Goal: Task Accomplishment & Management: Manage account settings

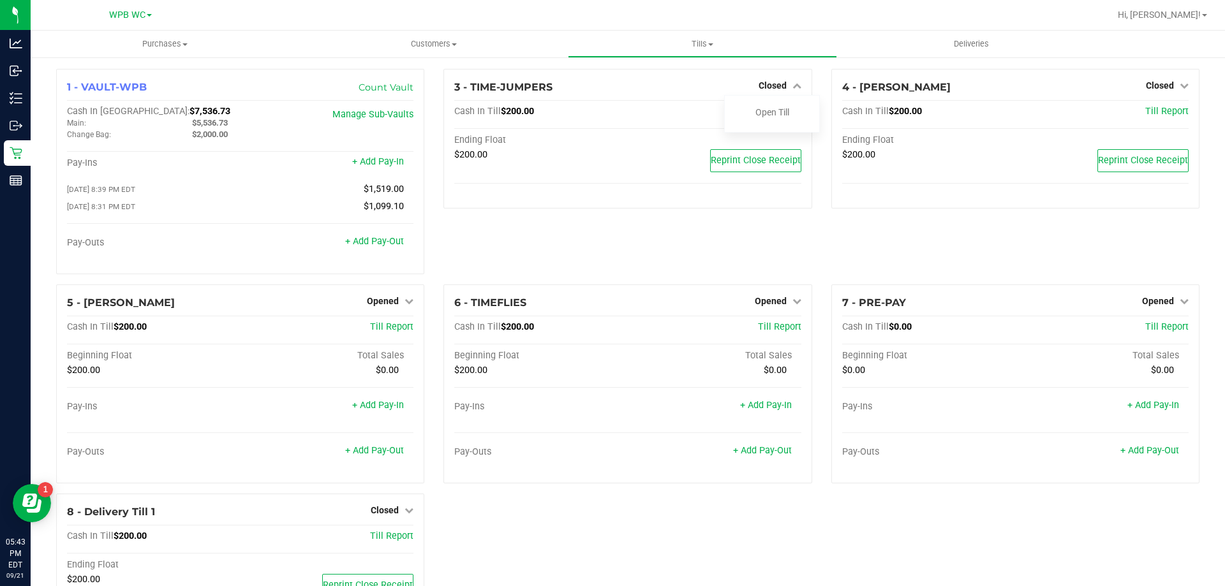
click at [726, 250] on div "3 - TIME-JUMPERS Closed Open Till Cash In Till $200.00 Till Report Ending Float…" at bounding box center [627, 177] width 387 height 216
click at [1143, 302] on span "Opened" at bounding box center [1158, 301] width 32 height 10
click at [1143, 329] on link "Close Till" at bounding box center [1159, 327] width 34 height 10
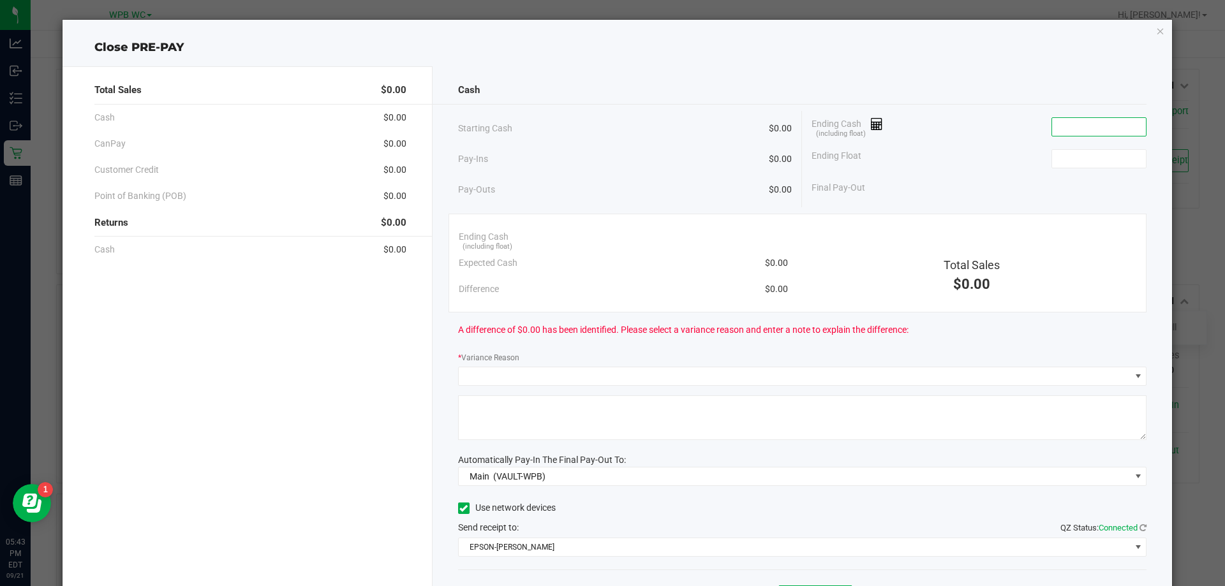
click at [1066, 131] on input at bounding box center [1099, 127] width 94 height 18
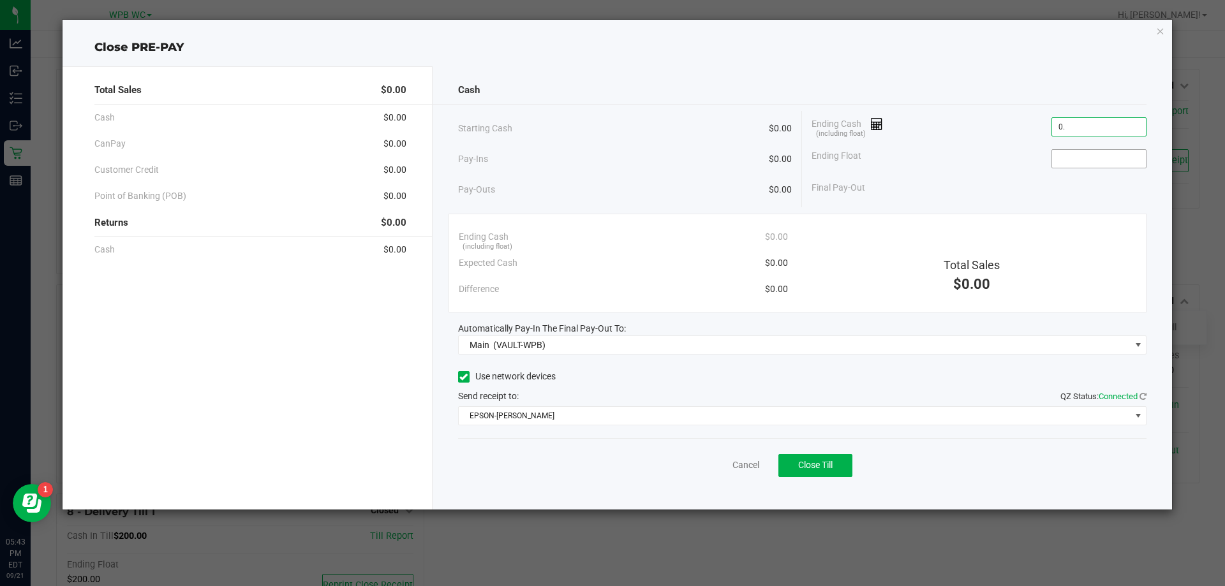
type input "$0.00"
click at [1076, 163] on input at bounding box center [1099, 159] width 94 height 18
type input "$0.00"
click at [761, 382] on div "Use network devices" at bounding box center [802, 377] width 689 height 19
click at [701, 374] on div "Use network devices" at bounding box center [802, 377] width 689 height 19
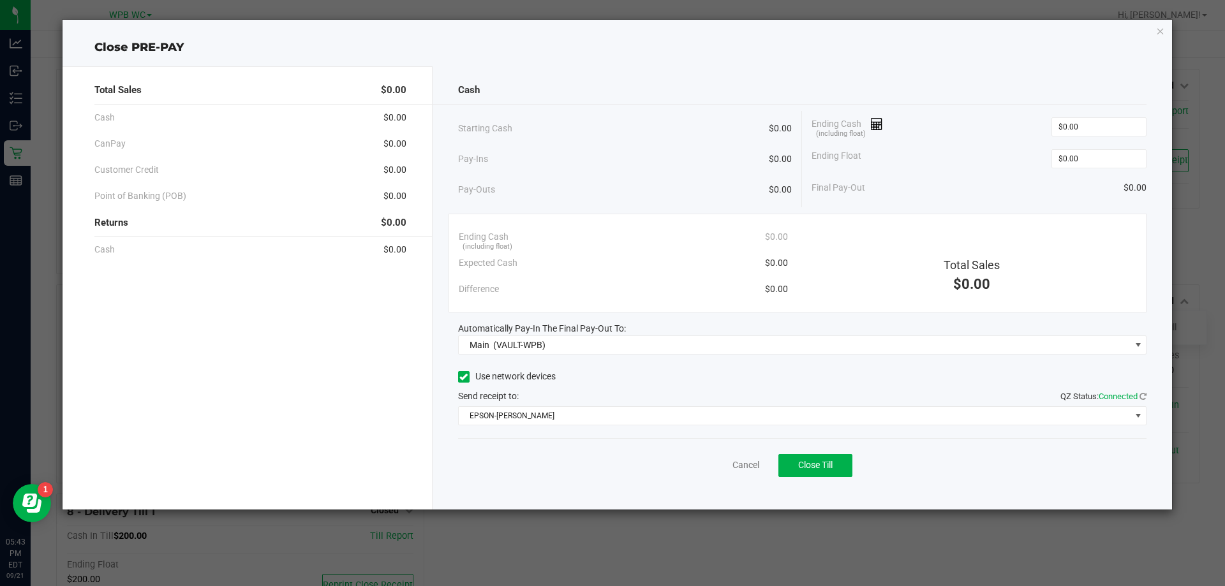
click at [701, 361] on div "Cash Starting Cash $0.00 Pay-Ins $0.00 Pay-Outs $0.00 Ending Cash (including fl…" at bounding box center [803, 287] width 740 height 443
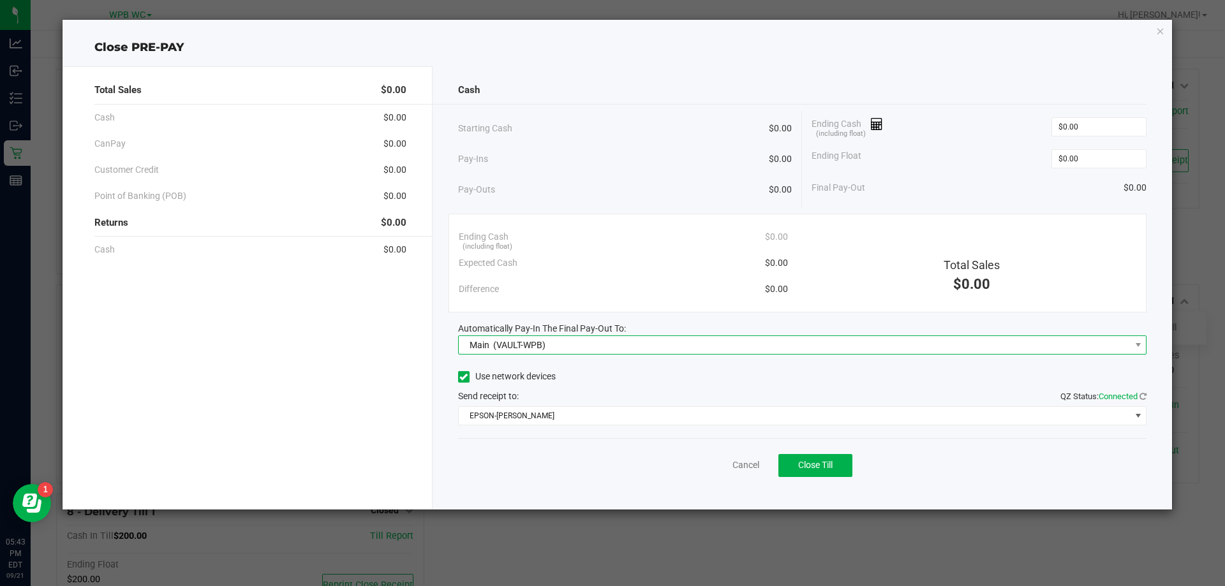
click at [699, 343] on span "Main (VAULT-WPB)" at bounding box center [795, 345] width 672 height 18
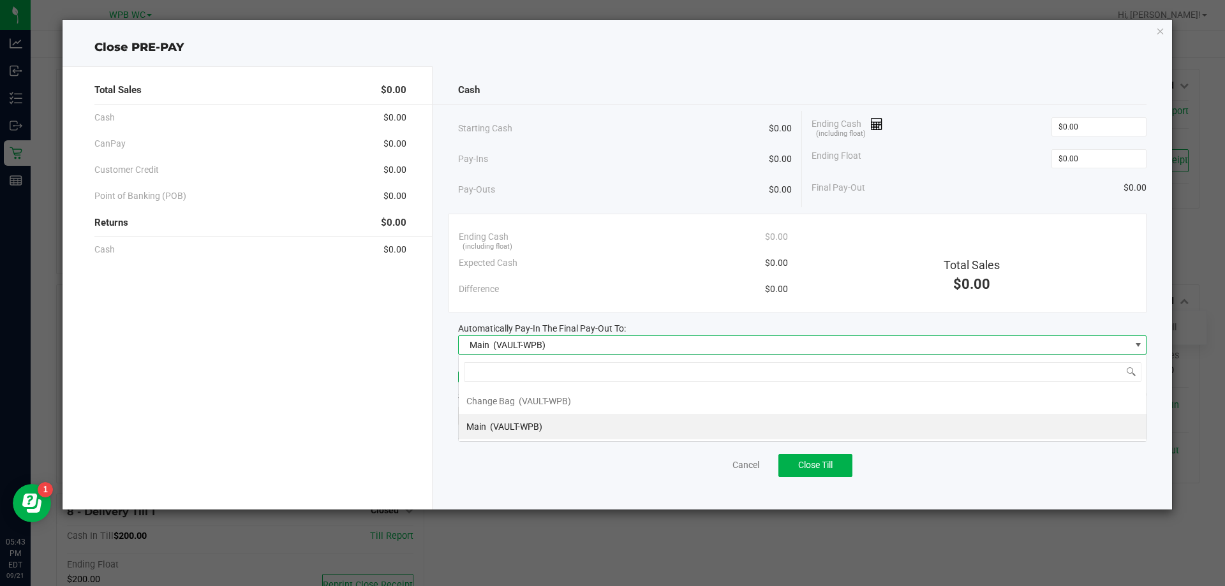
scroll to position [19, 688]
click at [585, 427] on li "Main (VAULT-WPB)" at bounding box center [803, 427] width 688 height 26
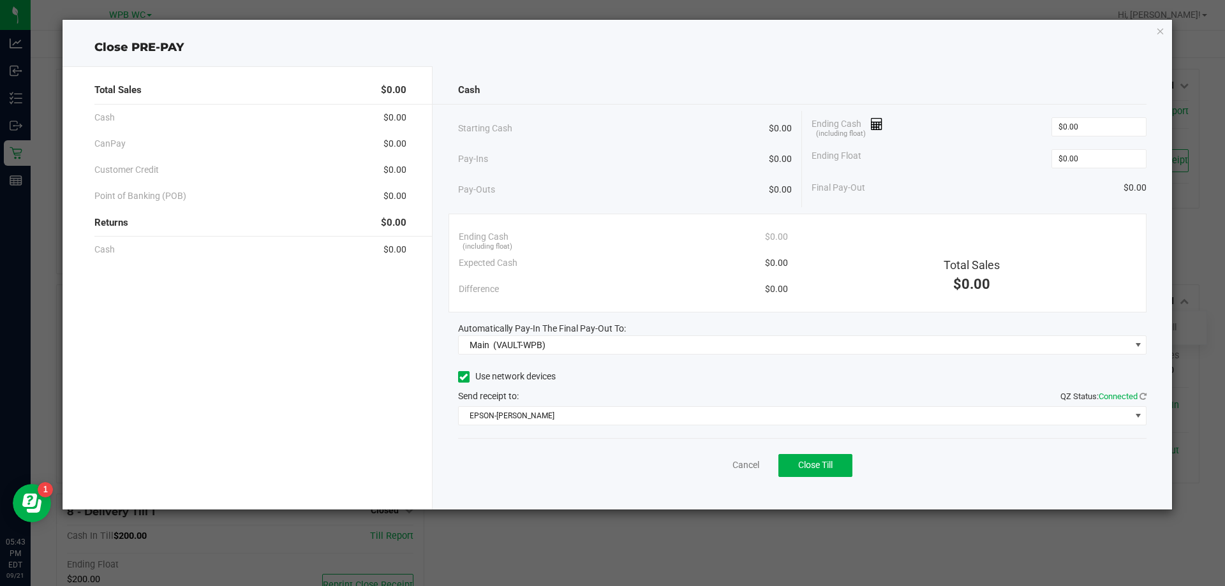
click at [611, 383] on div "Use network devices" at bounding box center [802, 377] width 689 height 19
click at [833, 466] on span "Close Till" at bounding box center [815, 465] width 34 height 10
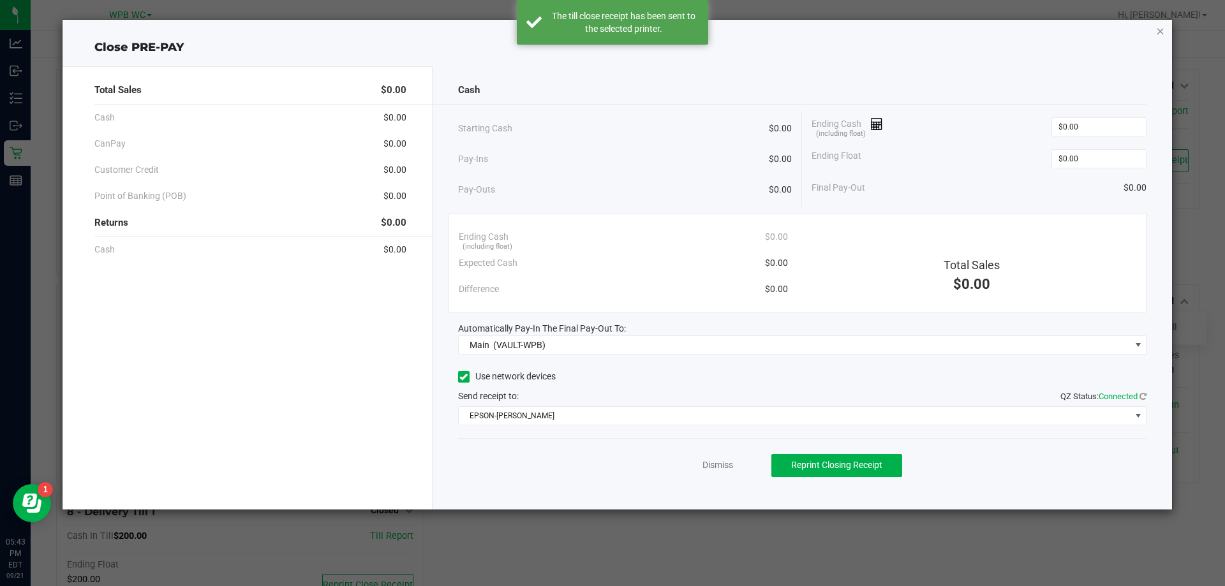
click at [1157, 33] on icon "button" at bounding box center [1160, 30] width 9 height 15
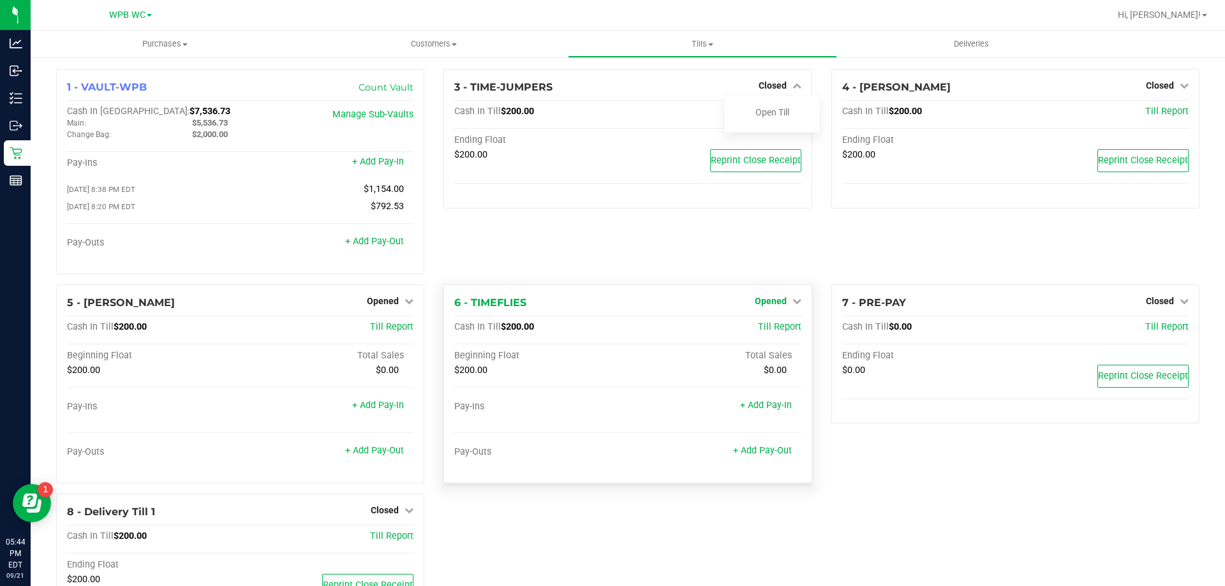
click at [775, 304] on span "Opened" at bounding box center [771, 301] width 32 height 10
click at [774, 326] on link "Close Till" at bounding box center [772, 327] width 34 height 10
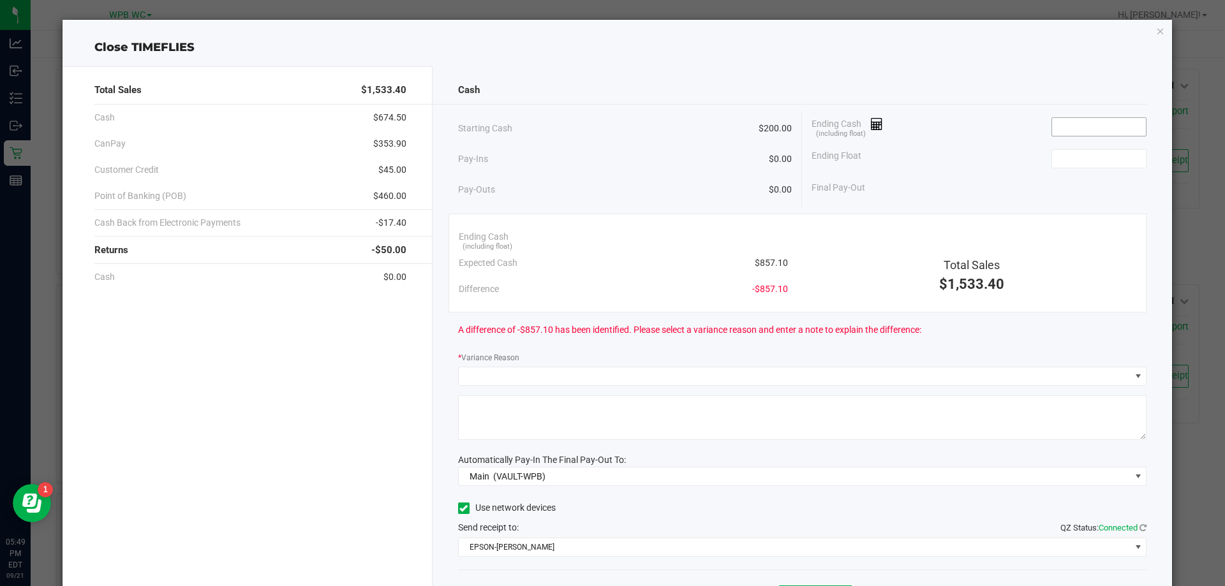
click at [1078, 123] on input at bounding box center [1099, 127] width 94 height 18
click at [1076, 145] on div "Ending Float" at bounding box center [979, 159] width 335 height 32
click at [1055, 128] on input "757.1" at bounding box center [1099, 127] width 94 height 18
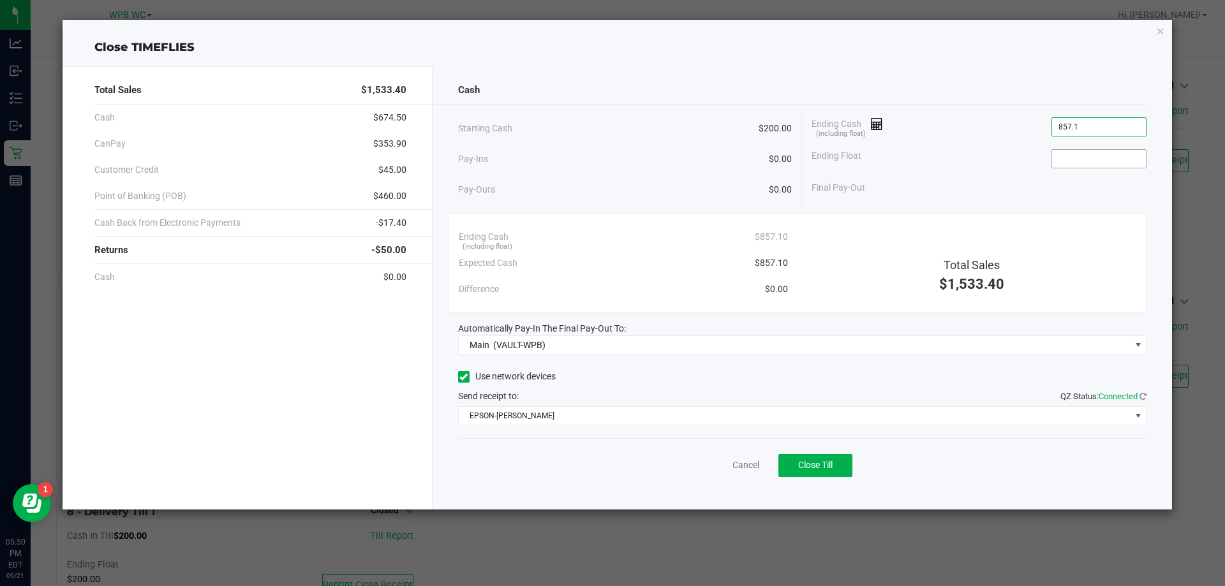
type input "$857.10"
click at [1101, 167] on input at bounding box center [1099, 159] width 94 height 18
type input "$200.00"
click at [844, 334] on div "Automatically Pay-In The Final Pay-Out To:" at bounding box center [802, 328] width 689 height 13
click at [801, 461] on span "Close Till" at bounding box center [815, 465] width 34 height 10
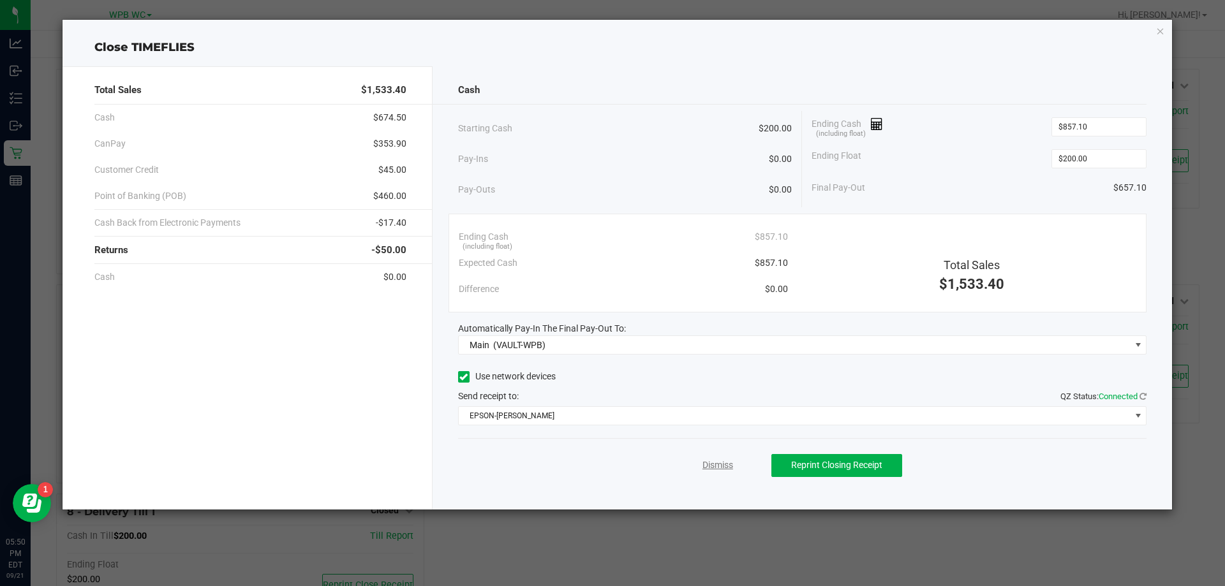
click at [715, 468] on link "Dismiss" at bounding box center [718, 465] width 31 height 13
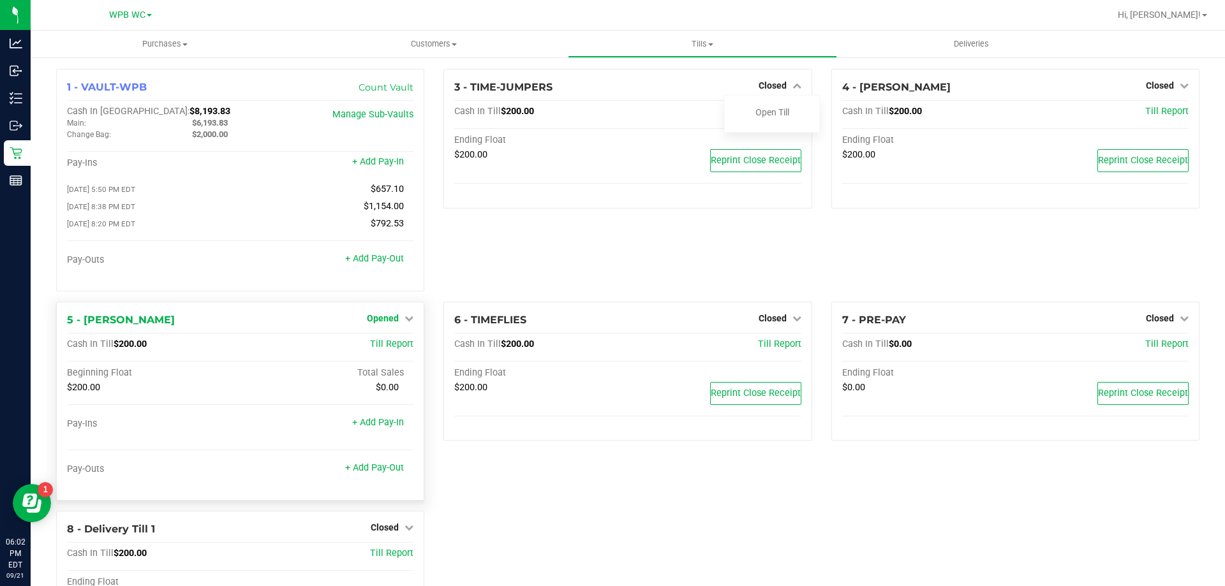
click at [399, 324] on link "Opened" at bounding box center [390, 318] width 47 height 10
click at [400, 352] on div "Close Till" at bounding box center [385, 345] width 94 height 16
click at [396, 349] on link "Close Till" at bounding box center [385, 344] width 34 height 10
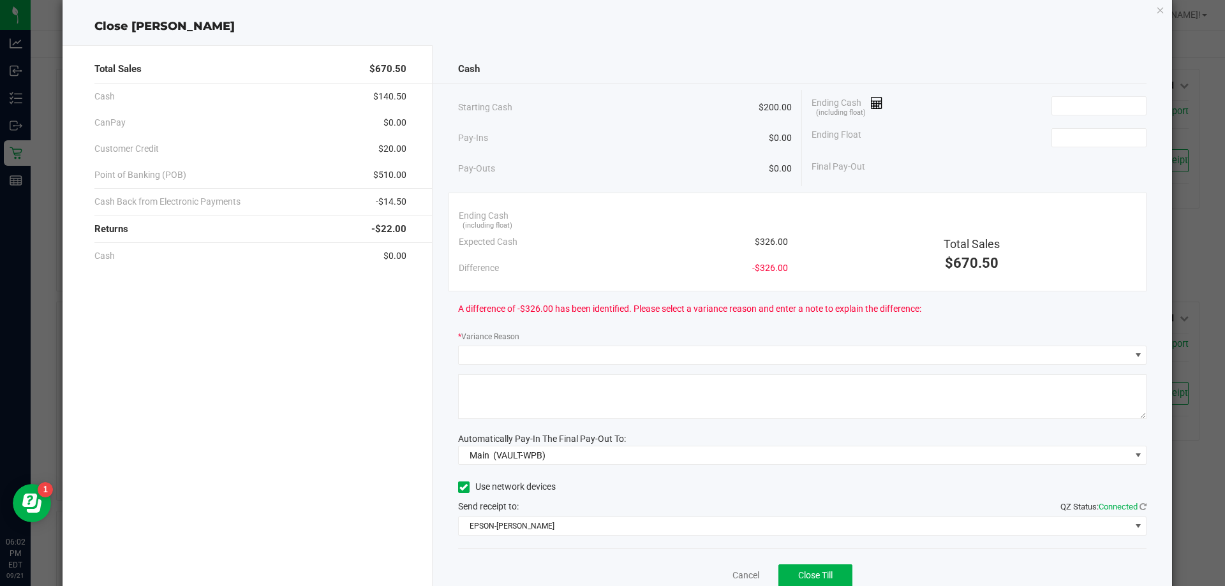
scroll to position [0, 0]
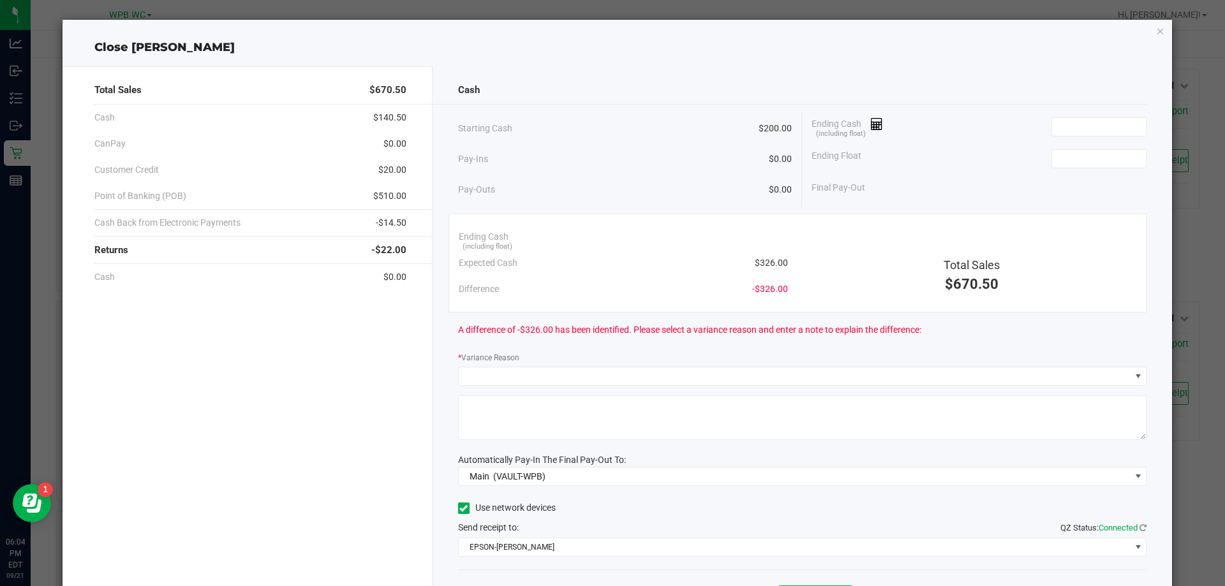
click at [934, 48] on div "Close TIM-WILSON" at bounding box center [618, 47] width 1110 height 17
click at [1057, 129] on input at bounding box center [1099, 127] width 94 height 18
click at [1066, 162] on input at bounding box center [1099, 159] width 94 height 18
click at [1055, 123] on input "226" at bounding box center [1099, 127] width 94 height 18
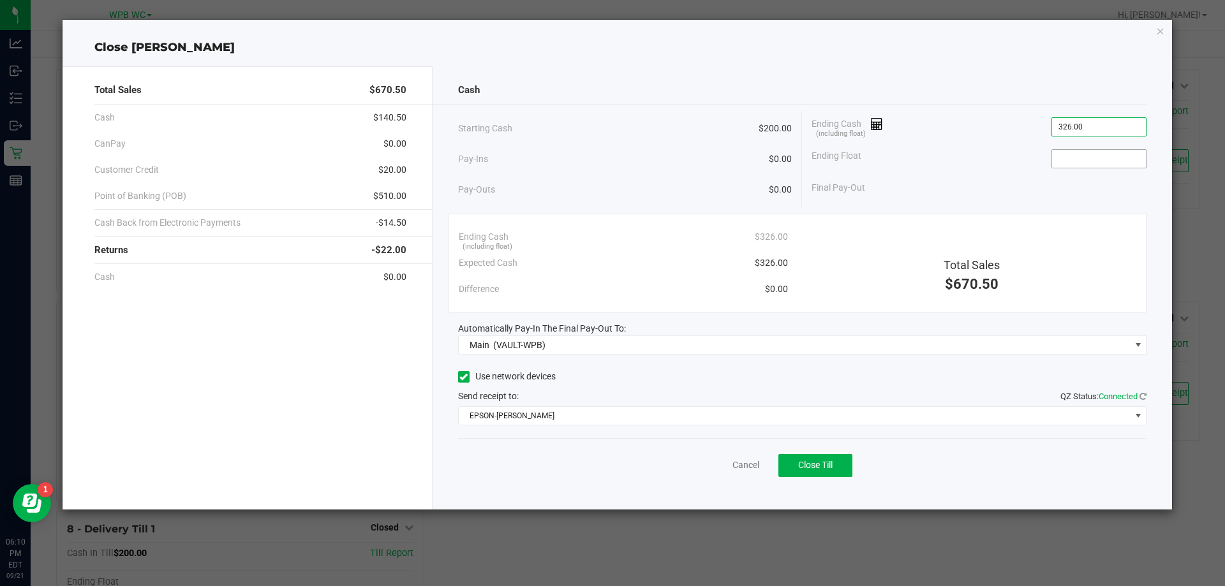
type input "$326.00"
click at [1085, 155] on input at bounding box center [1099, 159] width 94 height 18
type input "$200.00"
click at [633, 383] on div "Use network devices" at bounding box center [802, 377] width 689 height 19
click at [821, 465] on span "Close Till" at bounding box center [815, 465] width 34 height 10
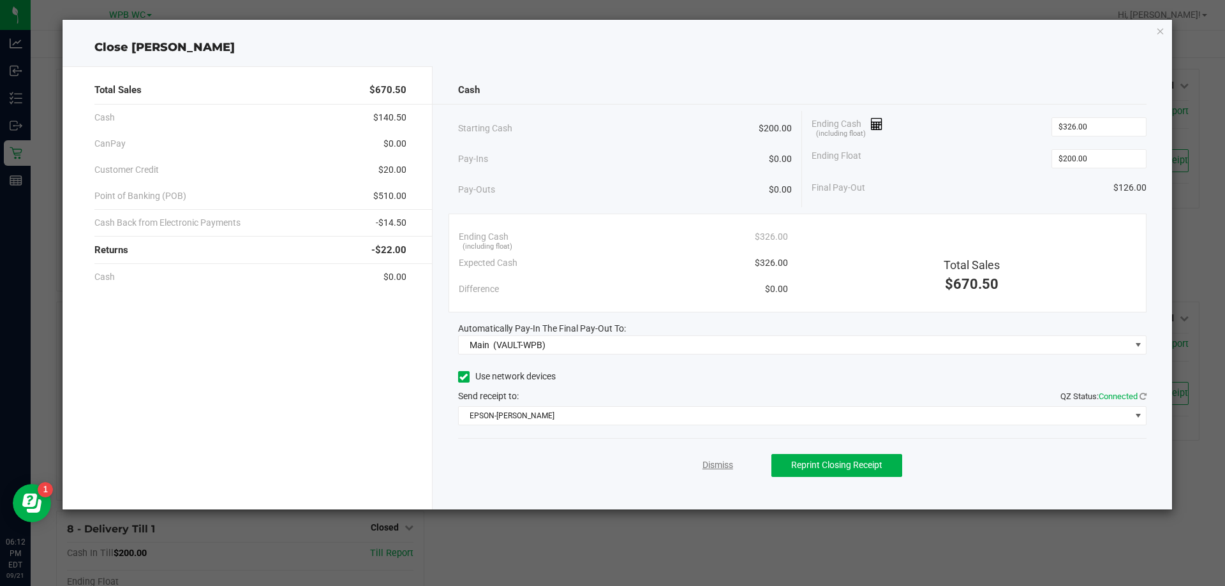
click at [717, 470] on link "Dismiss" at bounding box center [718, 465] width 31 height 13
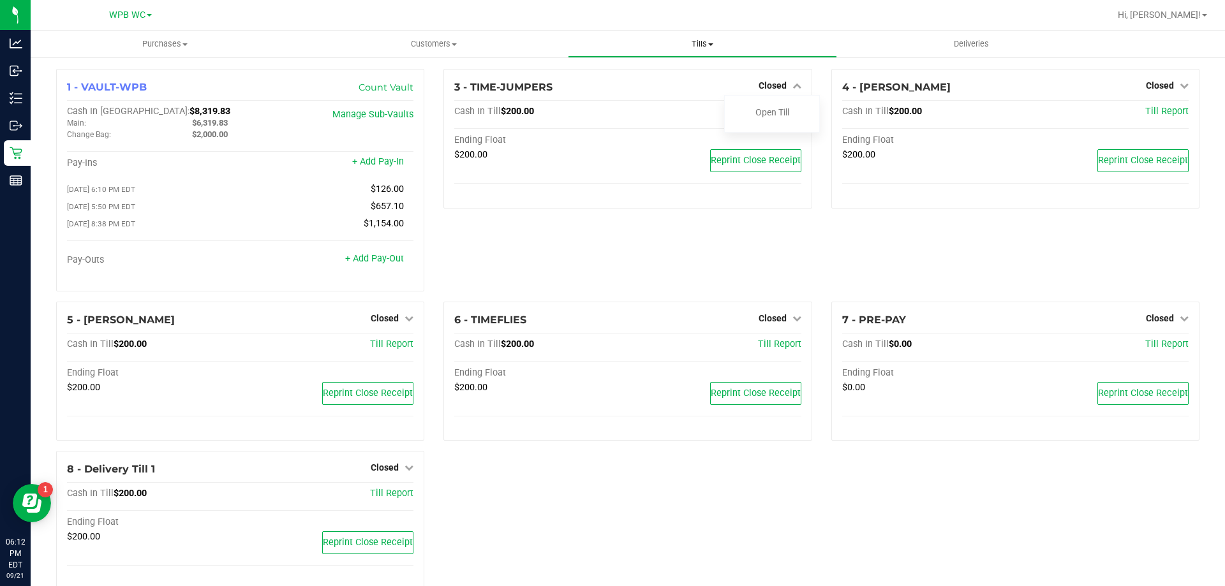
click at [703, 43] on span "Tills" at bounding box center [702, 43] width 267 height 11
click at [651, 93] on span "Reconcile e-payments" at bounding box center [631, 92] width 127 height 11
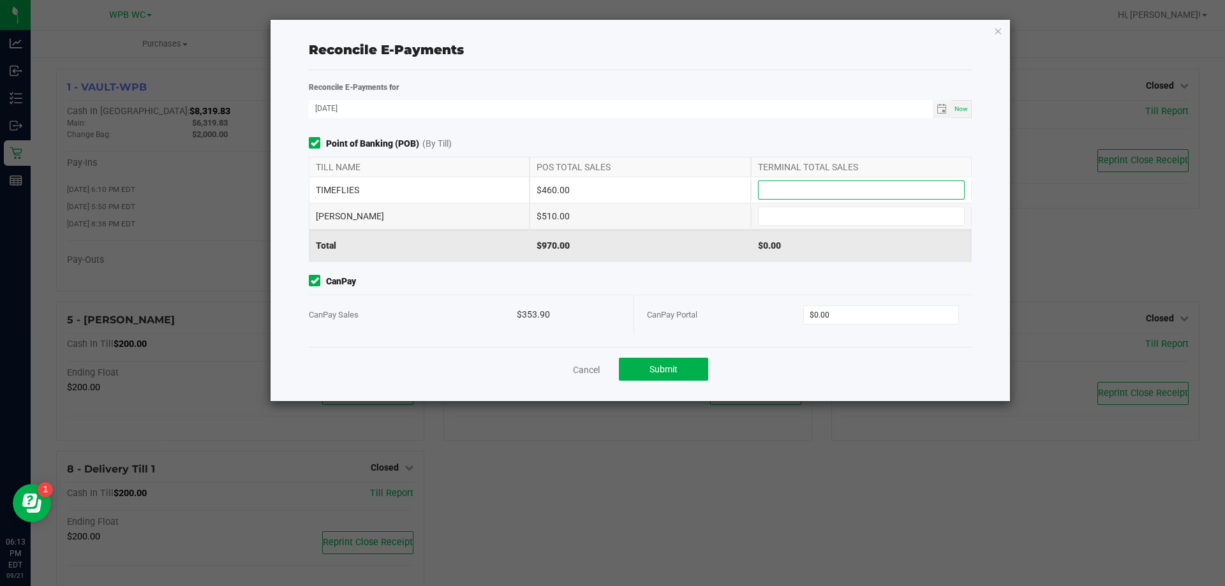
click at [792, 189] on input at bounding box center [861, 190] width 205 height 18
type input "$460.00"
click at [793, 216] on input at bounding box center [861, 216] width 205 height 18
type input "$510.00"
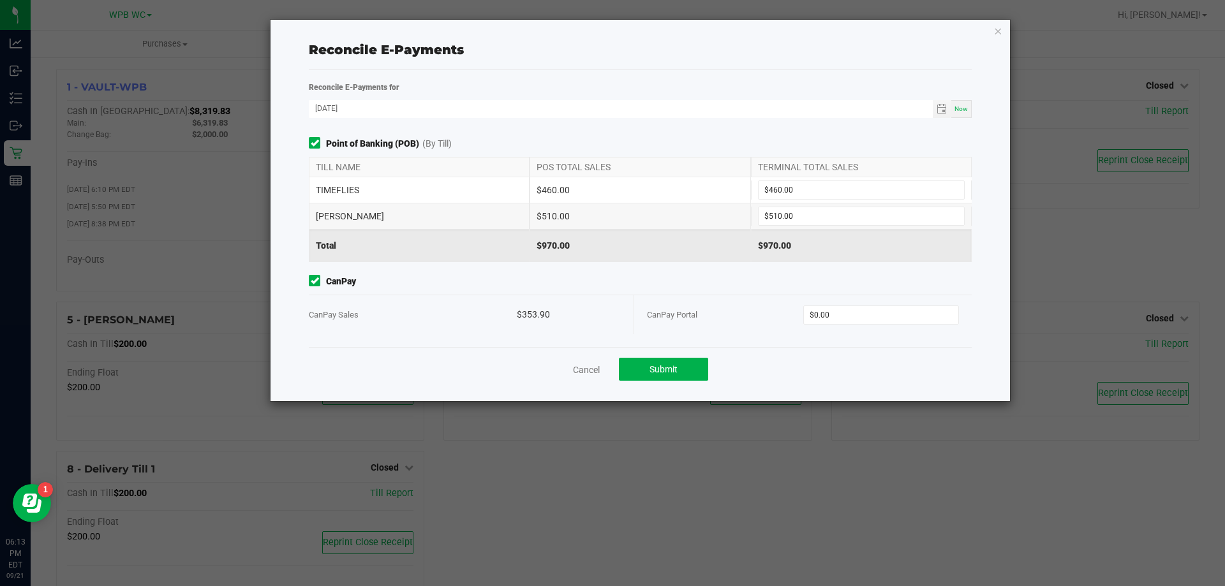
click at [802, 274] on div "Point of Banking (POB) (By Till) TILL NAME POS TOTAL SALES TERMINAL TOTAL SALES…" at bounding box center [640, 242] width 682 height 210
click at [840, 316] on input "0" at bounding box center [881, 315] width 155 height 18
click at [868, 299] on div "CanPay Portal $0.00" at bounding box center [803, 314] width 312 height 39
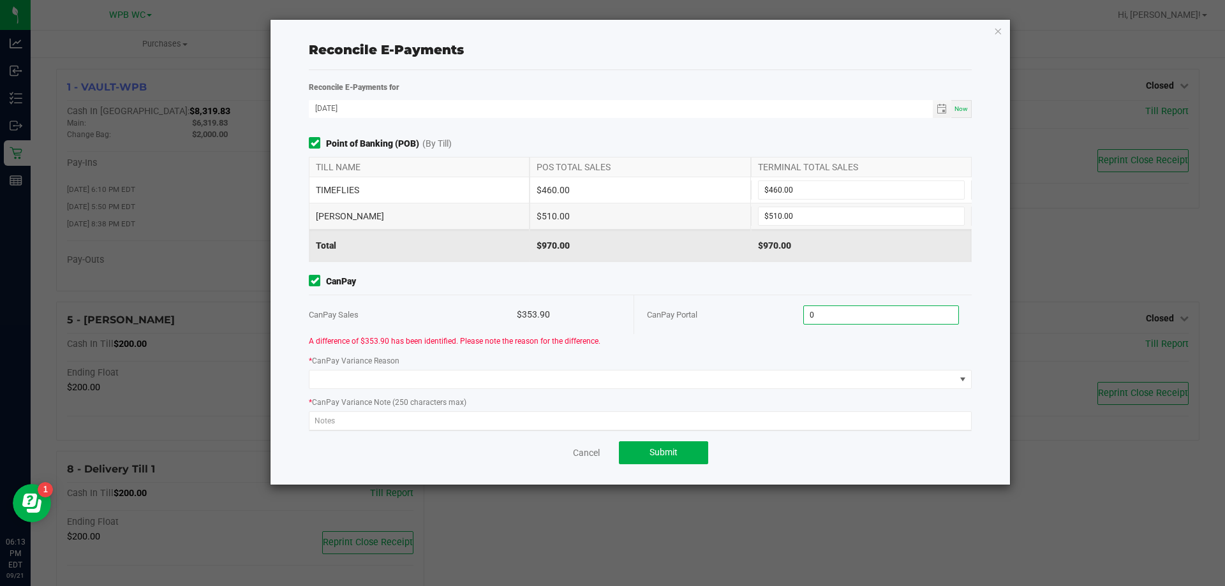
click at [864, 318] on input "0" at bounding box center [881, 315] width 155 height 18
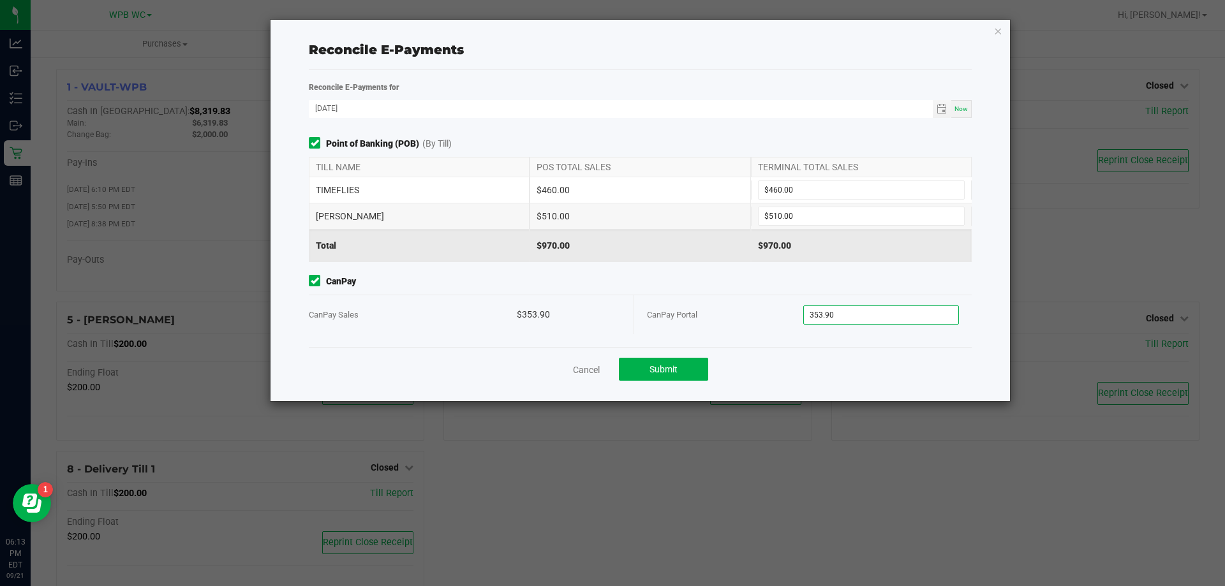
type input "$353.90"
click at [711, 302] on div "CanPay Portal" at bounding box center [725, 314] width 156 height 39
click at [670, 366] on span "Submit" at bounding box center [664, 369] width 28 height 10
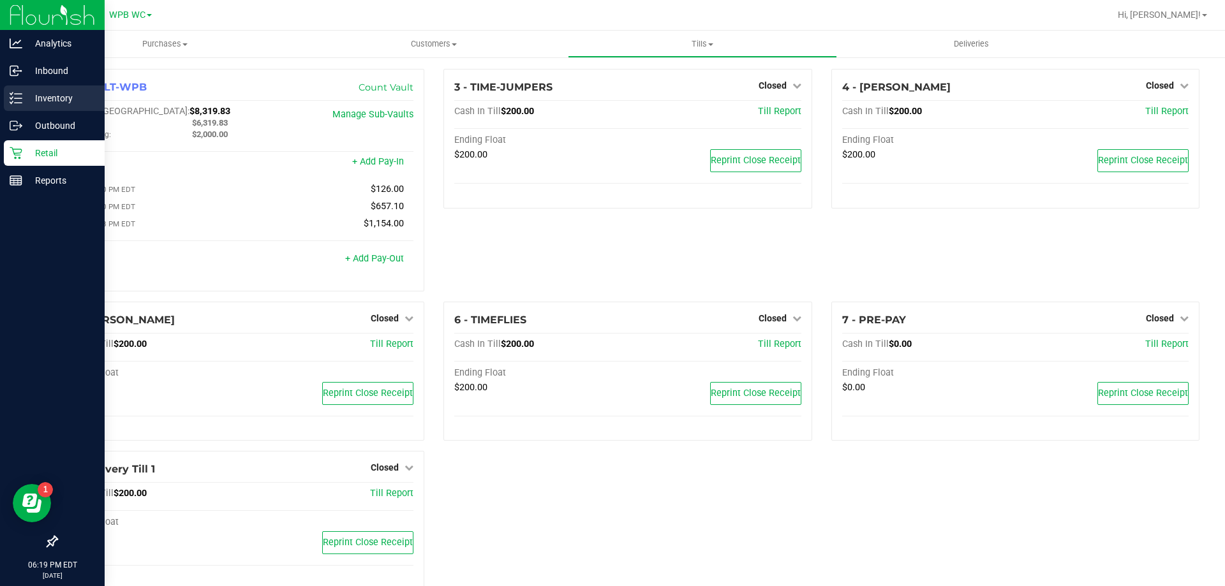
click at [47, 103] on p "Inventory" at bounding box center [60, 98] width 77 height 15
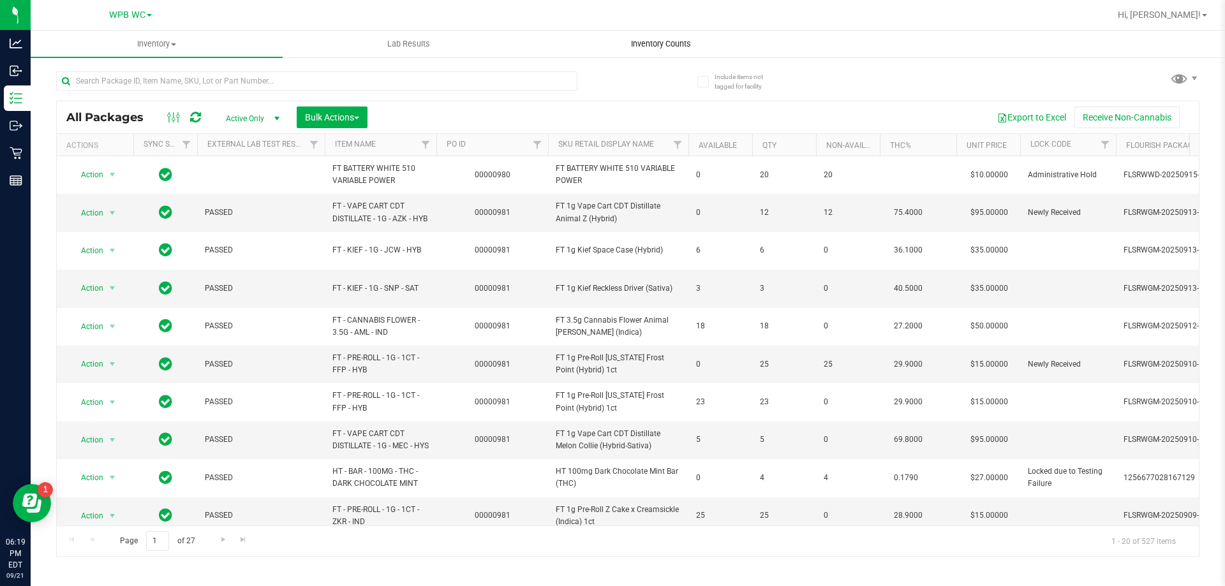
click at [641, 41] on span "Inventory Counts" at bounding box center [661, 43] width 94 height 11
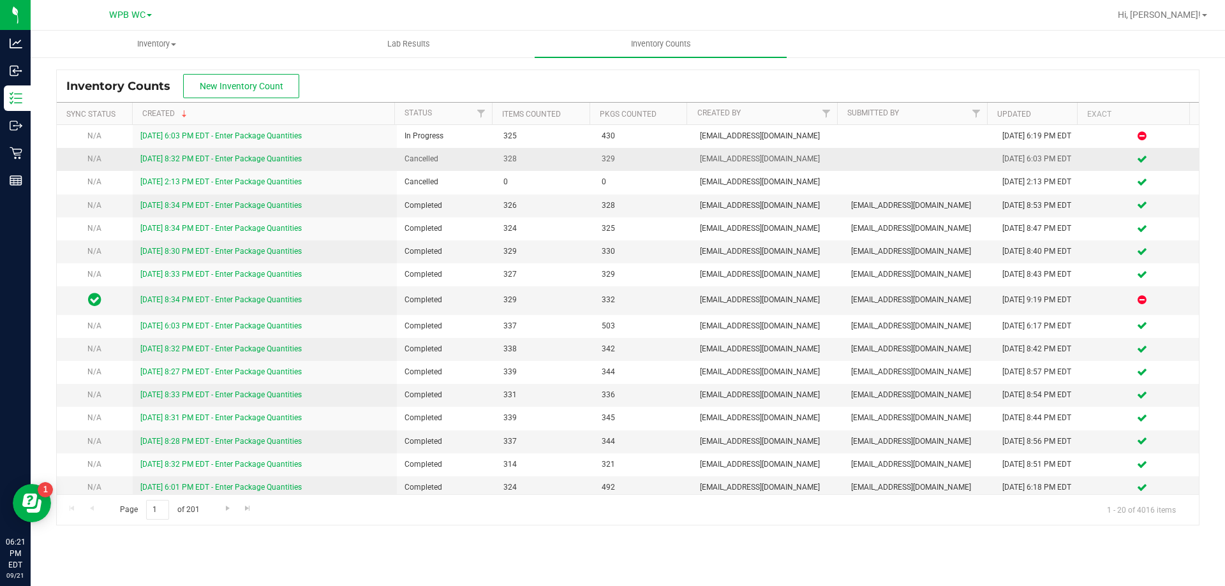
click at [231, 158] on link "[DATE] 8:32 PM EDT - Enter Package Quantities" at bounding box center [220, 158] width 161 height 9
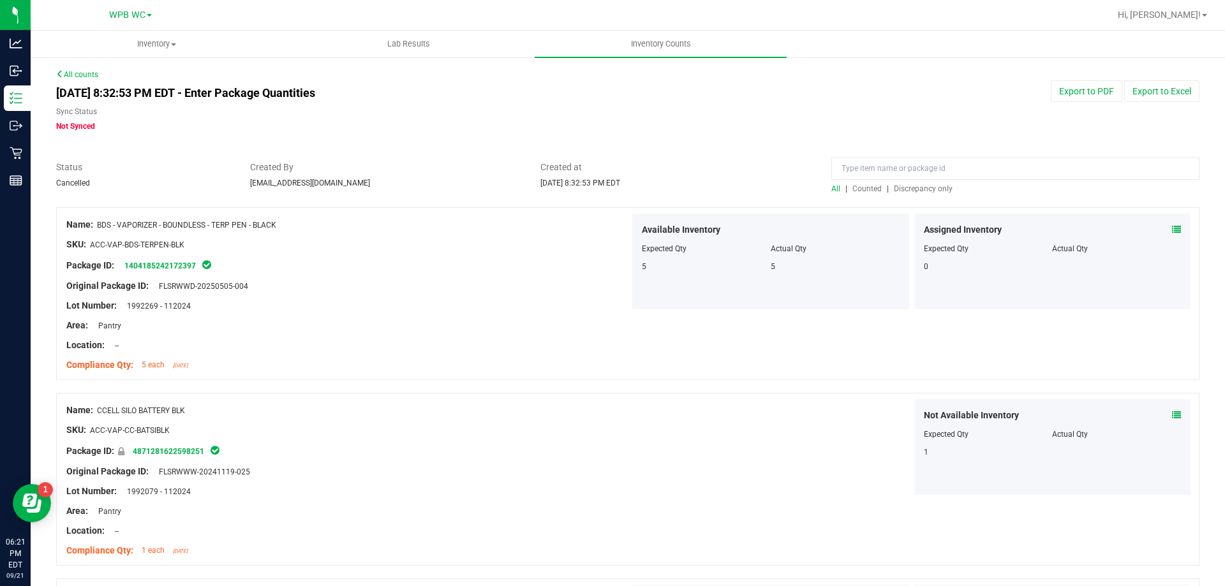
click at [909, 186] on span "Discrepancy only" at bounding box center [923, 188] width 59 height 9
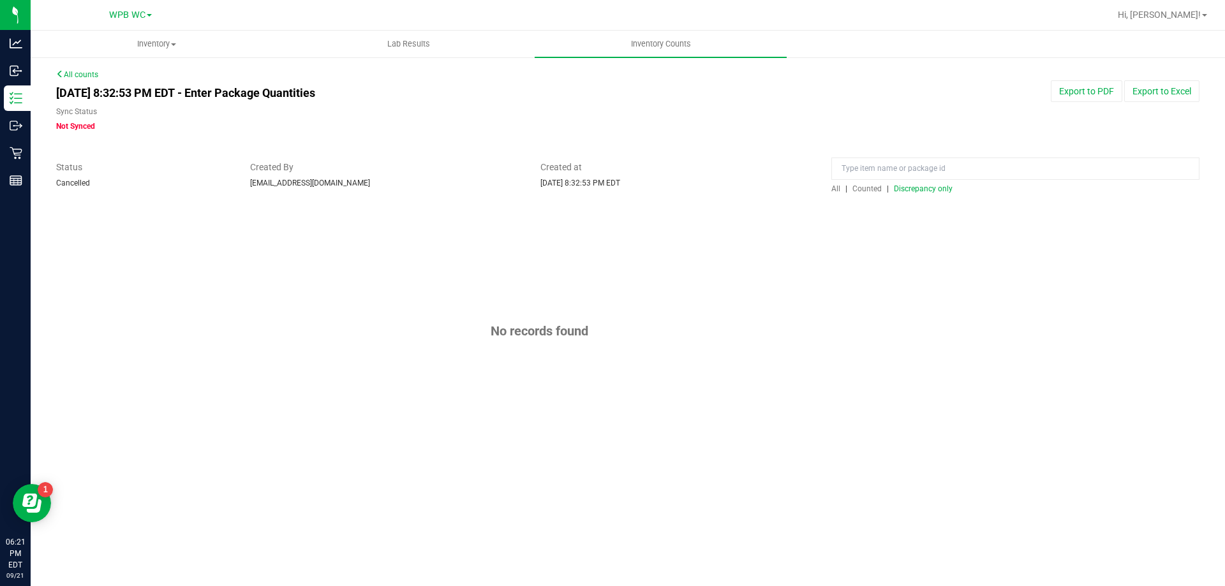
click at [858, 191] on span "Counted" at bounding box center [866, 188] width 29 height 9
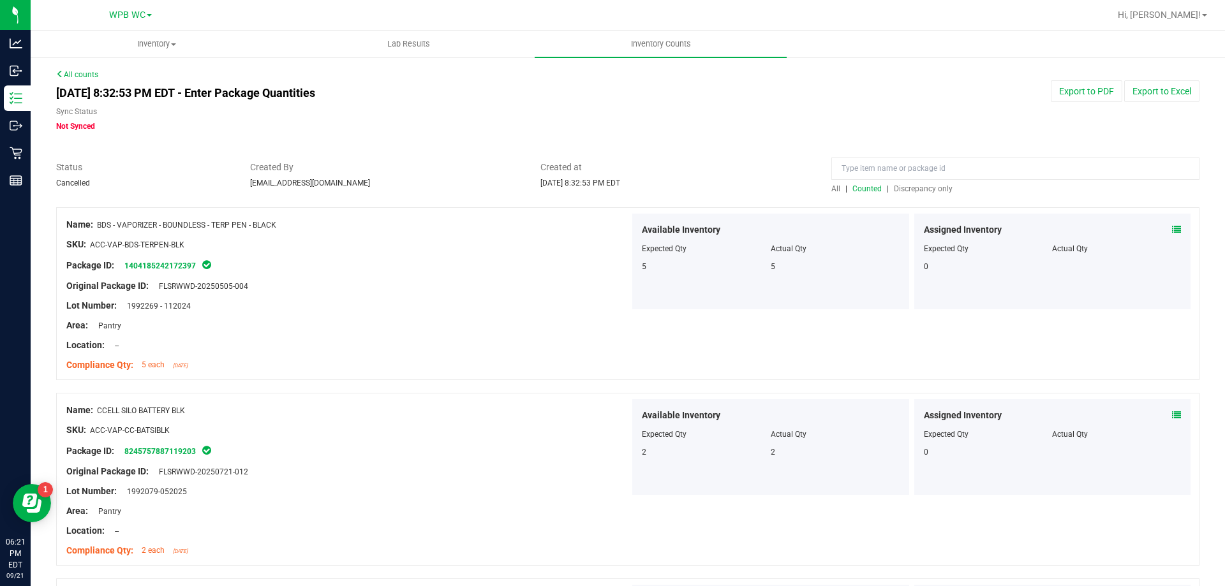
click at [831, 190] on span "All" at bounding box center [835, 188] width 9 height 9
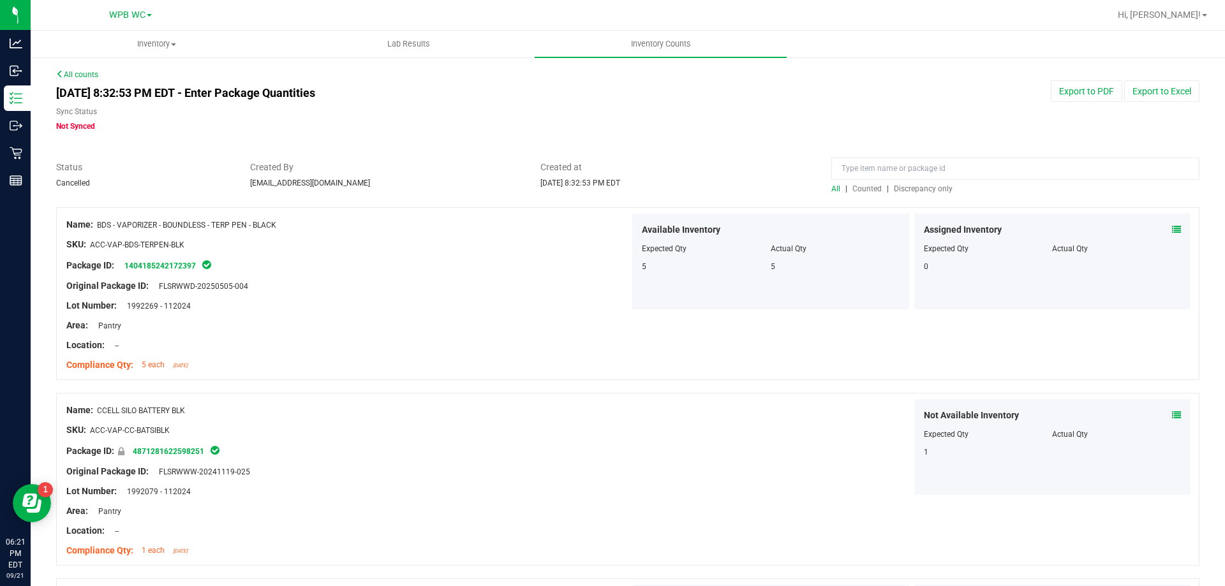
click at [934, 188] on span "Discrepancy only" at bounding box center [923, 188] width 59 height 9
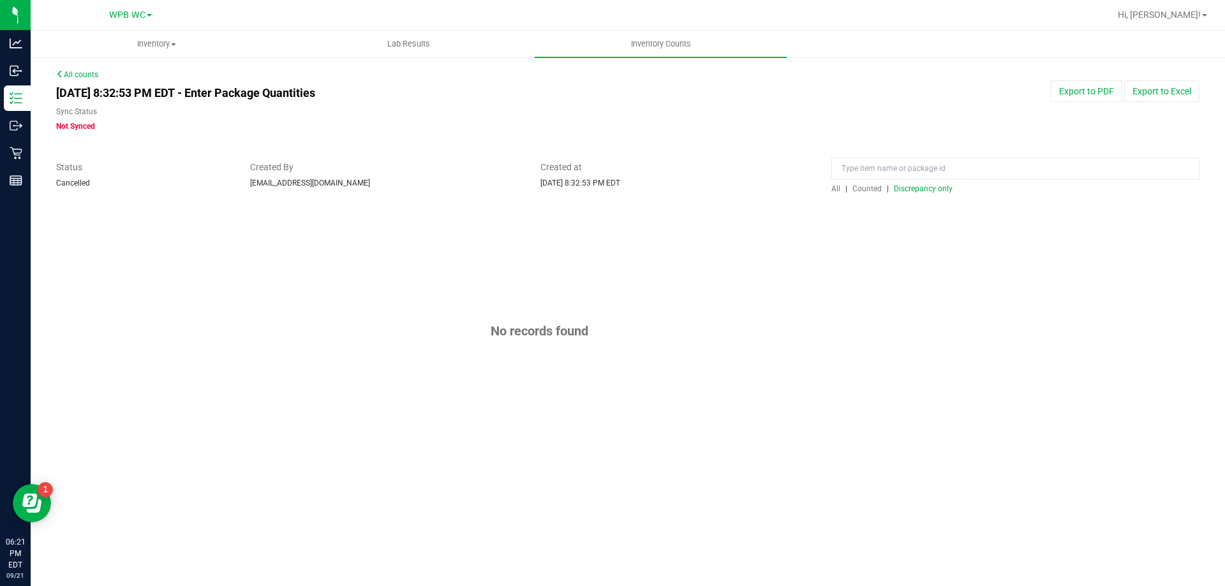
click at [66, 77] on link "All counts" at bounding box center [77, 74] width 42 height 9
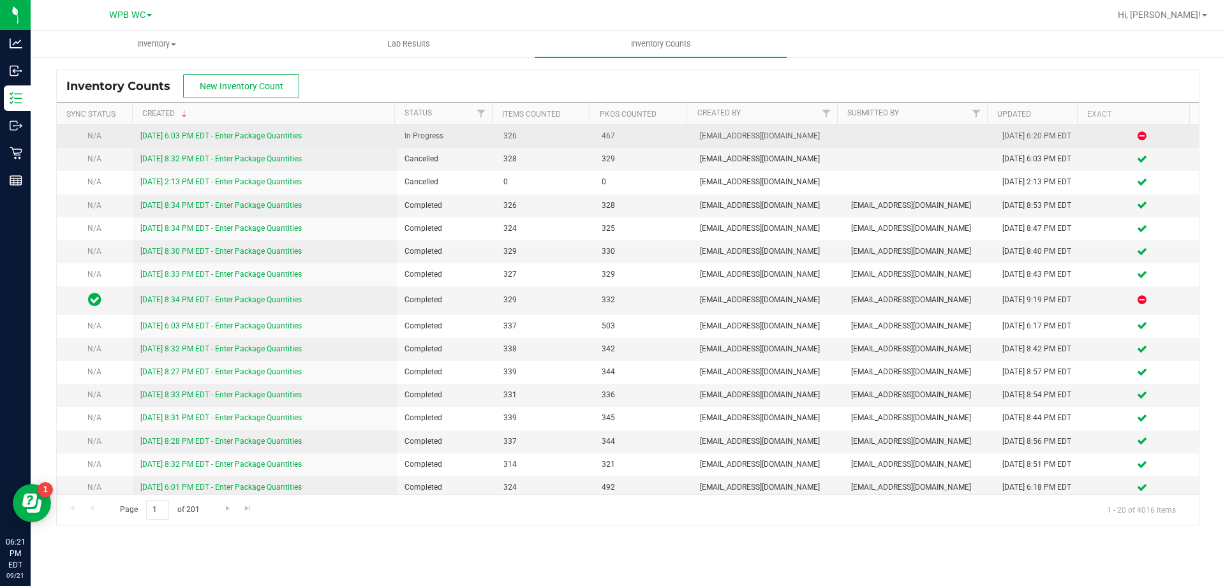
click at [225, 135] on link "[DATE] 6:03 PM EDT - Enter Package Quantities" at bounding box center [220, 135] width 161 height 9
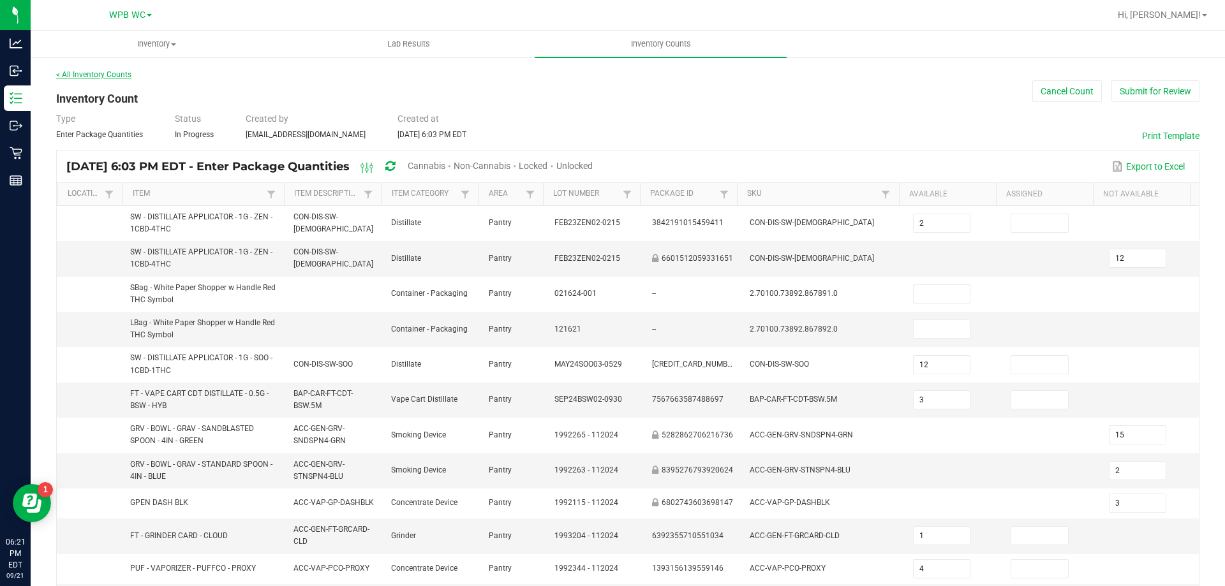
click at [91, 72] on link "< All Inventory Counts" at bounding box center [93, 74] width 75 height 9
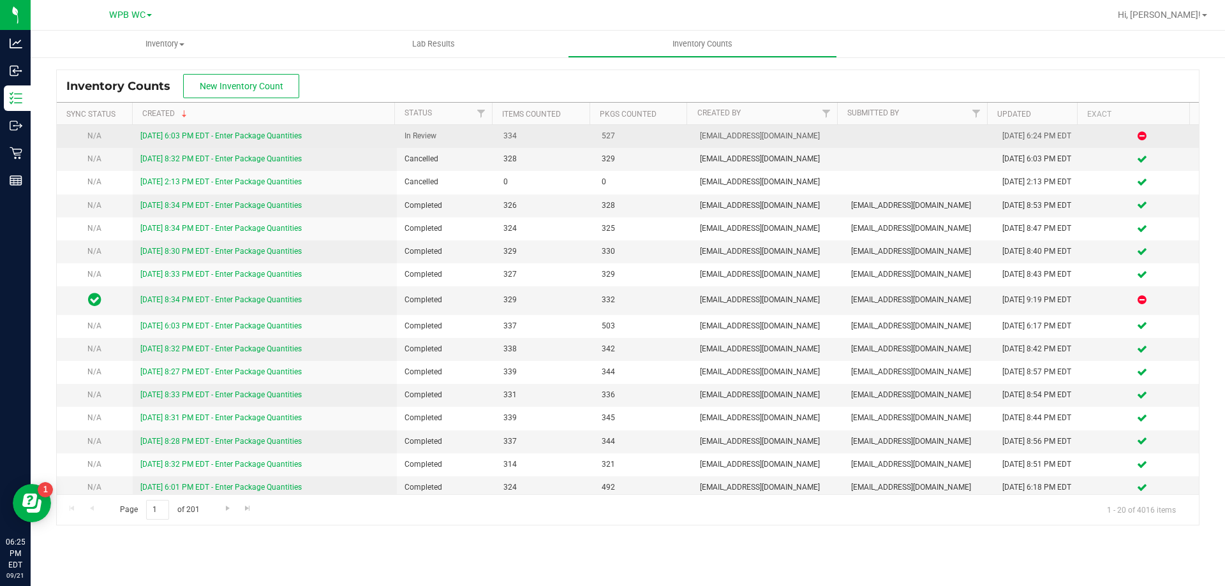
click at [223, 137] on link "[DATE] 6:03 PM EDT - Enter Package Quantities" at bounding box center [220, 135] width 161 height 9
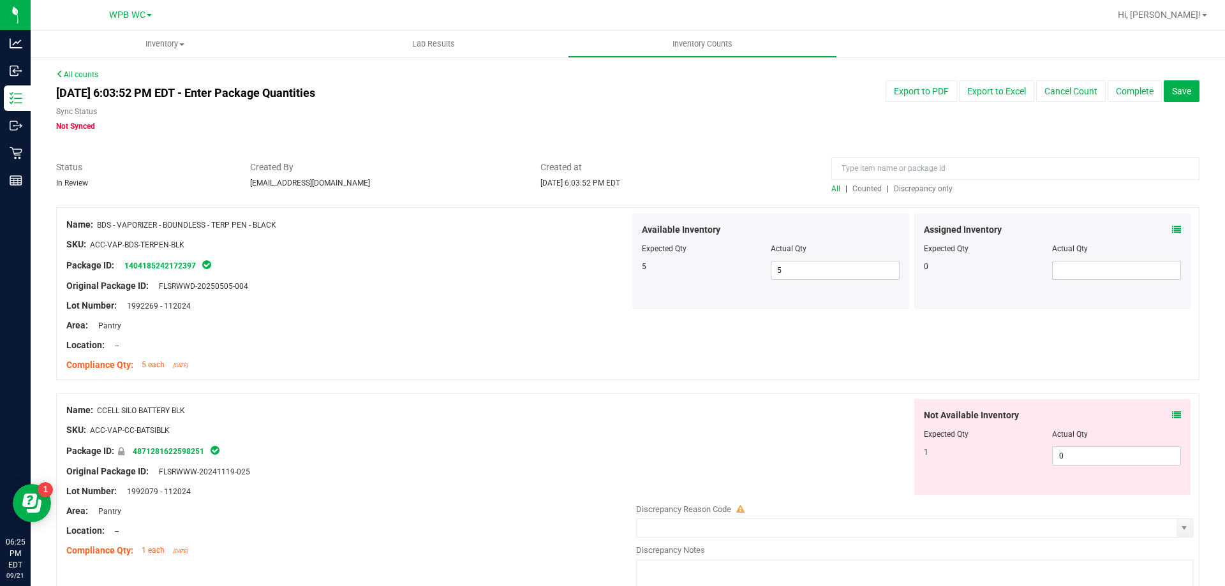
click at [912, 186] on span "Discrepancy only" at bounding box center [923, 188] width 59 height 9
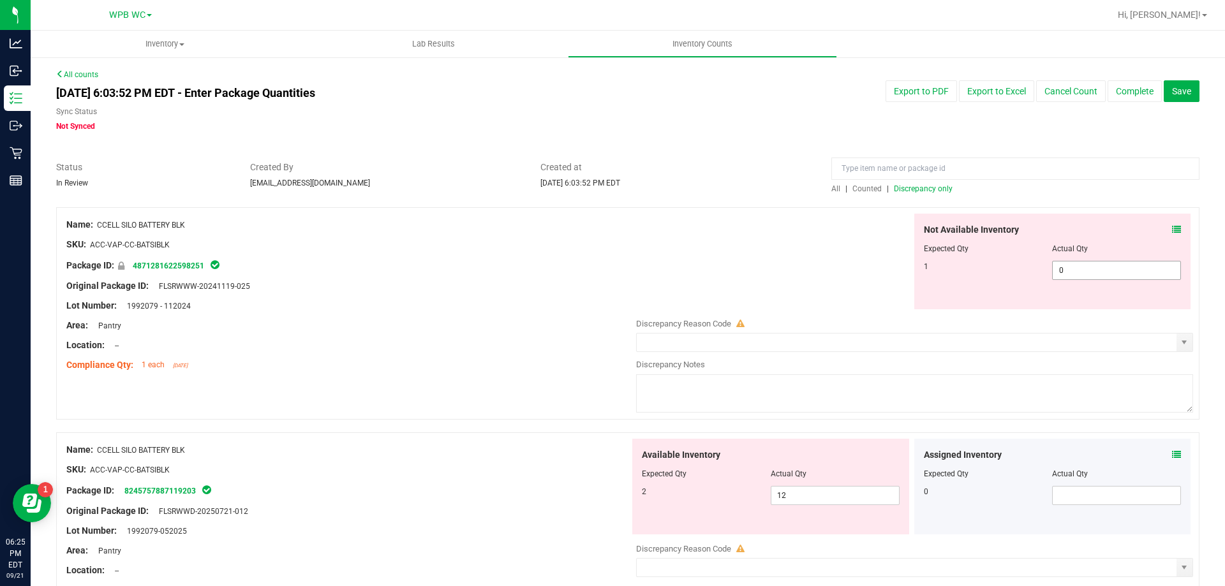
click at [1119, 272] on span "0 0" at bounding box center [1116, 270] width 129 height 19
type input "1"
click at [697, 284] on div "Not Available Inventory Expected Qty Actual Qty 1 0 1" at bounding box center [911, 262] width 563 height 96
type input "1"
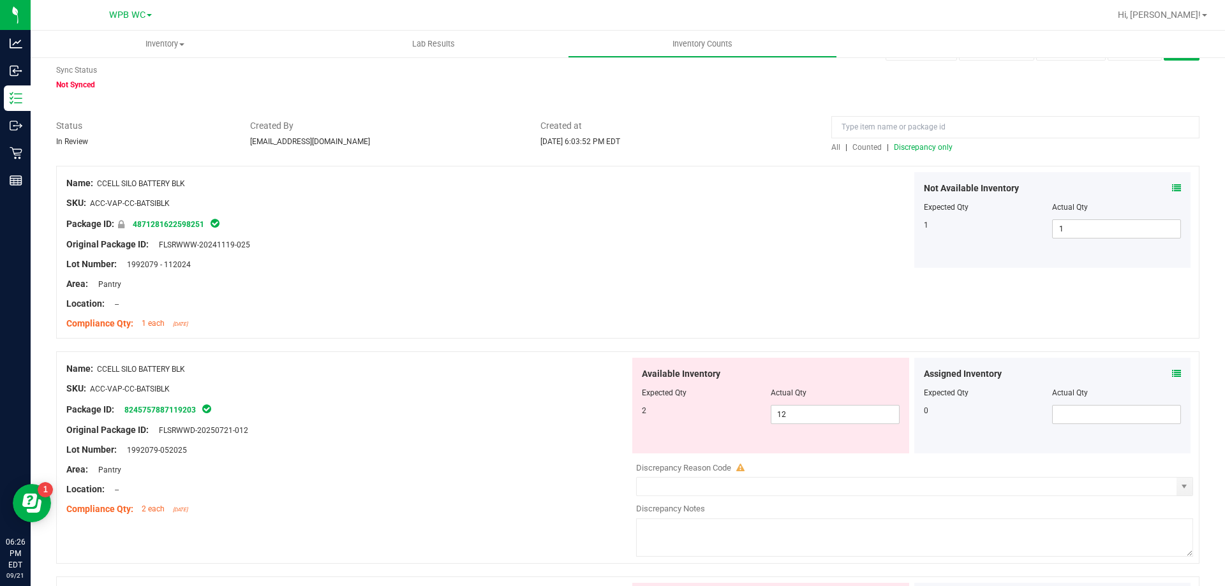
scroll to position [64, 0]
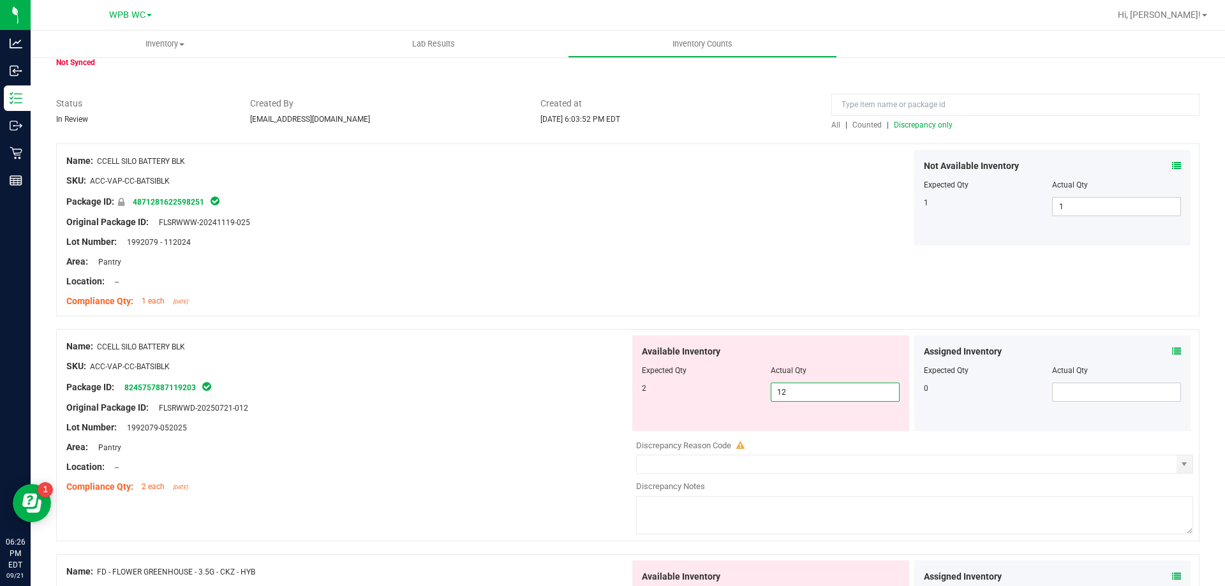
click at [822, 391] on span "12 12" at bounding box center [835, 392] width 129 height 19
click at [822, 391] on input "12" at bounding box center [835, 392] width 128 height 18
type input "2"
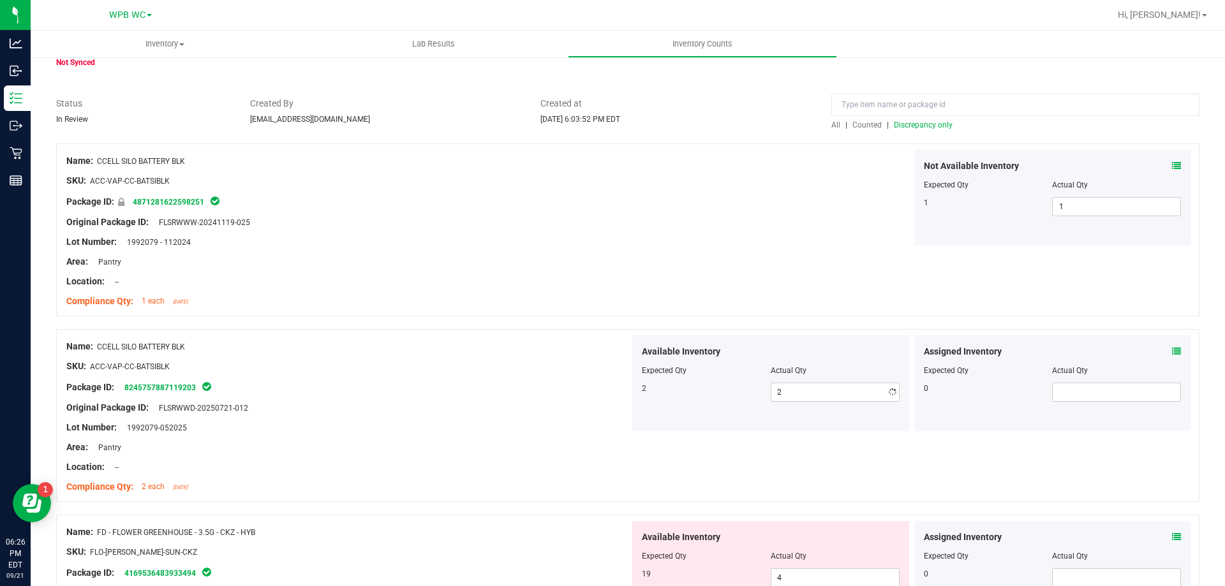
click at [599, 428] on div "Lot Number: 1992079-052025" at bounding box center [347, 427] width 563 height 13
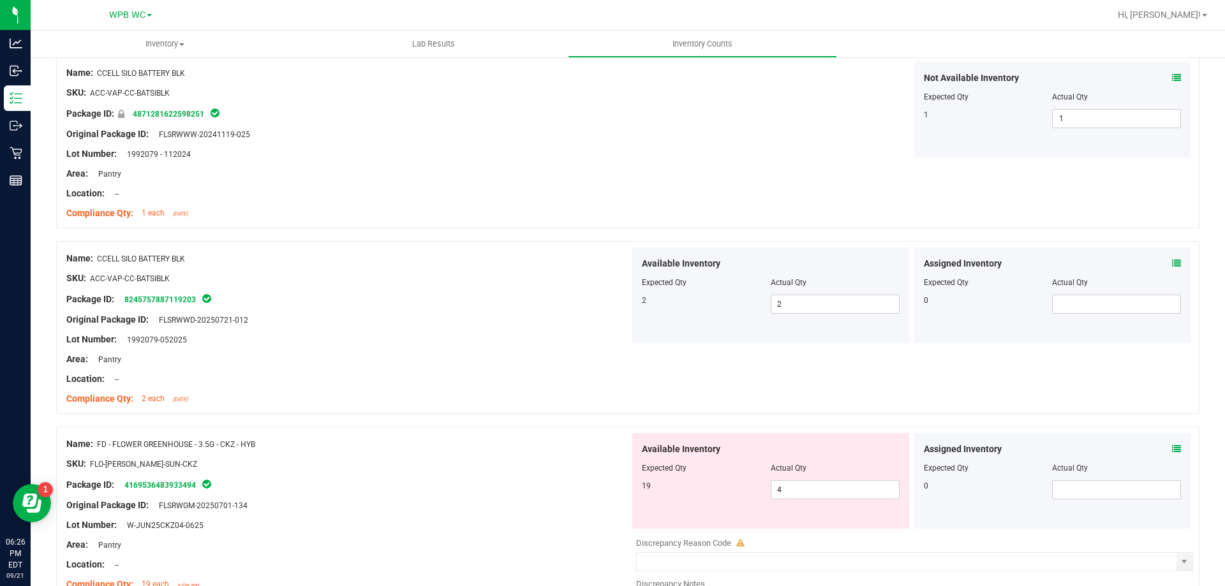
scroll to position [319, 0]
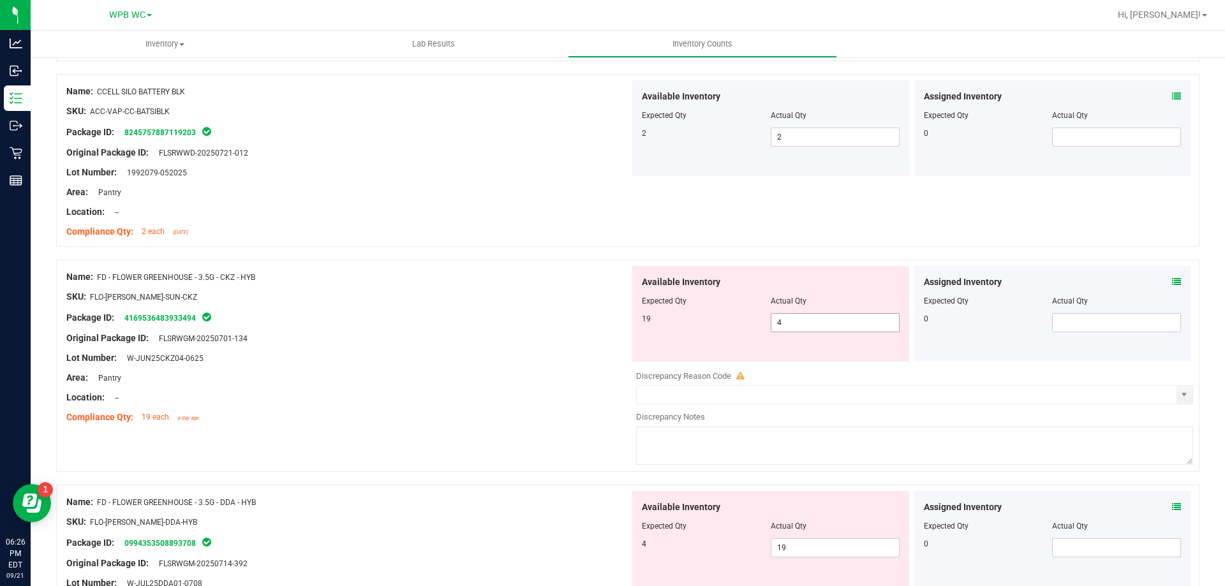
click at [824, 325] on span "4 4" at bounding box center [835, 322] width 129 height 19
type input "0"
type input "19"
click at [662, 355] on div "Available Inventory Expected Qty Actual Qty 19 4 19" at bounding box center [770, 314] width 277 height 96
type input "19"
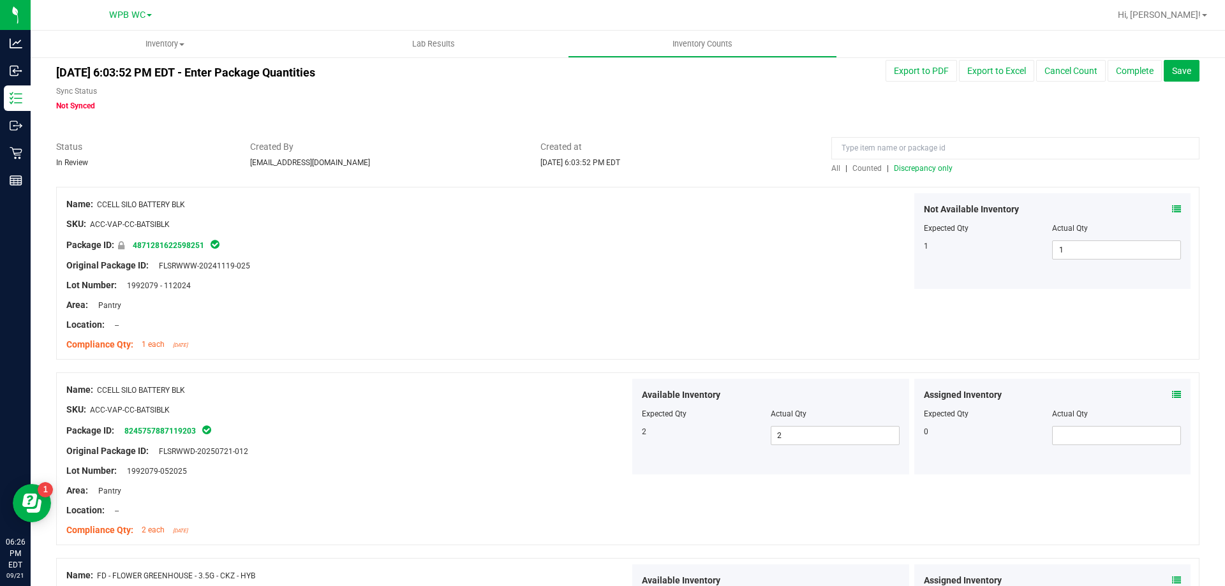
scroll to position [0, 0]
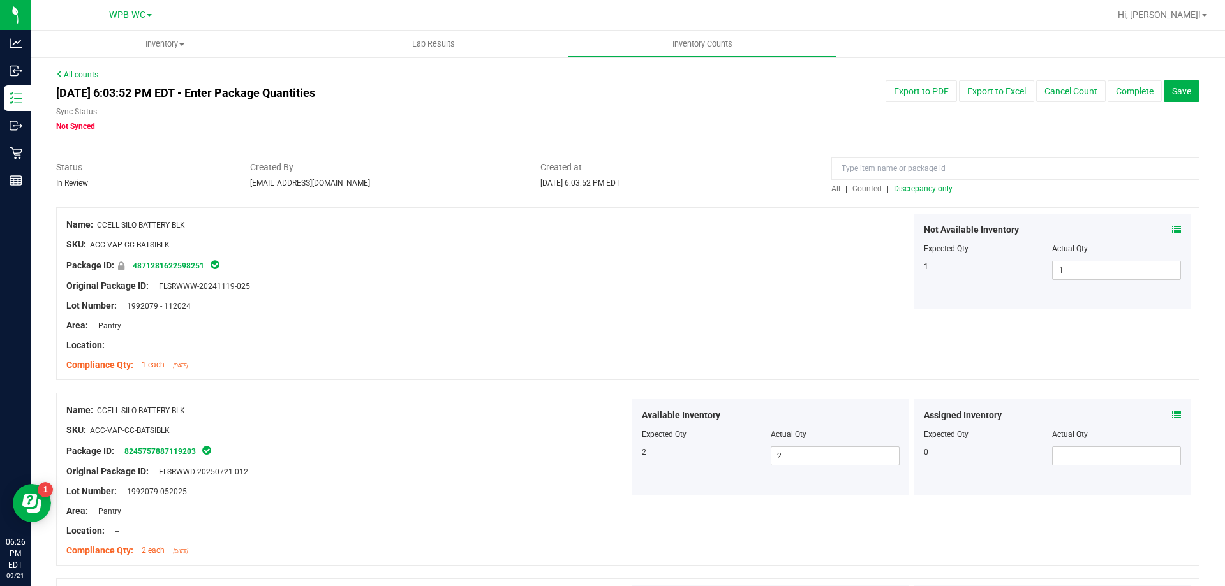
click at [917, 191] on span "Discrepancy only" at bounding box center [923, 188] width 59 height 9
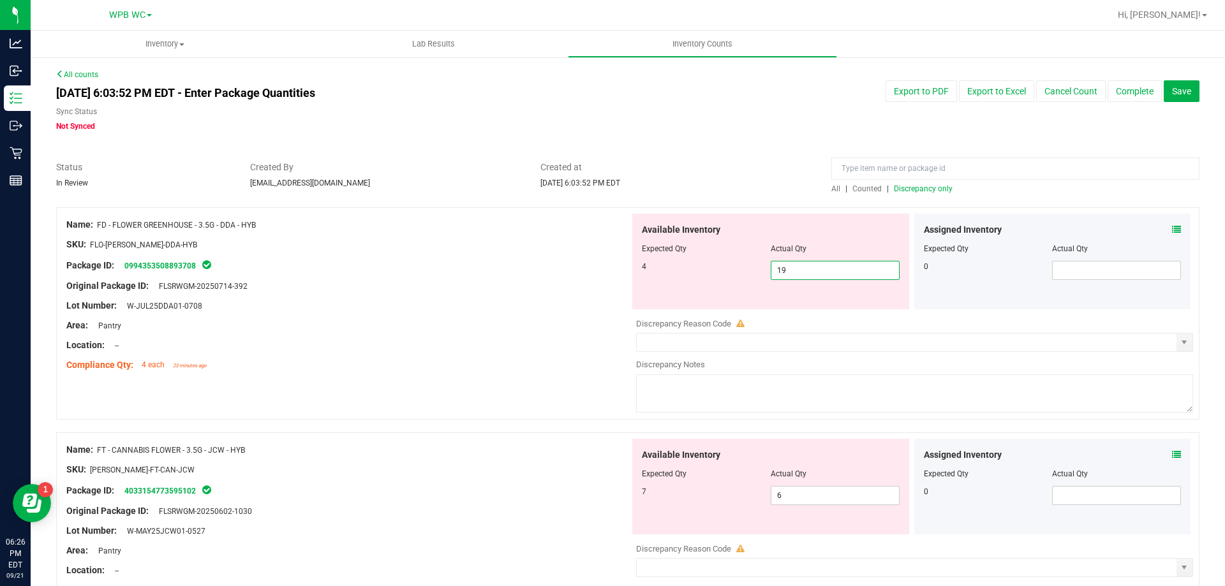
click at [793, 272] on span "19 19" at bounding box center [835, 270] width 129 height 19
type input "1"
type input "4"
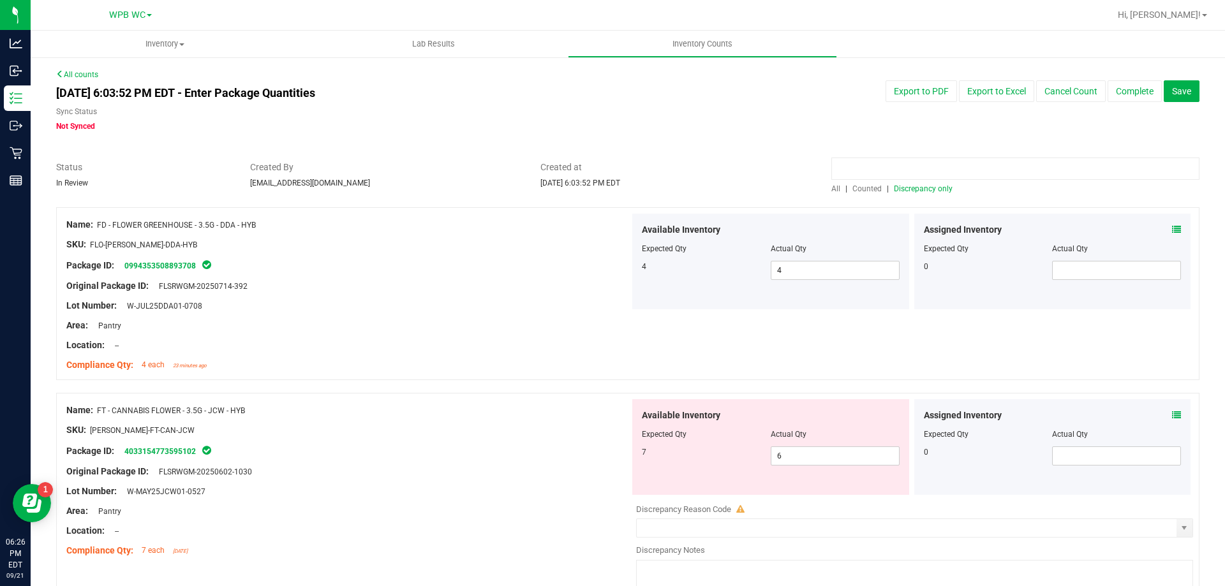
click at [932, 172] on input at bounding box center [1015, 169] width 368 height 22
click at [925, 184] on span "Discrepancy only" at bounding box center [923, 188] width 59 height 9
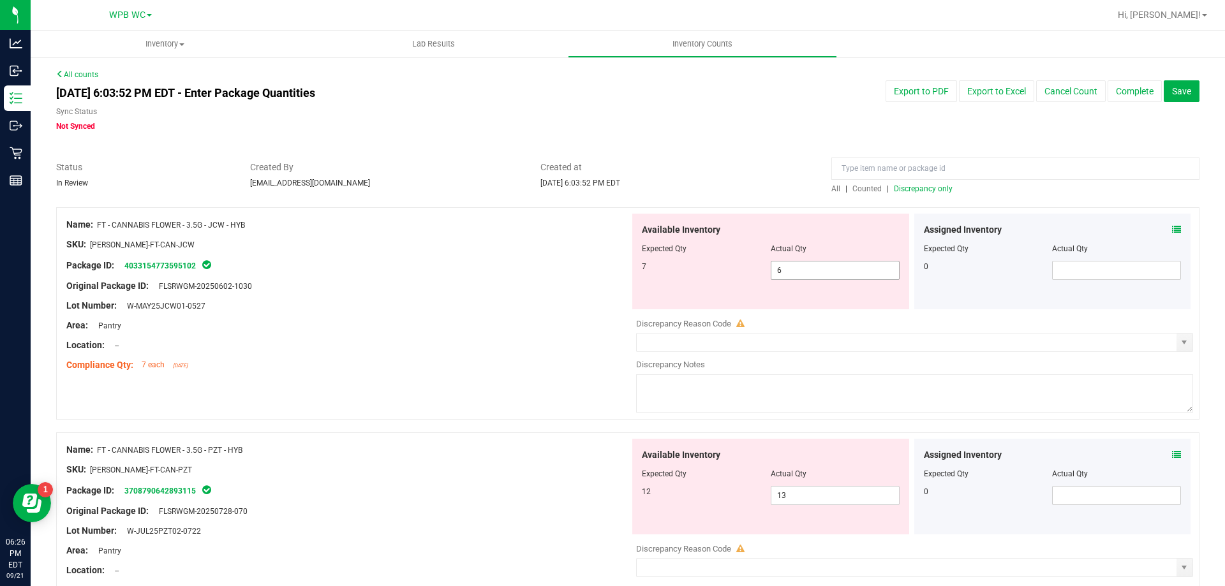
click at [822, 264] on span "6 6" at bounding box center [835, 270] width 129 height 19
type input "7"
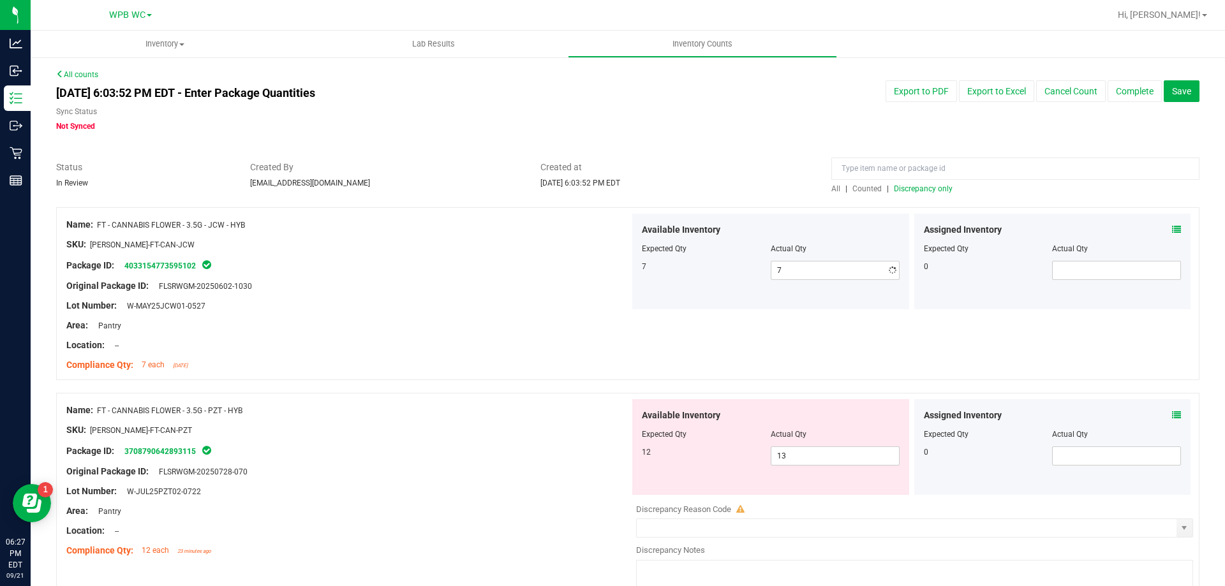
drag, startPoint x: 449, startPoint y: 322, endPoint x: 461, endPoint y: 325, distance: 12.5
click at [449, 322] on div "Area: Pantry" at bounding box center [347, 325] width 563 height 13
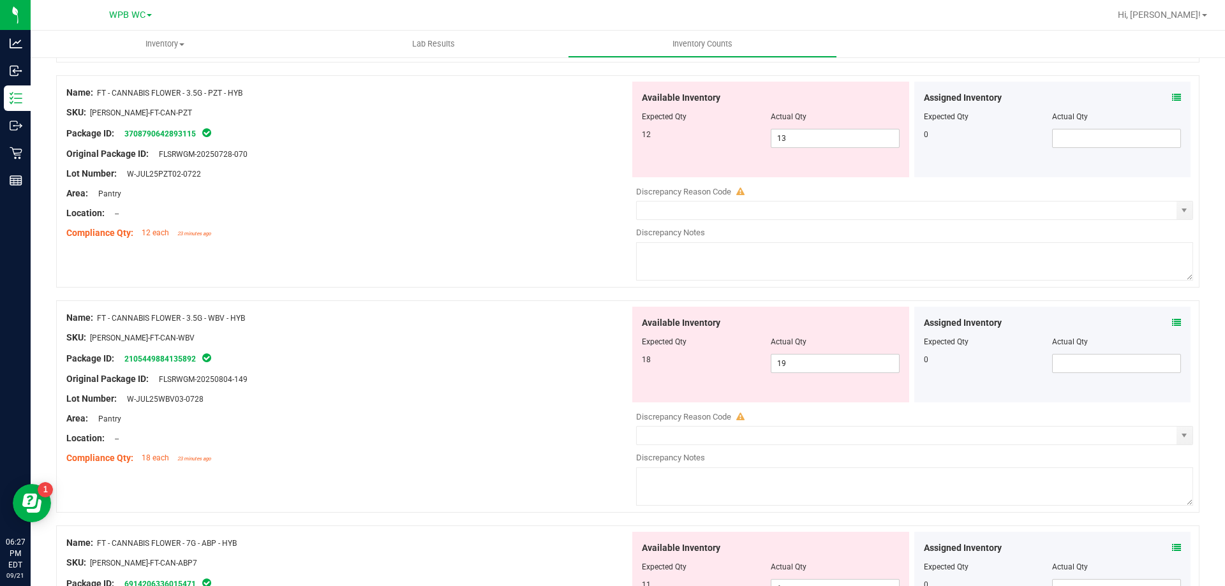
scroll to position [319, 0]
drag, startPoint x: 789, startPoint y: 129, endPoint x: 793, endPoint y: 124, distance: 6.8
click at [789, 129] on span "13 13" at bounding box center [835, 137] width 129 height 19
type input "1"
type input "12"
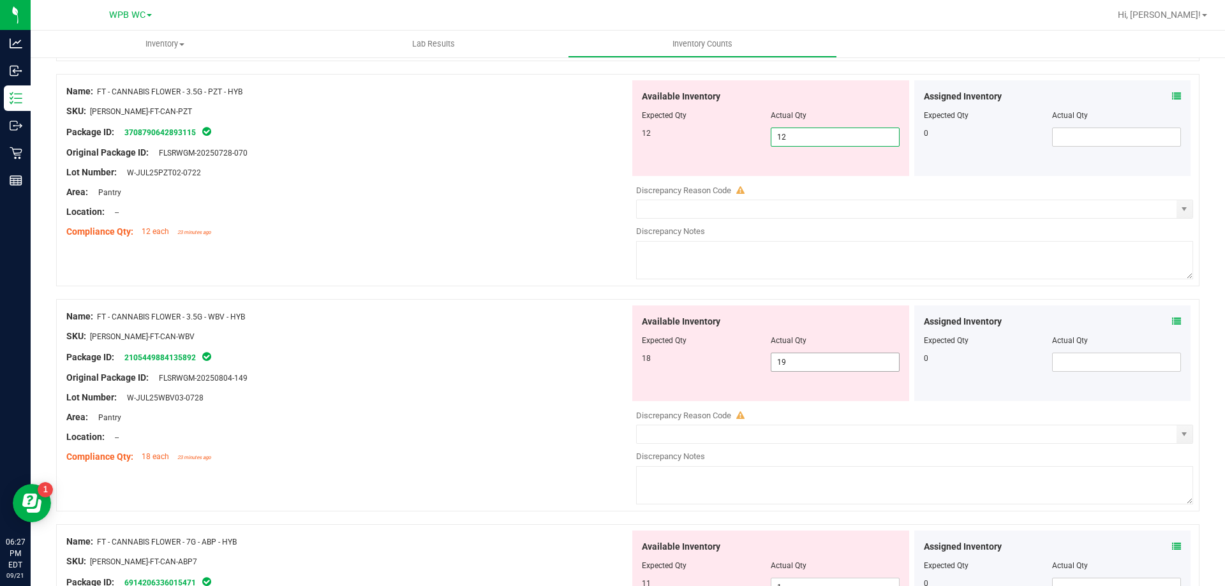
click at [786, 354] on div "Available Inventory Expected Qty Actual Qty 18 19 19" at bounding box center [770, 354] width 277 height 96
type input "12"
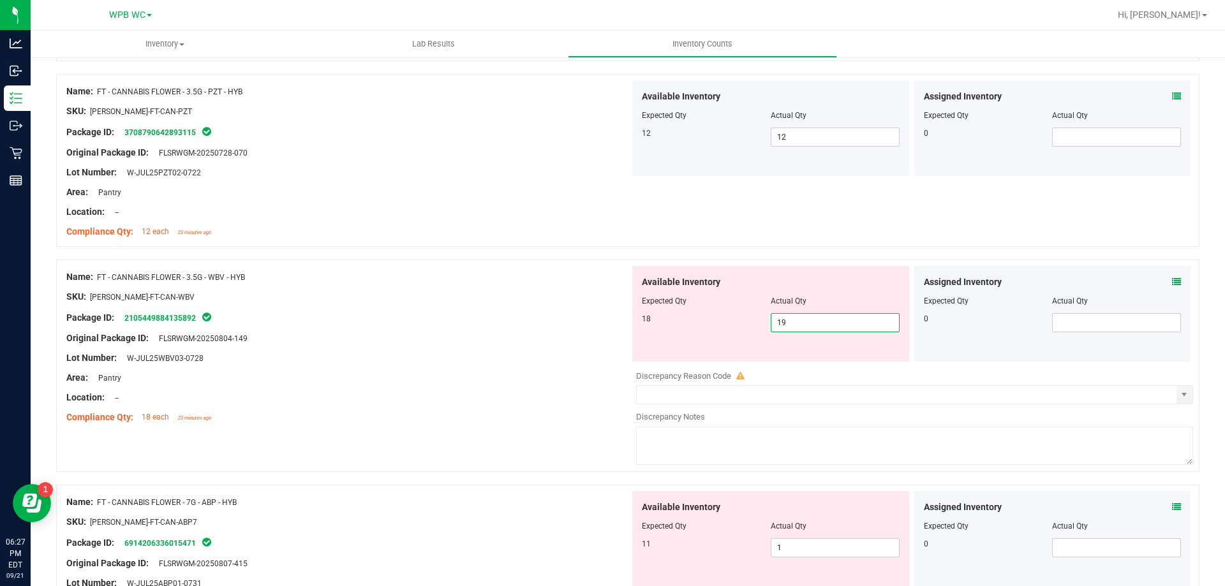
type input "1"
type input "18"
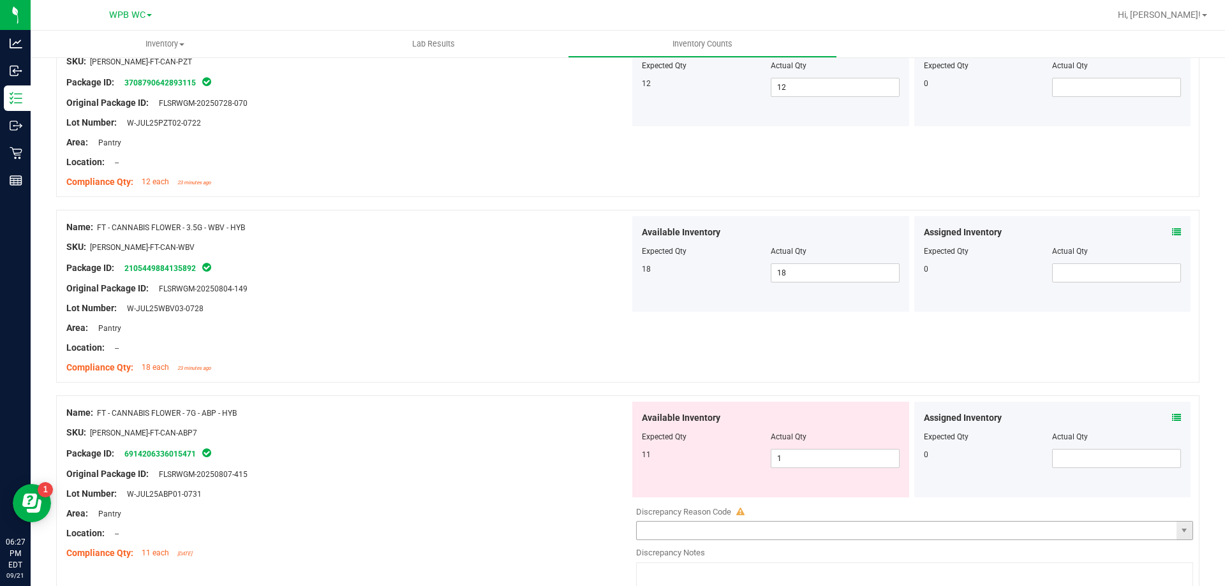
scroll to position [510, 0]
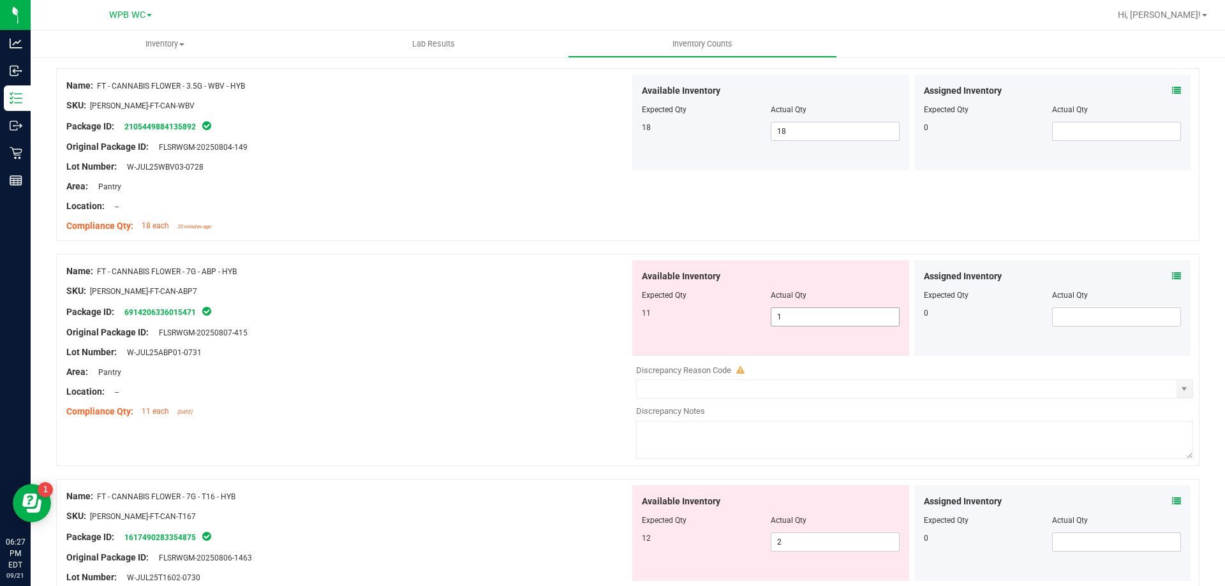
click at [806, 318] on span "1 1" at bounding box center [835, 317] width 129 height 19
click at [618, 336] on div "Original Package ID: FLSRWGM-20250807-415" at bounding box center [347, 332] width 563 height 13
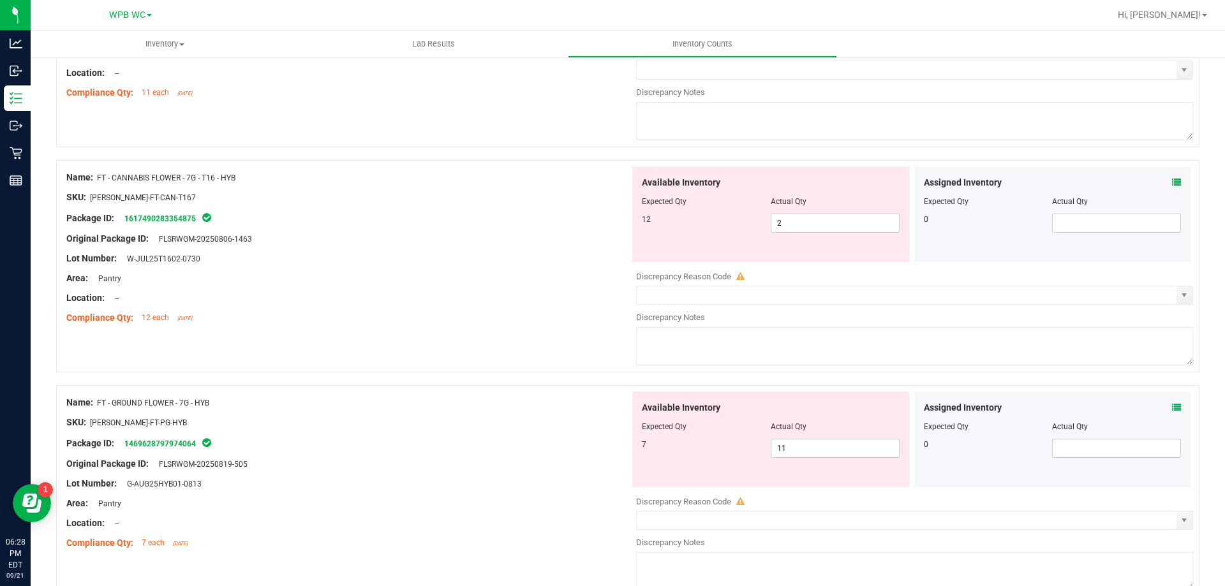
scroll to position [702, 0]
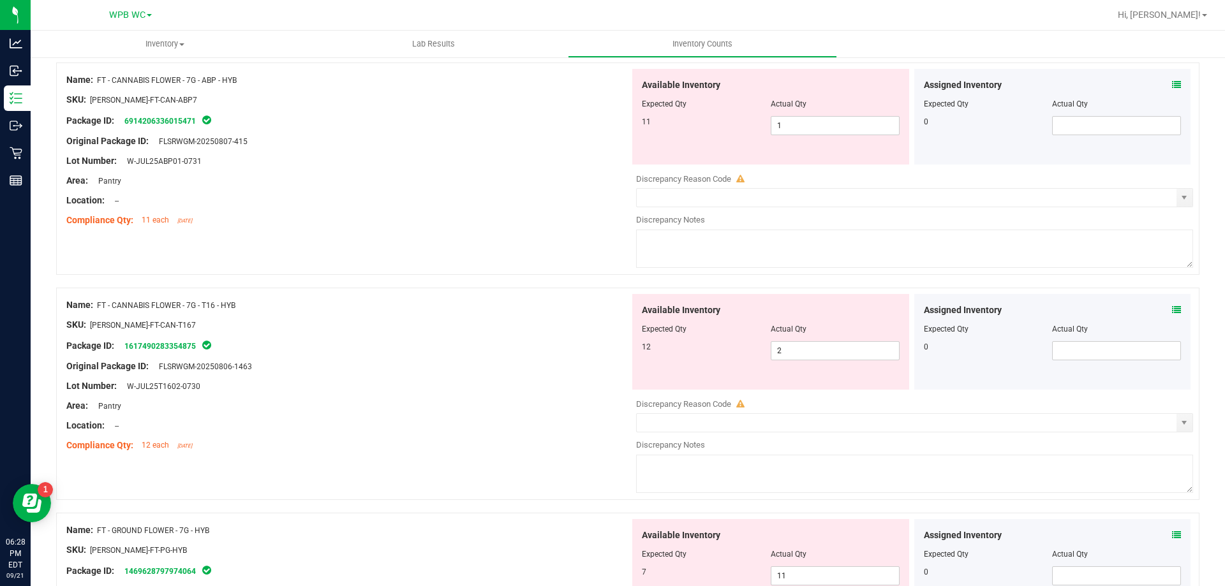
click at [795, 112] on div at bounding box center [771, 113] width 258 height 6
click at [798, 123] on span "1 1" at bounding box center [835, 125] width 129 height 19
type input "11"
click at [780, 343] on div "Available Inventory Expected Qty Actual Qty 12 2 2" at bounding box center [770, 342] width 277 height 96
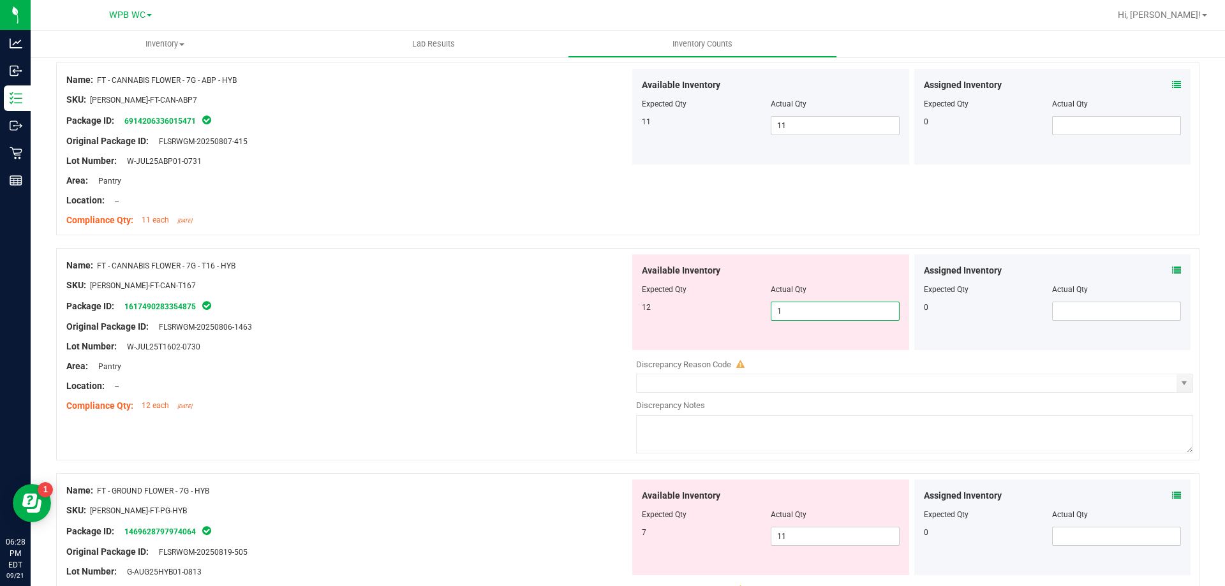
type input "12"
click at [452, 396] on div at bounding box center [347, 396] width 563 height 6
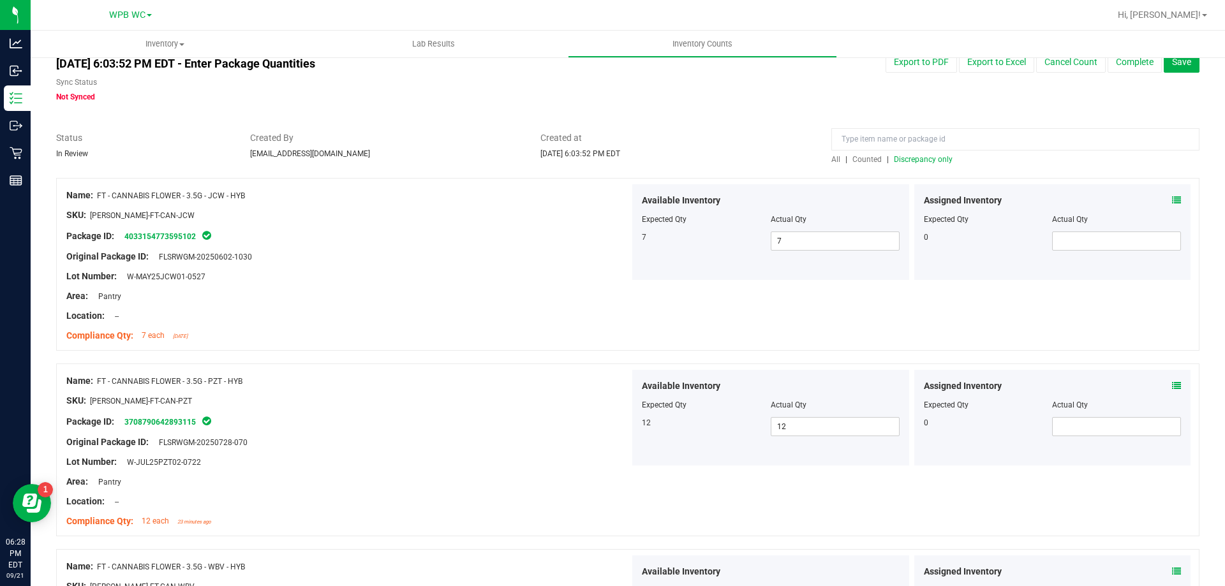
scroll to position [0, 0]
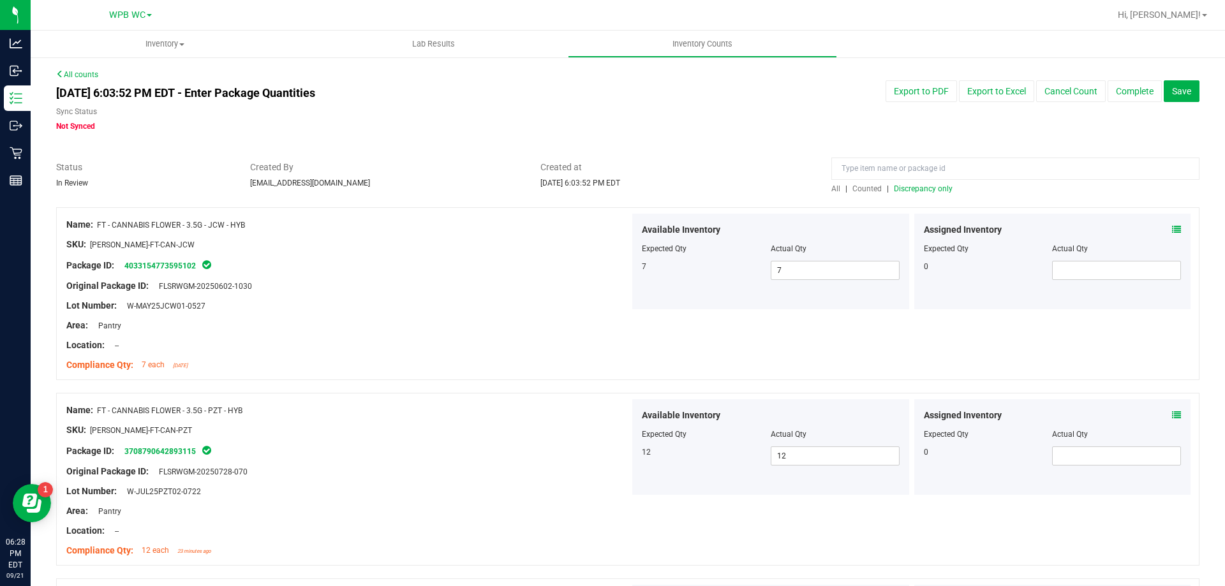
click at [943, 186] on span "Discrepancy only" at bounding box center [923, 188] width 59 height 9
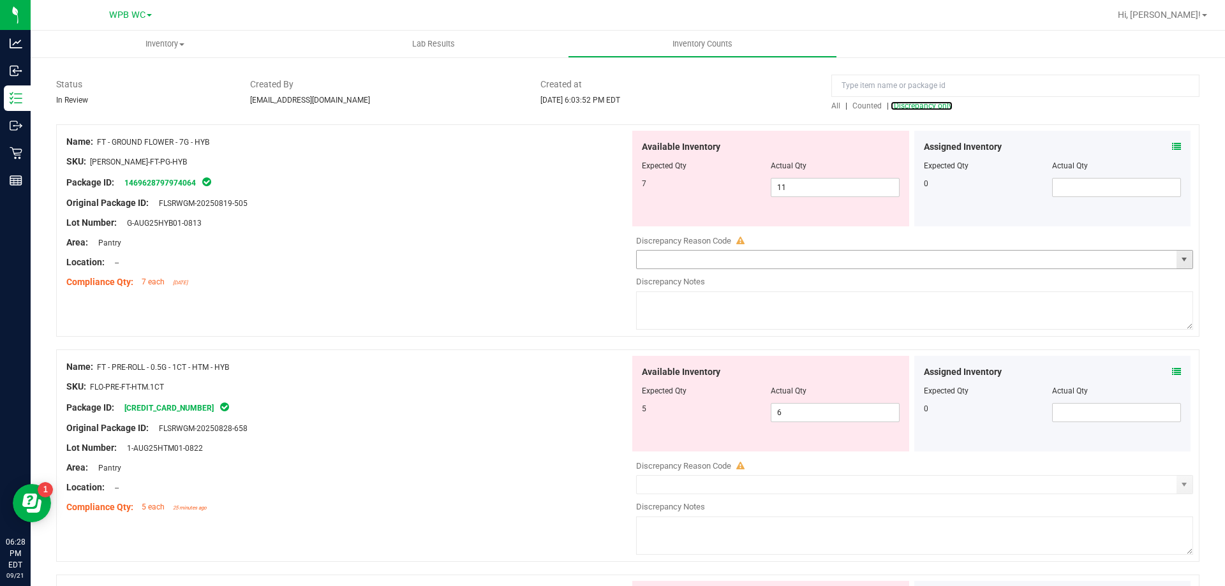
scroll to position [64, 0]
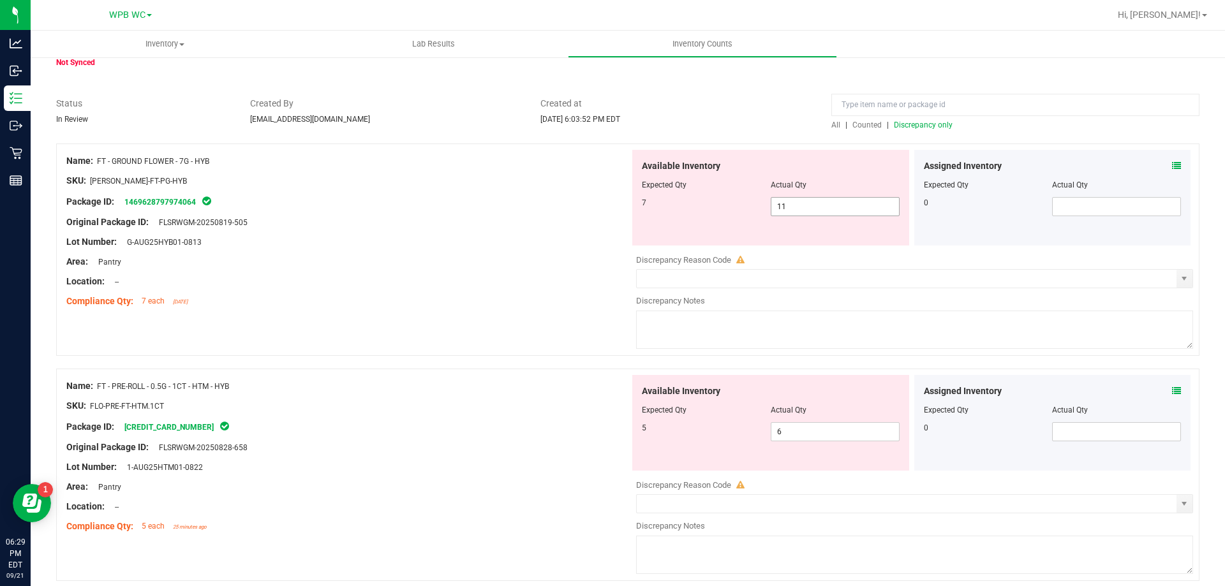
click at [877, 203] on span "11 11" at bounding box center [835, 206] width 129 height 19
type input "1"
type input "7"
click at [929, 124] on span "Discrepancy only" at bounding box center [923, 125] width 59 height 9
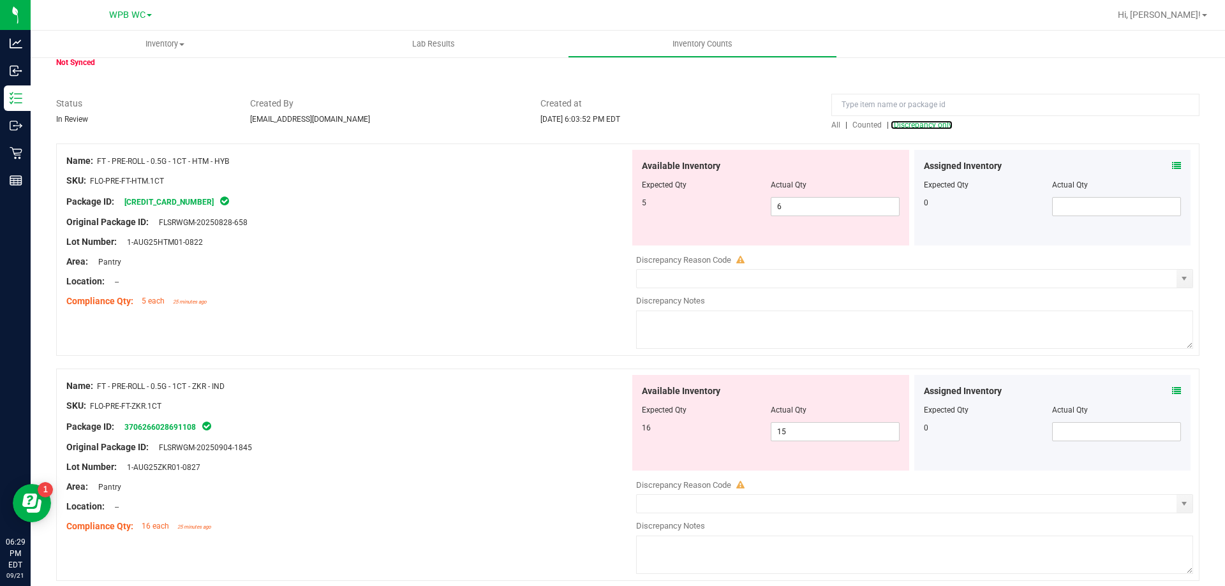
scroll to position [128, 0]
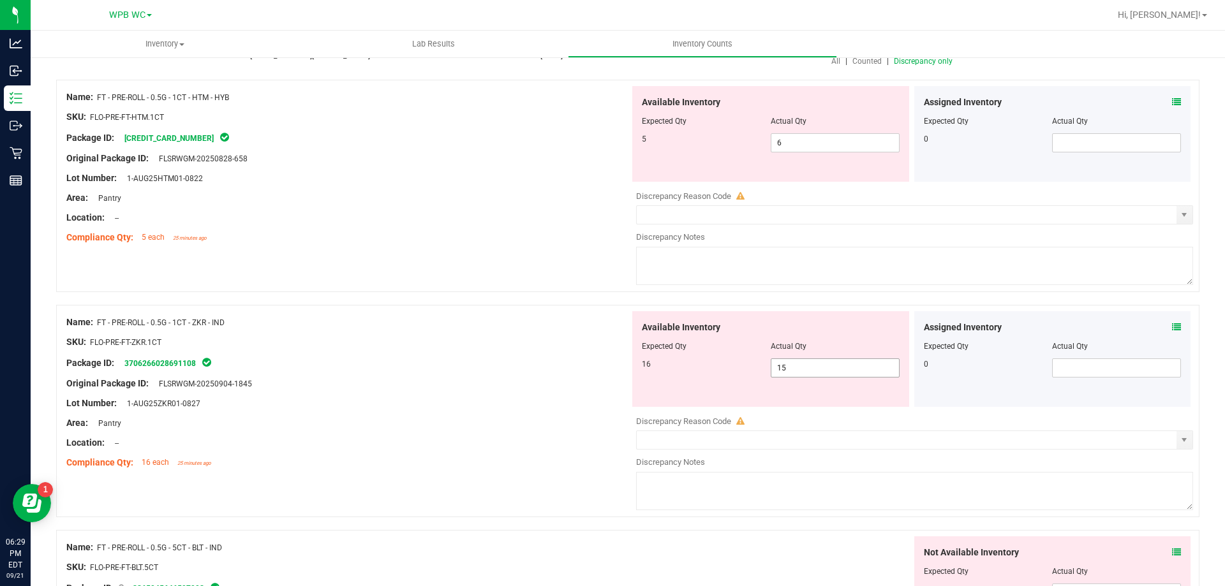
click at [840, 366] on span "15 15" at bounding box center [835, 368] width 129 height 19
click at [840, 366] on input "15" at bounding box center [835, 368] width 128 height 18
type input "116"
click at [808, 136] on span "6 6" at bounding box center [835, 142] width 129 height 19
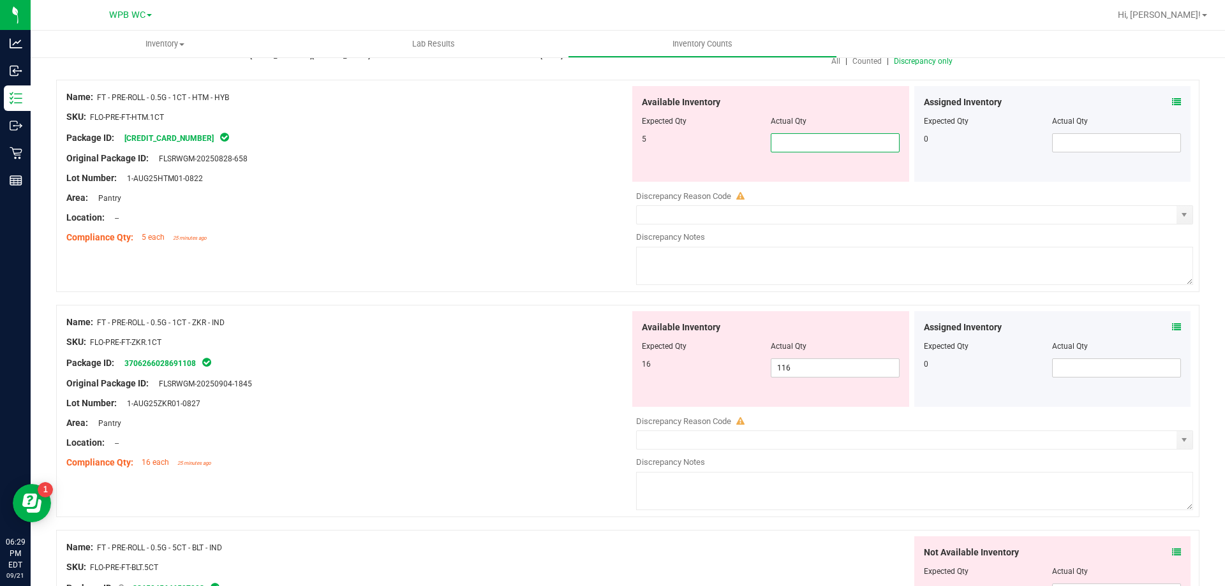
type input "5"
click at [863, 373] on div "Available Inventory Expected Qty Actual Qty 16 116 116" at bounding box center [911, 412] width 563 height 202
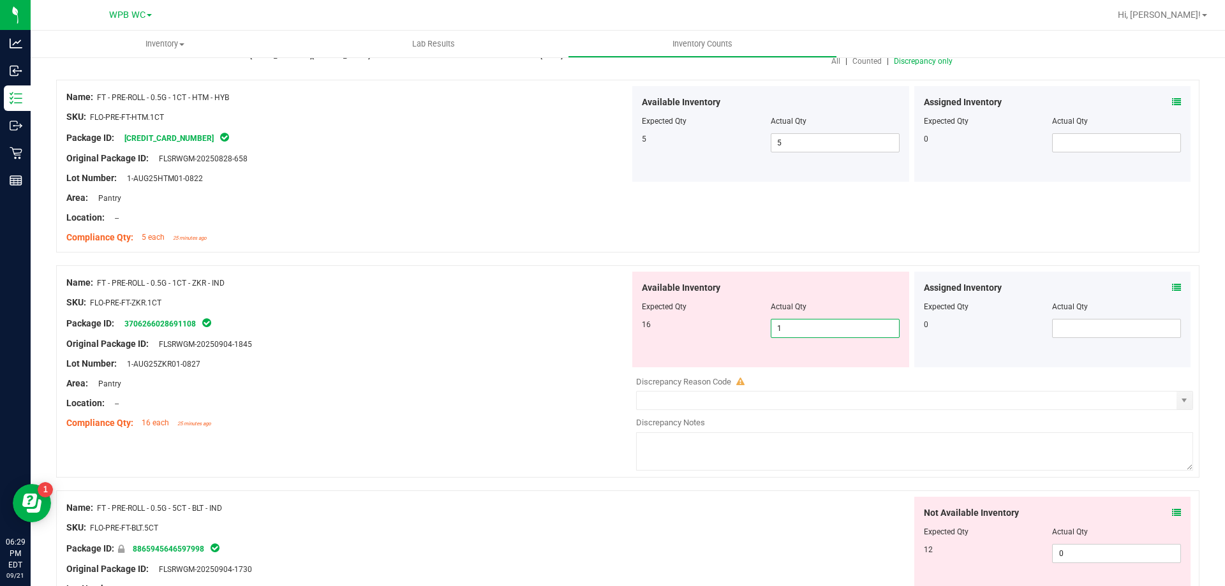
type input "16"
click at [755, 502] on div "Not Available Inventory Expected Qty Actual Qty 12 0 0" at bounding box center [911, 545] width 563 height 96
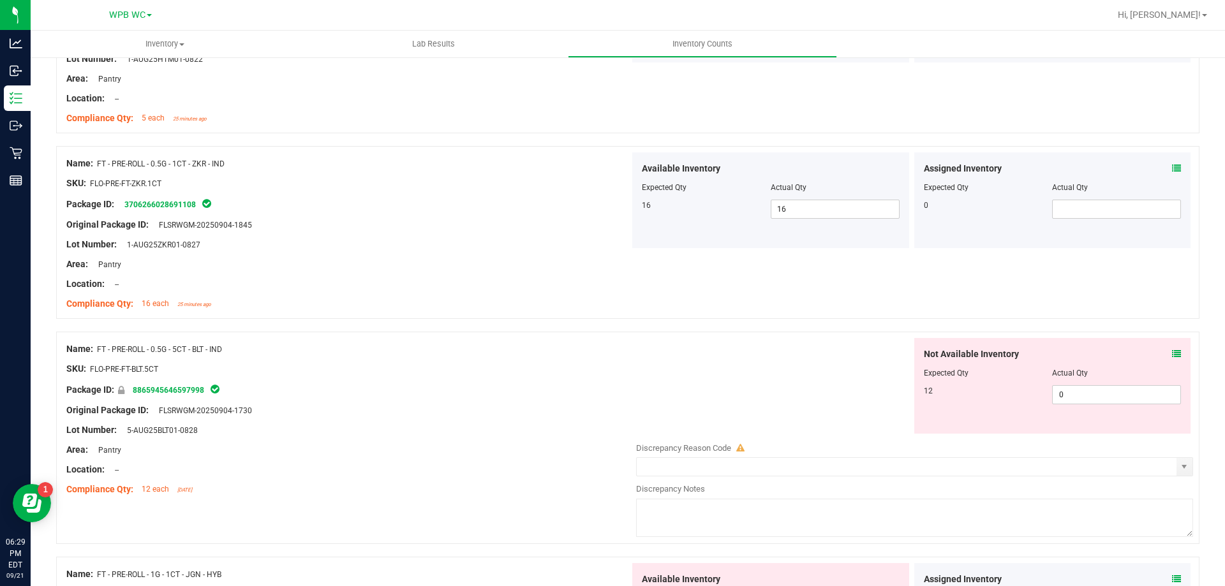
scroll to position [255, 0]
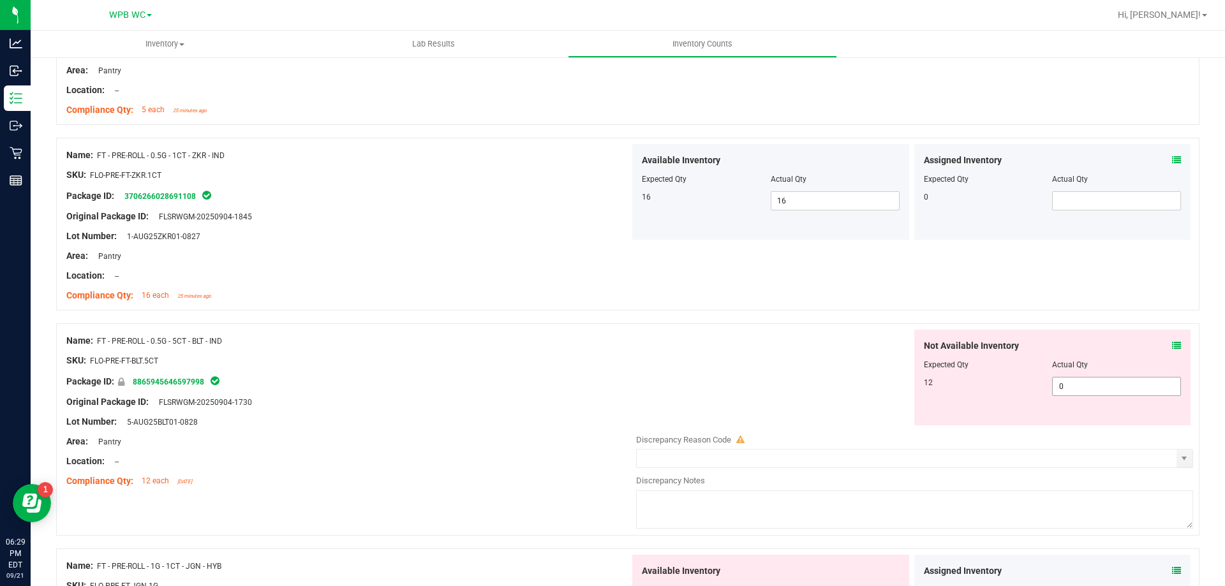
click at [1081, 388] on span "0 0" at bounding box center [1116, 386] width 129 height 19
type input "0"
type input "12"
click at [540, 338] on div "Name: FT - PRE-ROLL - 0.5G - 5CT - BLT - IND" at bounding box center [347, 340] width 563 height 13
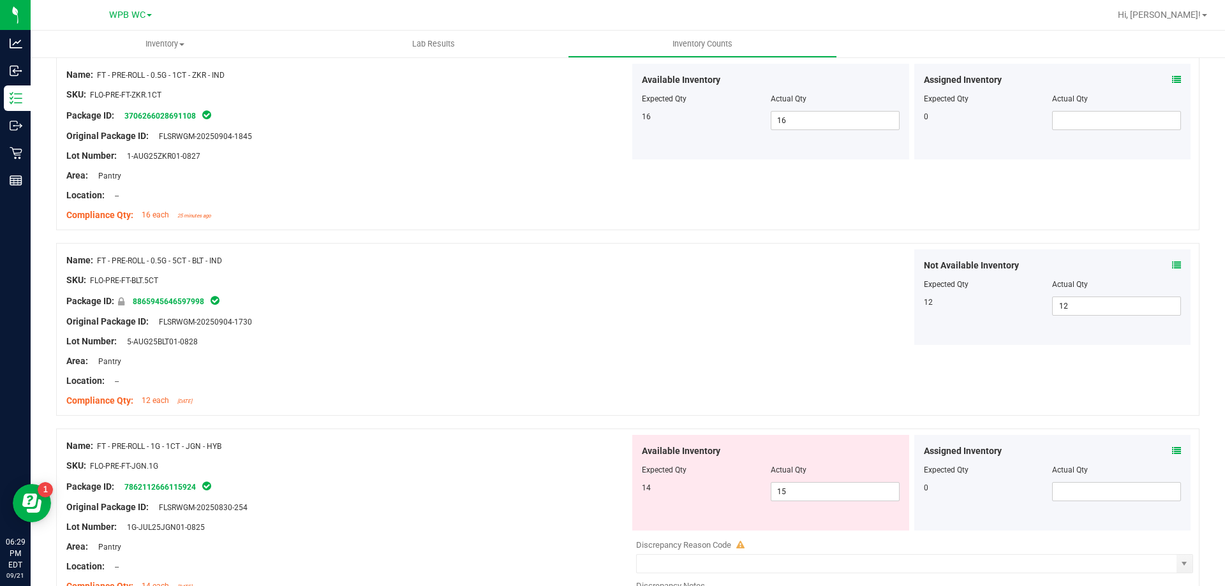
scroll to position [383, 0]
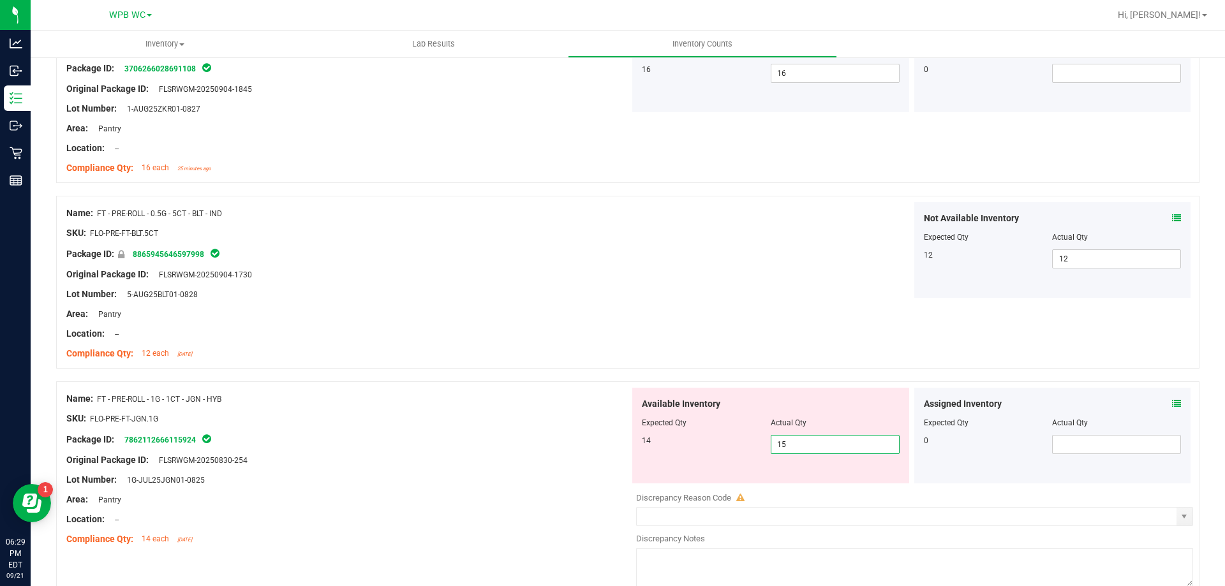
click at [819, 440] on span "15 15" at bounding box center [835, 444] width 129 height 19
type input "1"
type input "14"
click at [632, 433] on div "Available Inventory Expected Qty Actual Qty 14 14 14" at bounding box center [770, 436] width 277 height 96
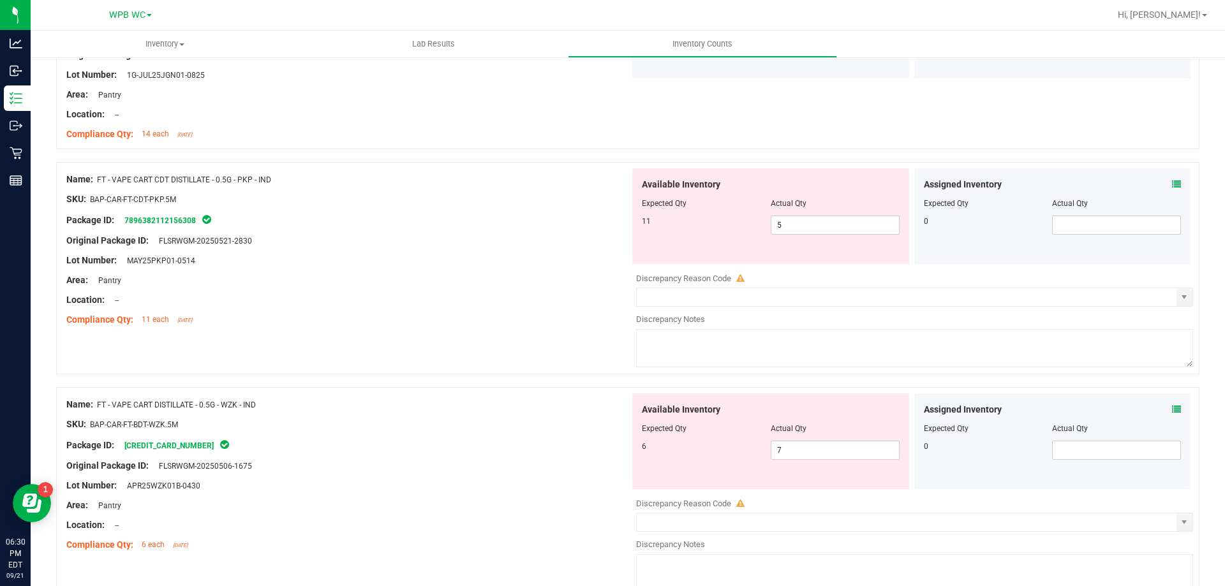
scroll to position [766, 0]
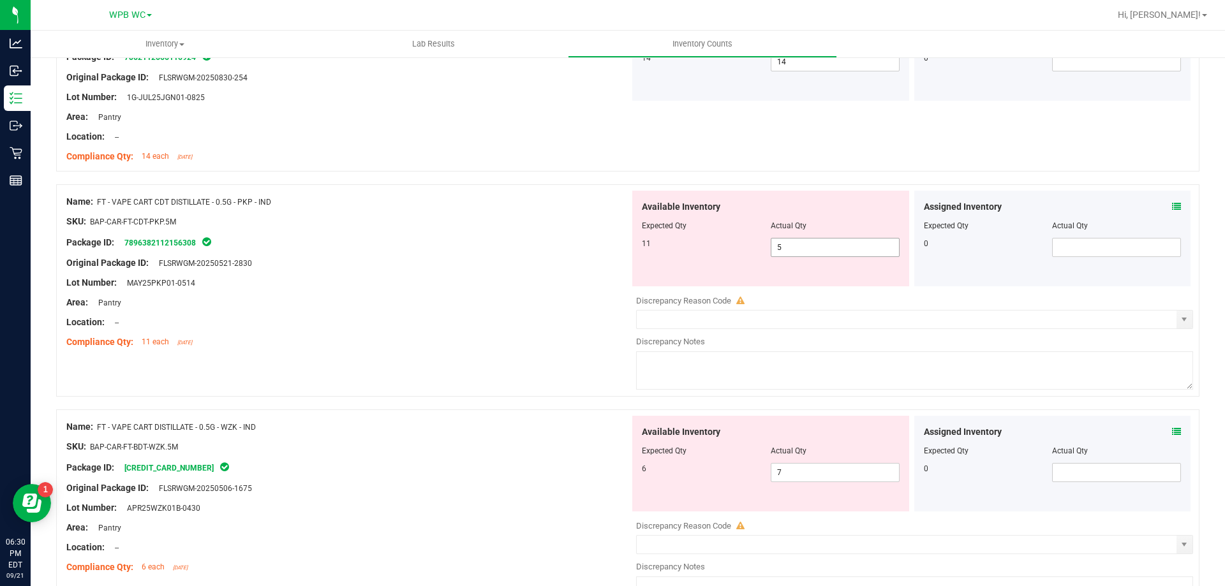
click at [846, 249] on span "5 5" at bounding box center [835, 247] width 129 height 19
click at [846, 249] on input "5" at bounding box center [835, 248] width 128 height 18
click at [700, 357] on textarea at bounding box center [914, 371] width 557 height 38
click at [1179, 323] on span "select" at bounding box center [1184, 320] width 10 height 10
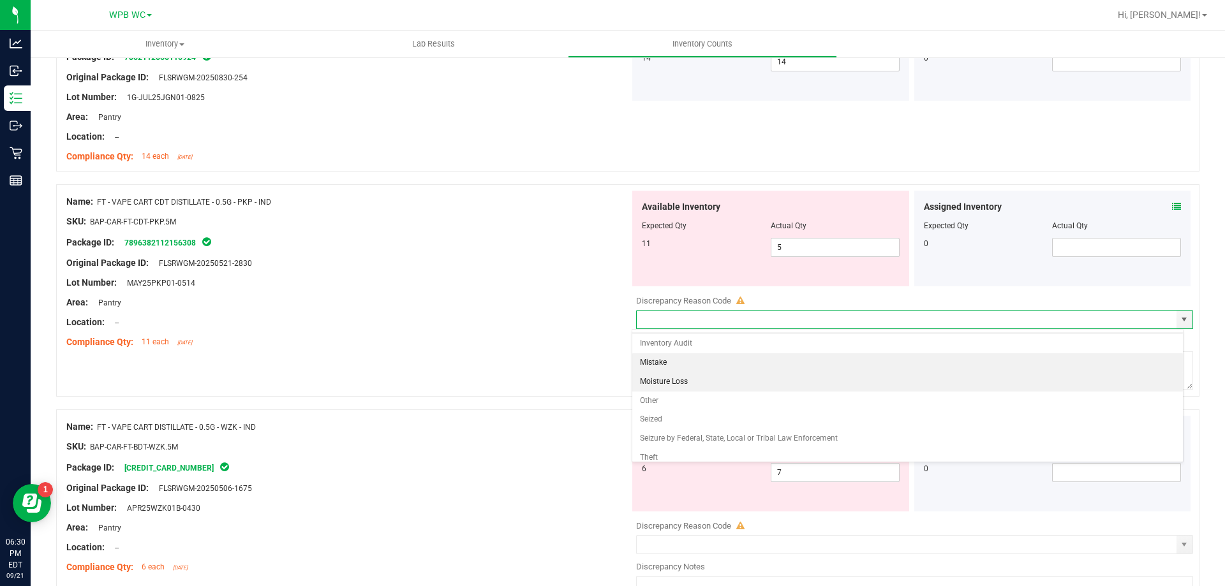
scroll to position [24, 0]
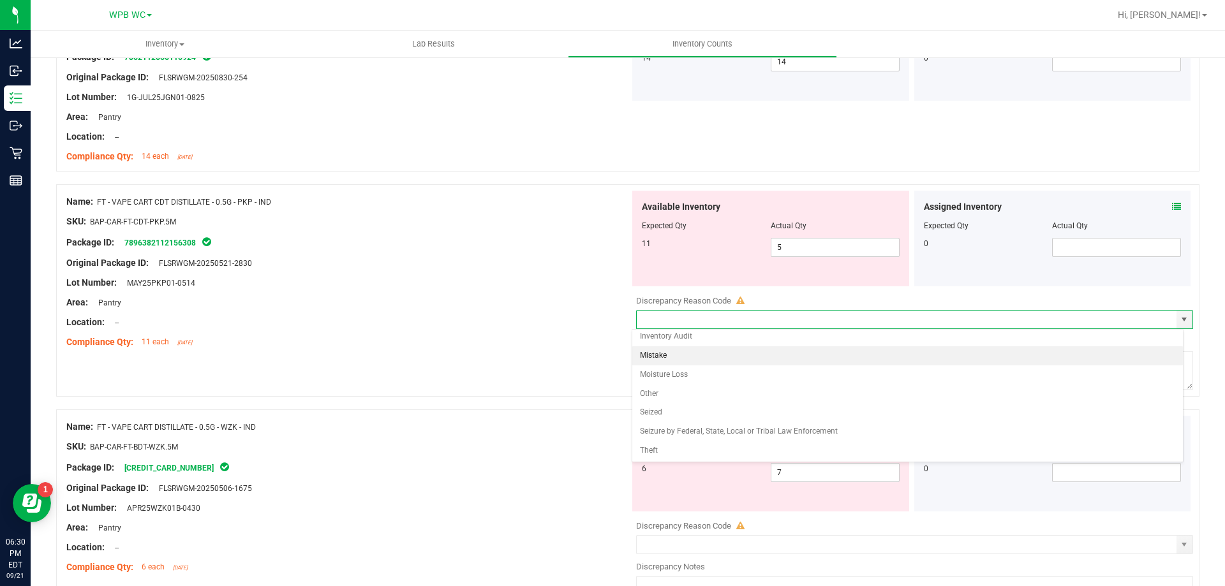
click at [699, 355] on li "Mistake" at bounding box center [907, 355] width 551 height 19
type input "Mistake"
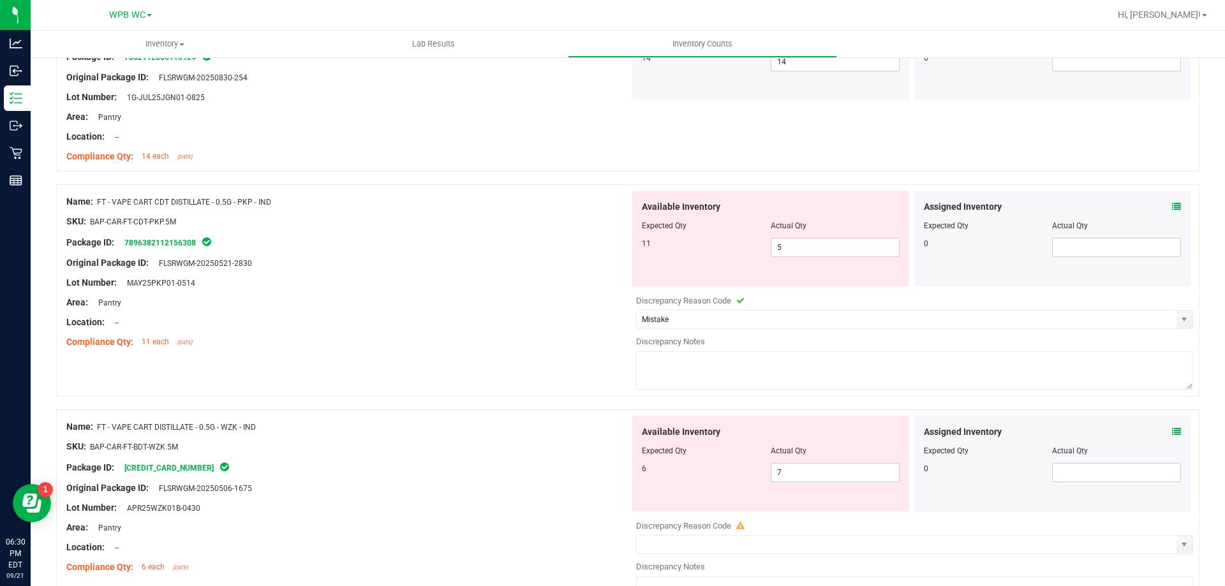
click at [761, 362] on textarea at bounding box center [914, 371] width 557 height 38
click at [791, 252] on span "5 5" at bounding box center [835, 247] width 129 height 19
type input "11"
click at [600, 319] on div "Location: --" at bounding box center [347, 322] width 563 height 13
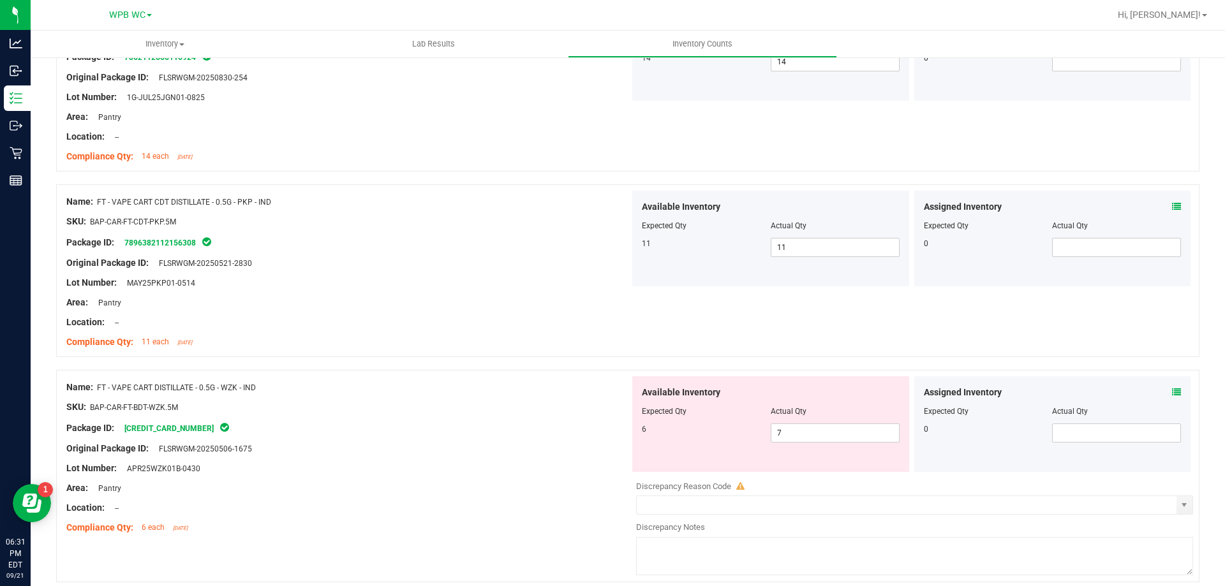
click at [668, 307] on div "Name: FT - VAPE CART CDT DISTILLATE - 0.5G - PKP - IND SKU: BAP-CAR-FT-CDT-PKP.…" at bounding box center [627, 270] width 1143 height 173
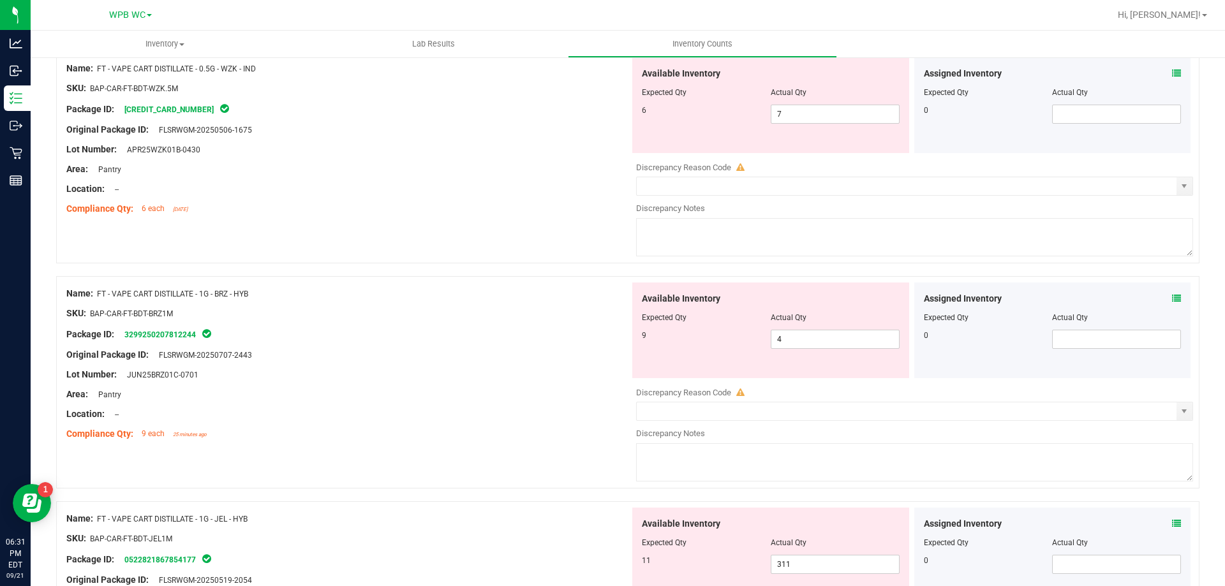
scroll to position [957, 0]
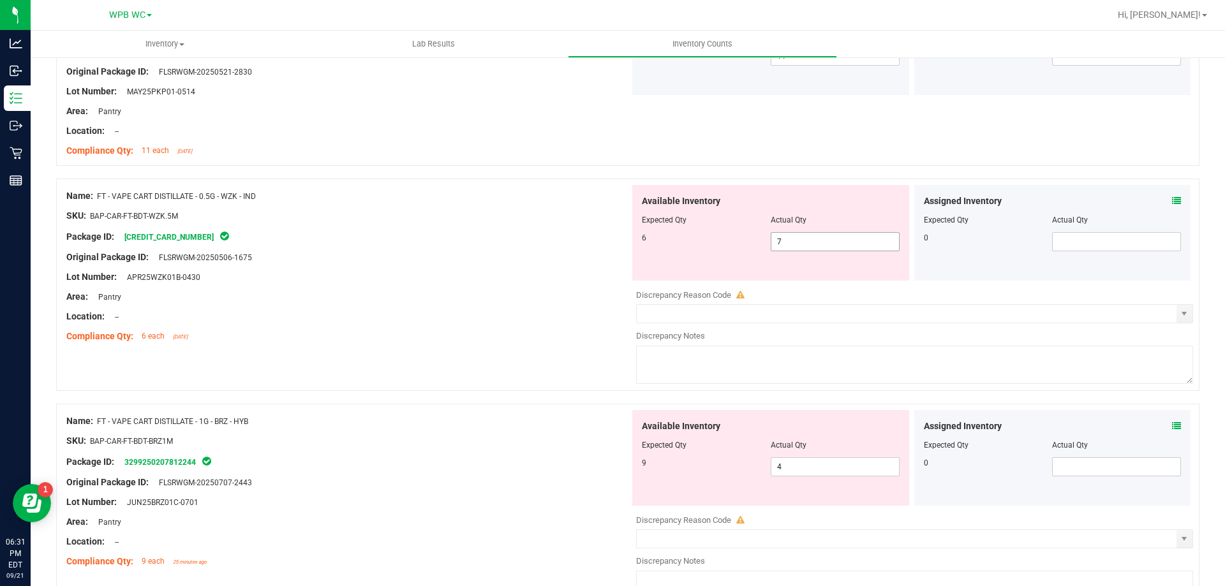
click at [812, 246] on span "7 7" at bounding box center [835, 241] width 129 height 19
click at [819, 237] on input "7" at bounding box center [835, 242] width 128 height 18
type input "6"
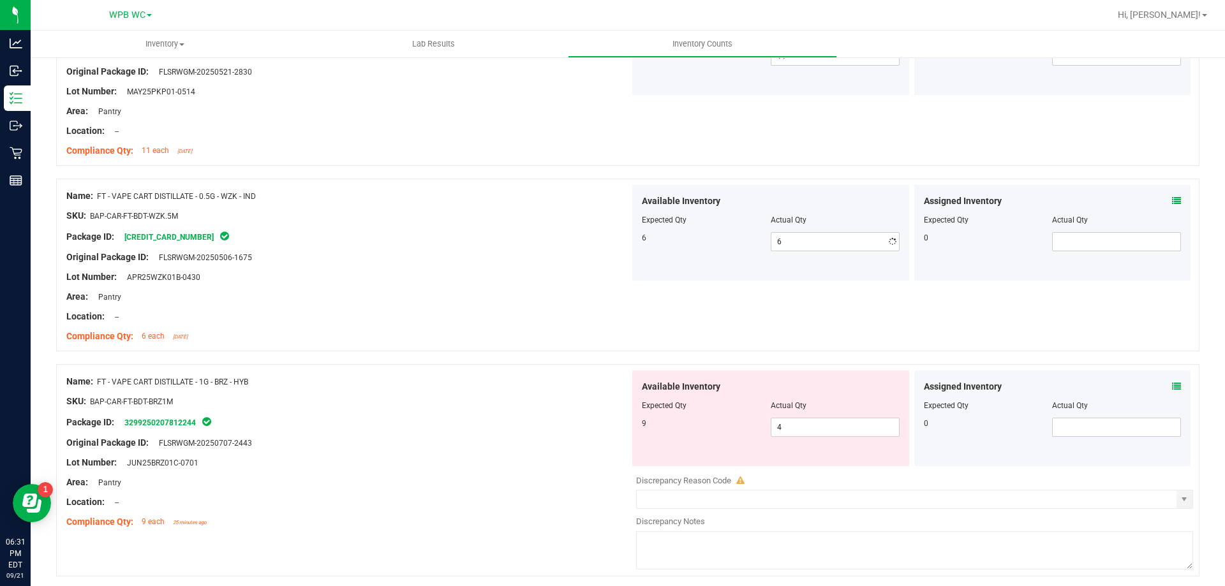
click at [613, 357] on div "Name: FT - VAPE CART DISTILLATE - 0.5G - WZK - IND SKU: BAP-CAR-FT-BDT-WZK.5M P…" at bounding box center [627, 272] width 1143 height 186
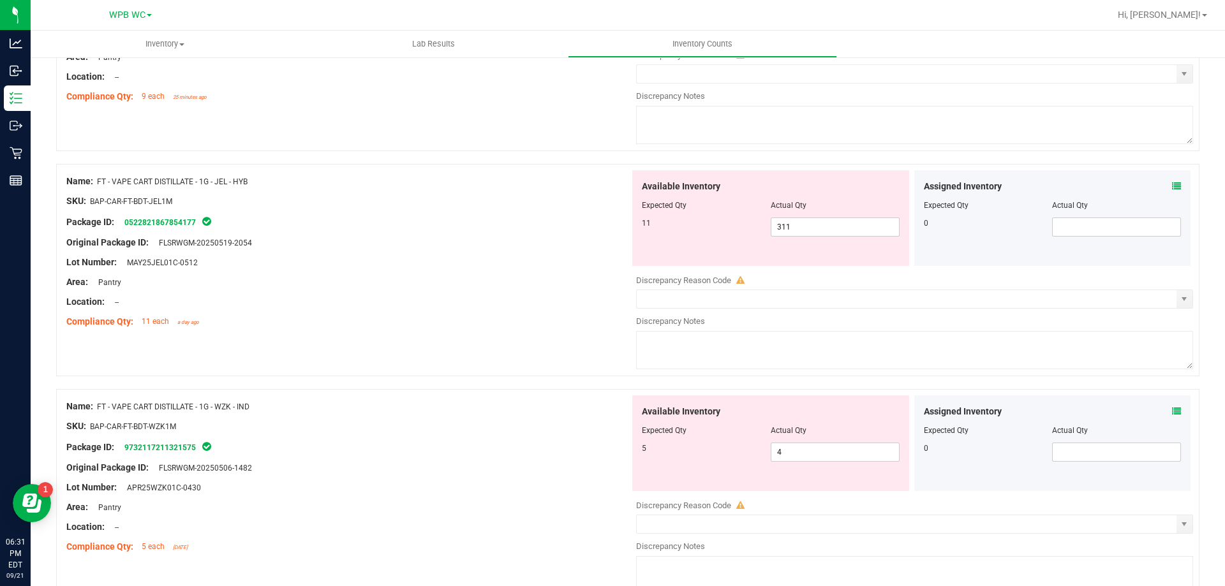
scroll to position [1404, 0]
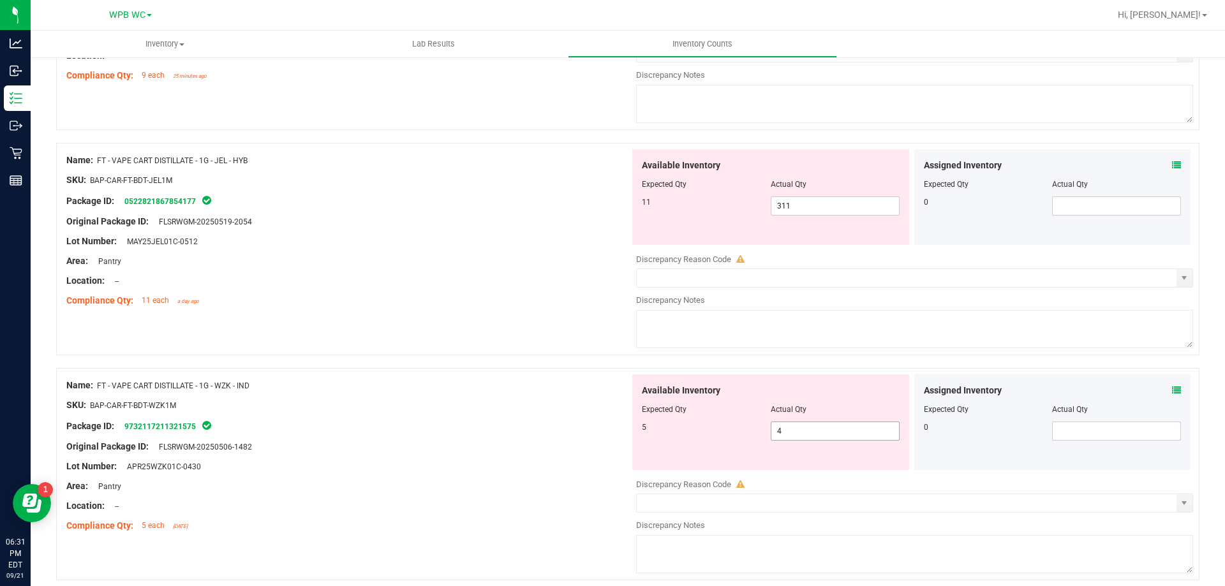
click at [793, 435] on span "4 4" at bounding box center [835, 431] width 129 height 19
type input "5"
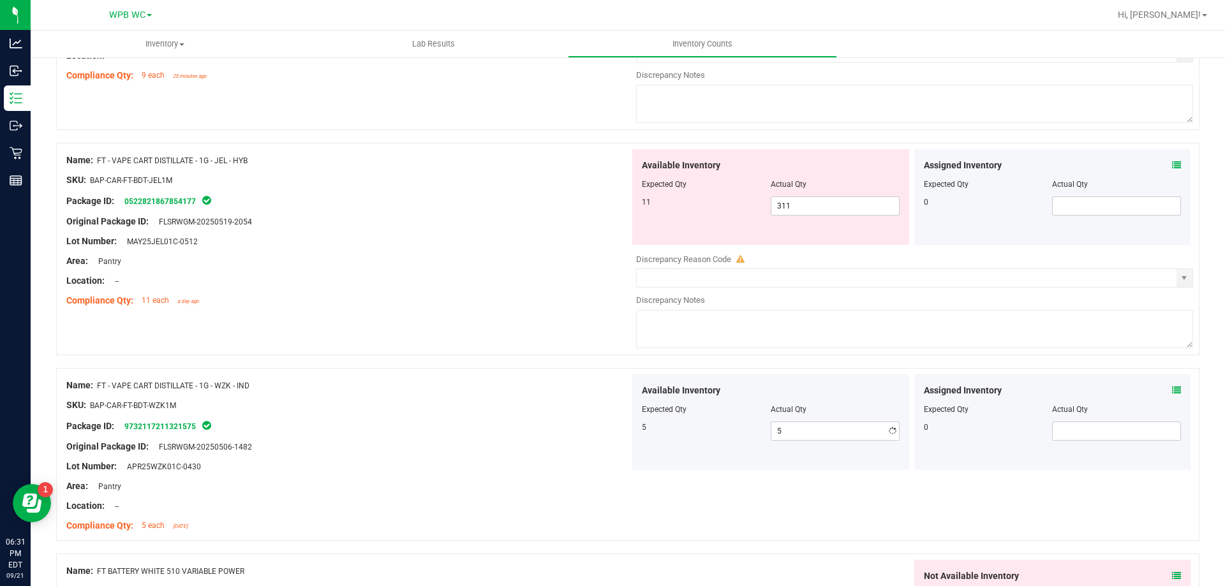
click at [511, 277] on div "Location: --" at bounding box center [347, 280] width 563 height 13
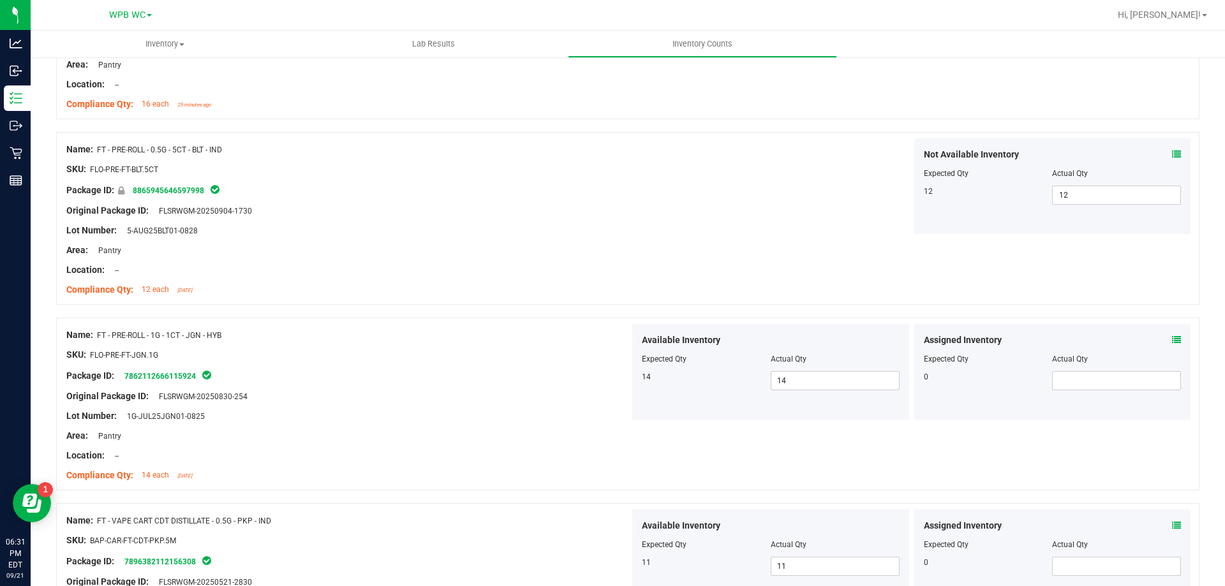
scroll to position [0, 0]
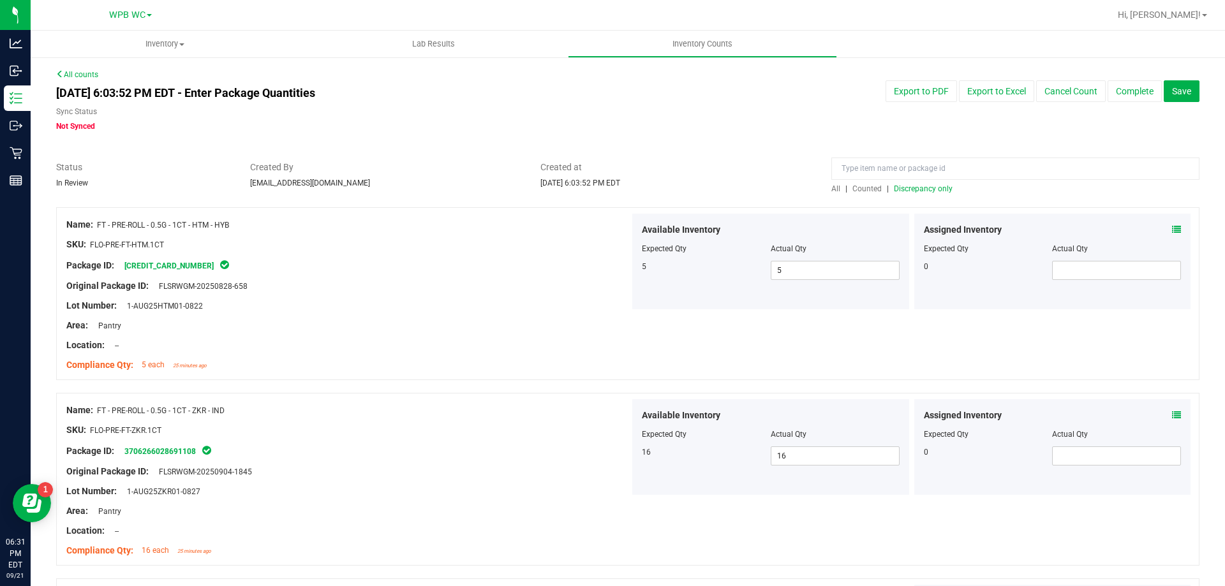
click at [925, 186] on span "Discrepancy only" at bounding box center [923, 188] width 59 height 9
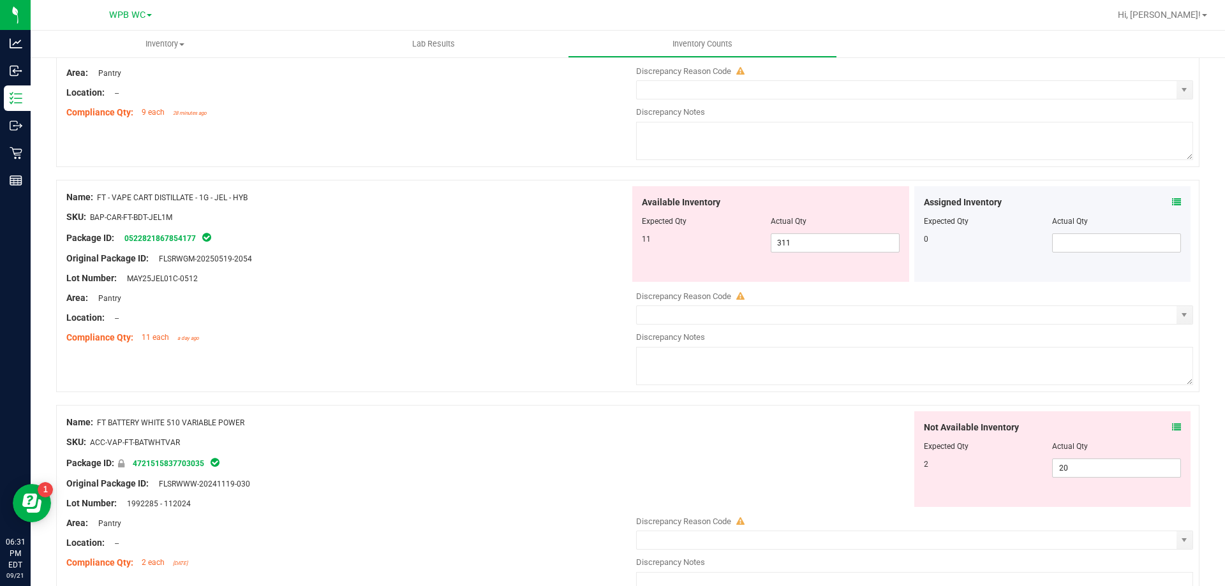
scroll to position [255, 0]
drag, startPoint x: 773, startPoint y: 237, endPoint x: 786, endPoint y: 235, distance: 13.5
click at [774, 237] on span "311 311" at bounding box center [835, 240] width 129 height 19
type input "11"
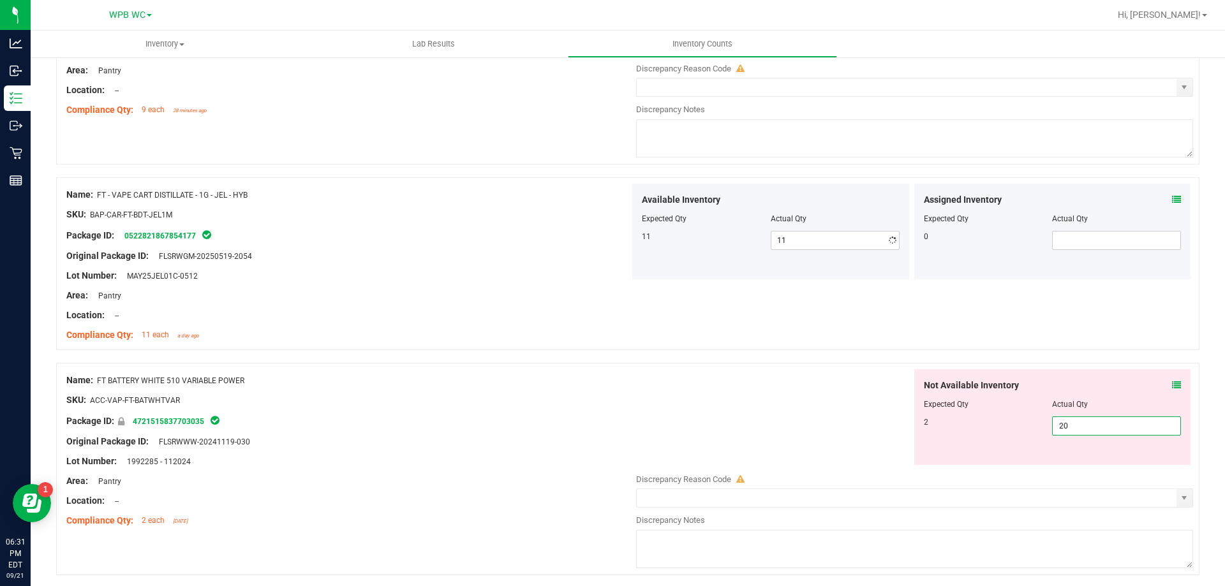
click at [1070, 473] on div "Not Available Inventory Expected Qty Actual Qty 2 20 20" at bounding box center [911, 470] width 563 height 202
type input "2"
click at [643, 406] on div "Not Available Inventory Expected Qty Actual Qty 2 2 2" at bounding box center [911, 417] width 563 height 96
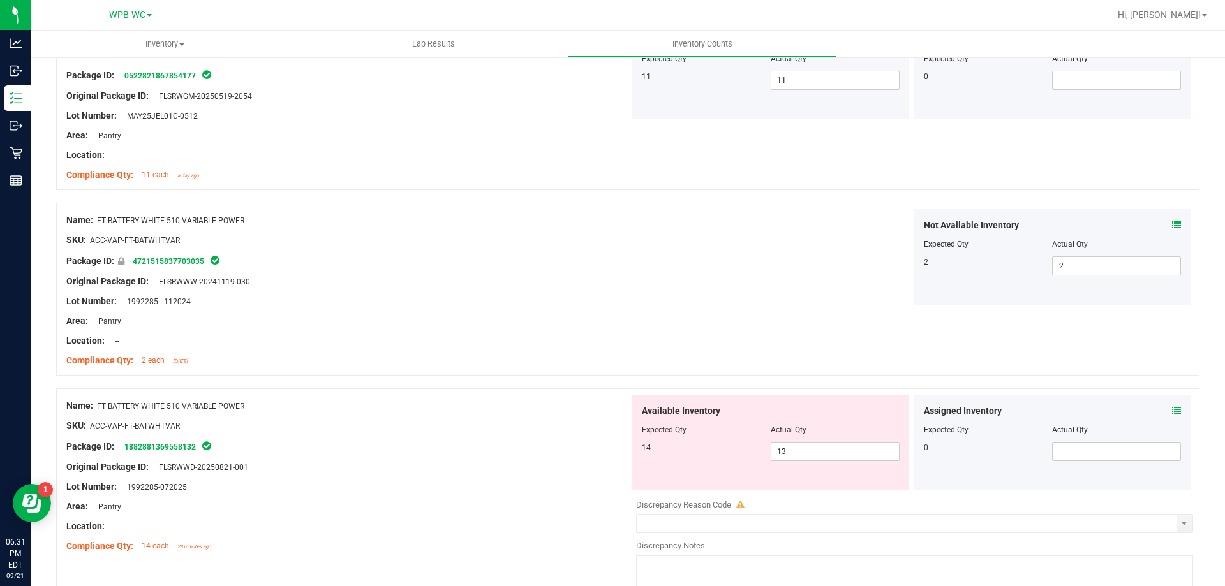
scroll to position [510, 0]
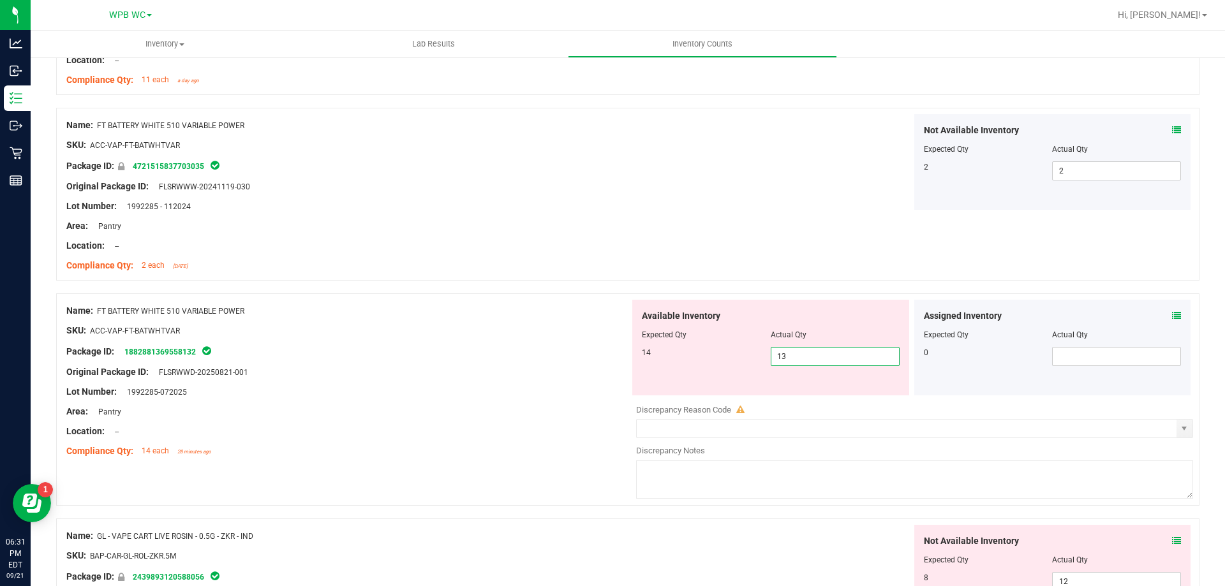
click at [844, 359] on span "13 13" at bounding box center [835, 356] width 129 height 19
type input "14"
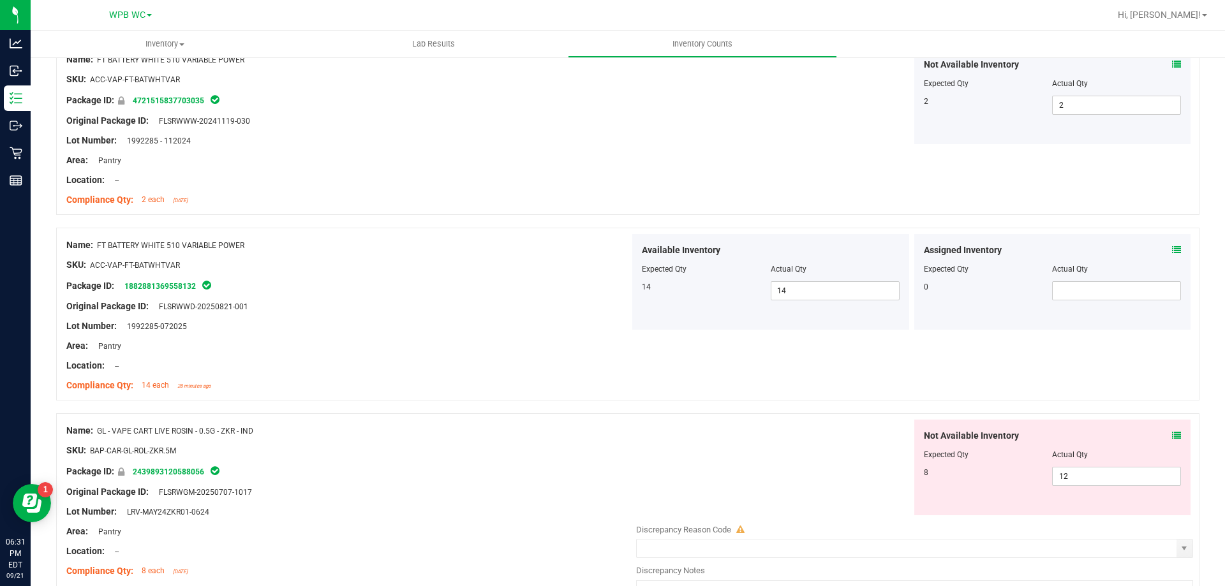
scroll to position [638, 0]
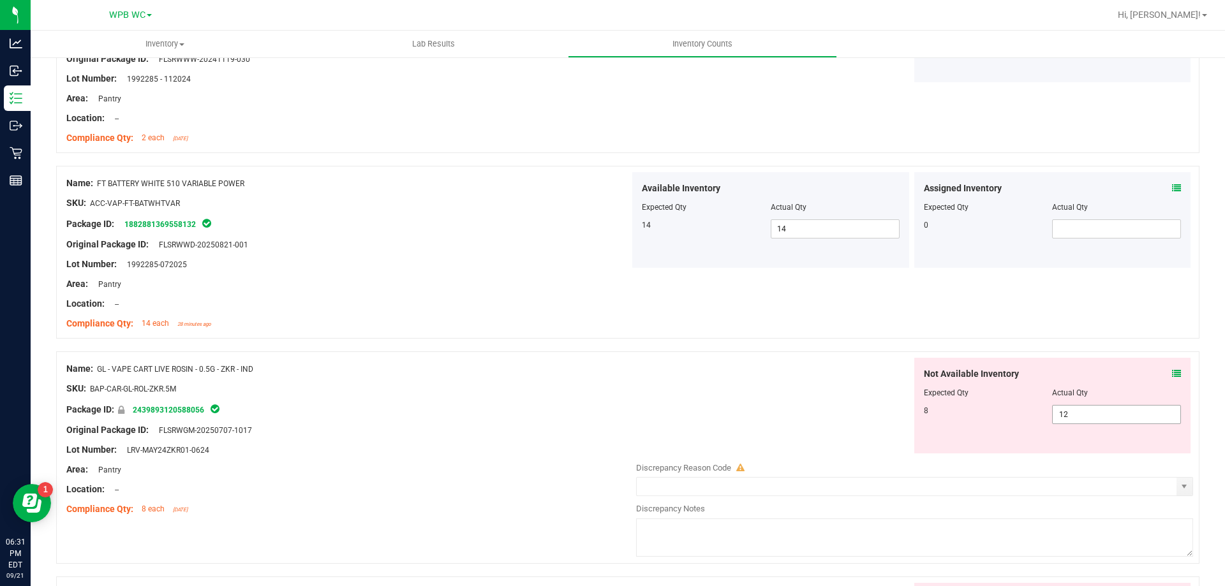
click at [1074, 415] on span "12 12" at bounding box center [1116, 414] width 129 height 19
type input "1"
type input "8"
click at [802, 377] on div "Not Available Inventory Expected Qty Actual Qty 8 8 8" at bounding box center [911, 406] width 563 height 96
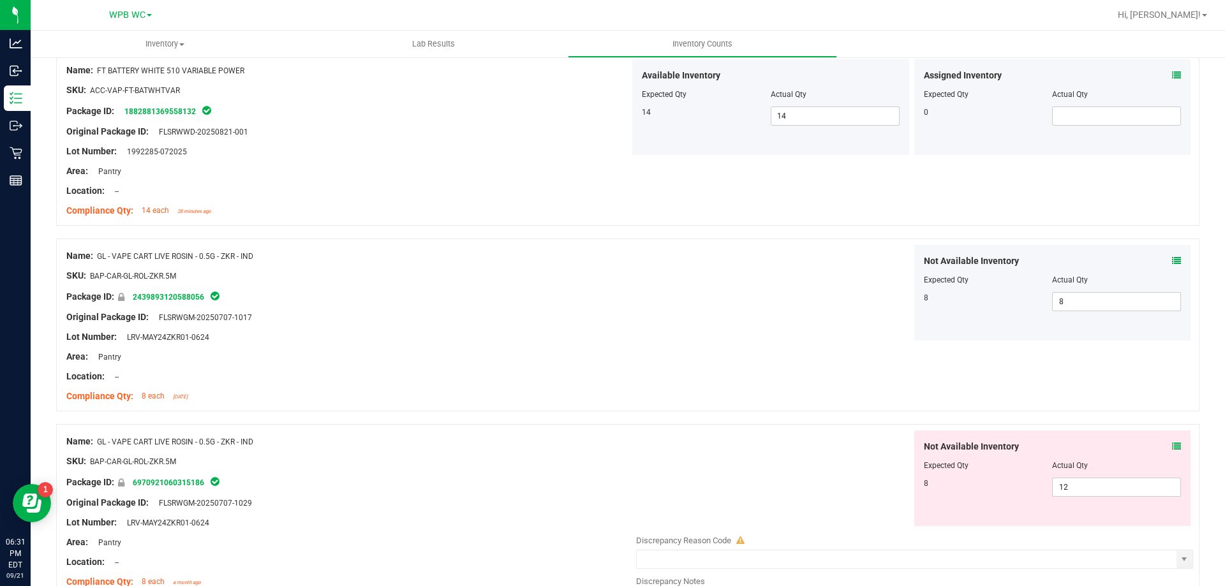
scroll to position [957, 0]
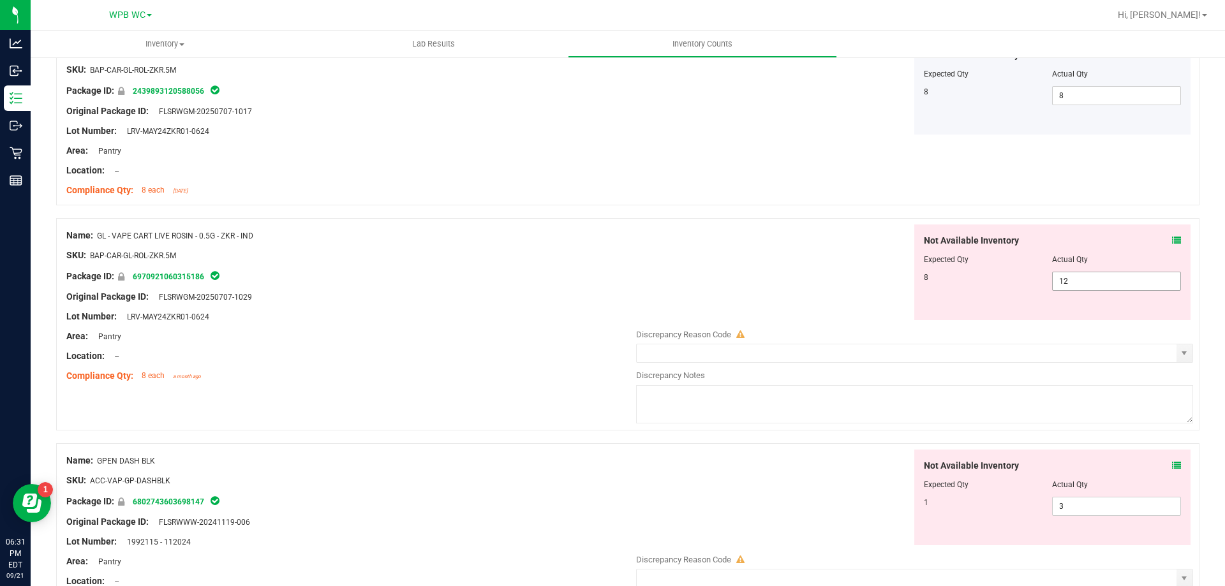
click at [1100, 284] on span "12 12" at bounding box center [1116, 281] width 129 height 19
type input "1"
type input "8"
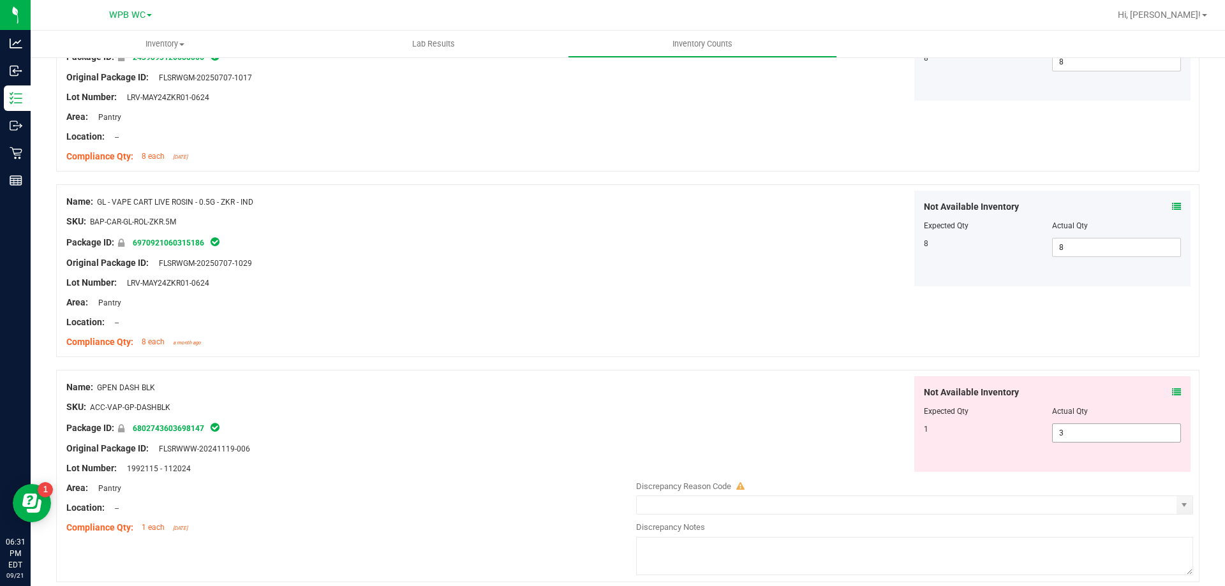
scroll to position [1021, 0]
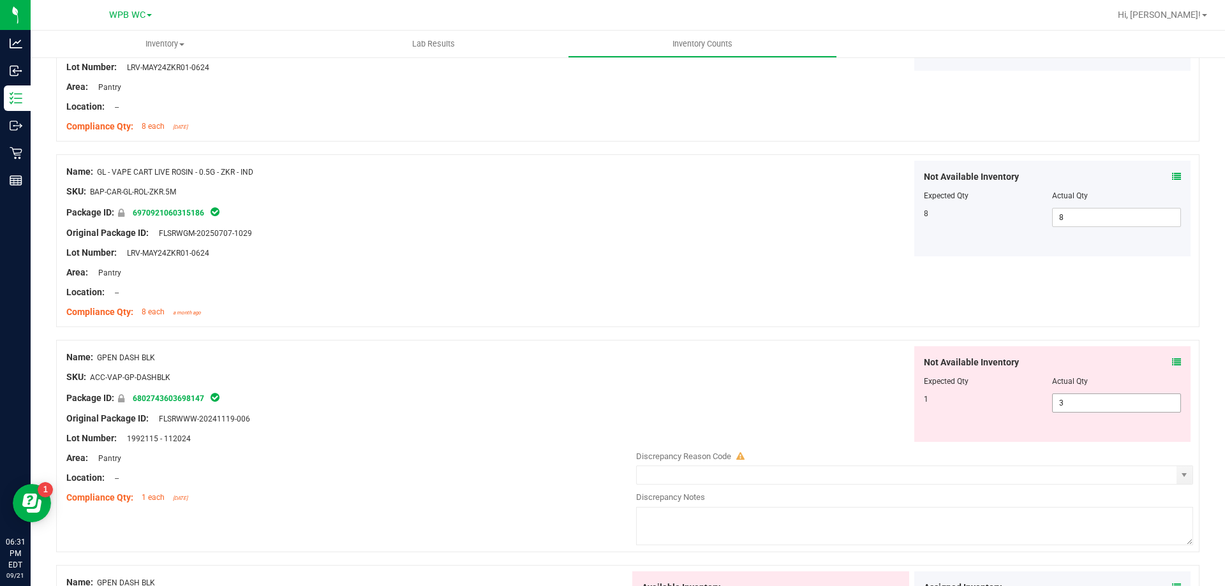
click at [1070, 403] on span "3 3" at bounding box center [1116, 403] width 129 height 19
click at [1070, 403] on input "3" at bounding box center [1117, 403] width 128 height 18
type input "1"
click at [817, 408] on div "Not Available Inventory Expected Qty Actual Qty 1 1 1" at bounding box center [911, 394] width 563 height 96
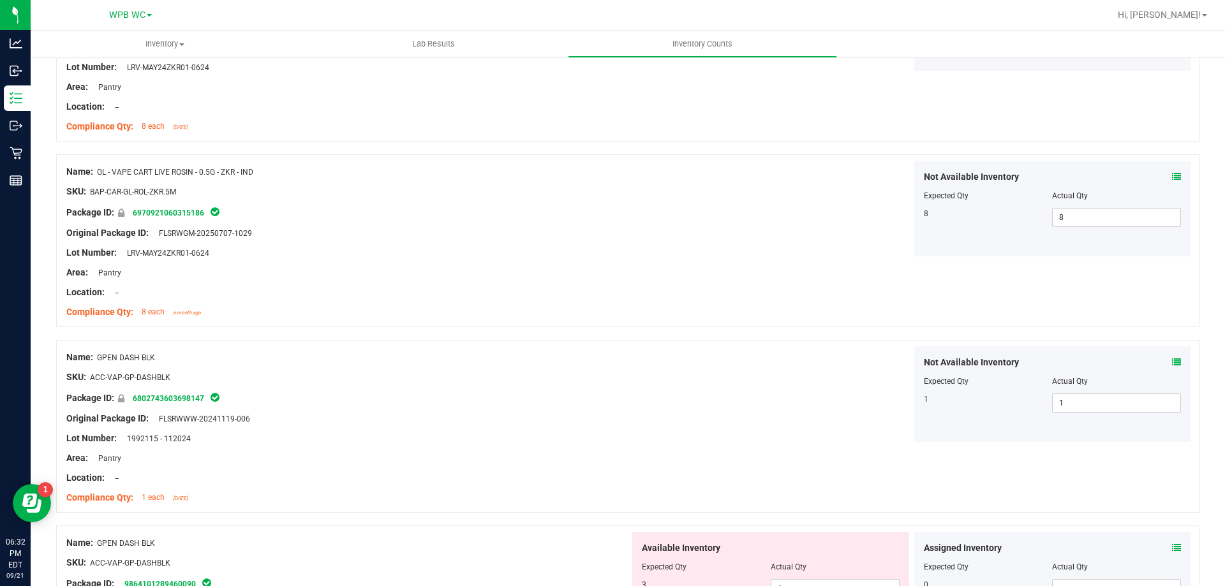
scroll to position [1212, 0]
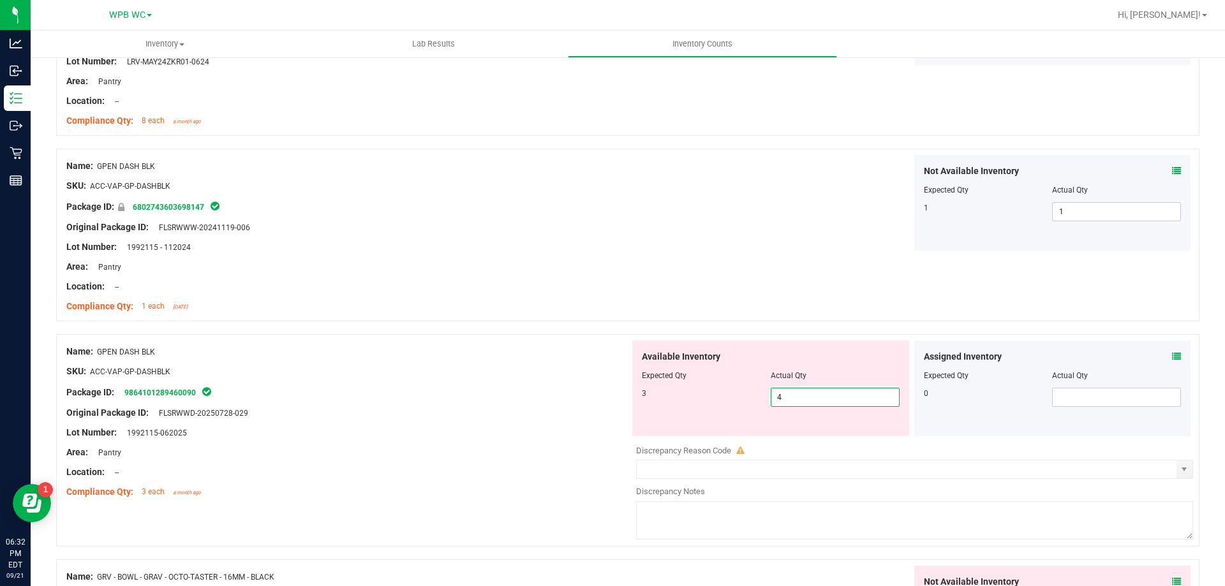
click at [851, 398] on span "4 4" at bounding box center [835, 397] width 129 height 19
type input "3"
click at [547, 385] on div "Package ID: 9864101289460090" at bounding box center [347, 392] width 563 height 15
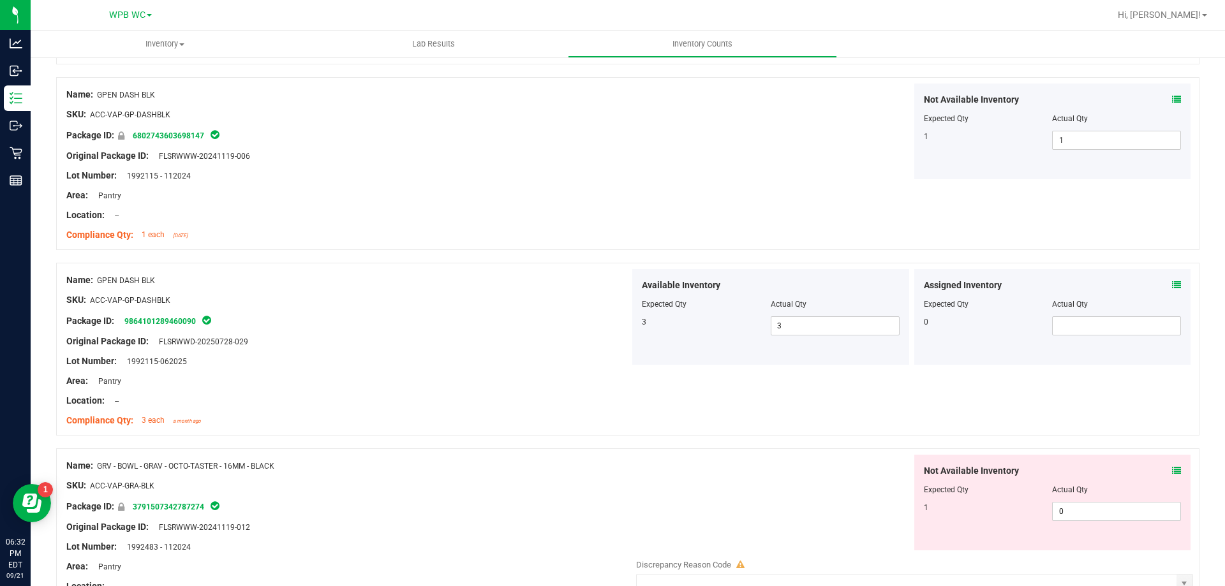
scroll to position [1468, 0]
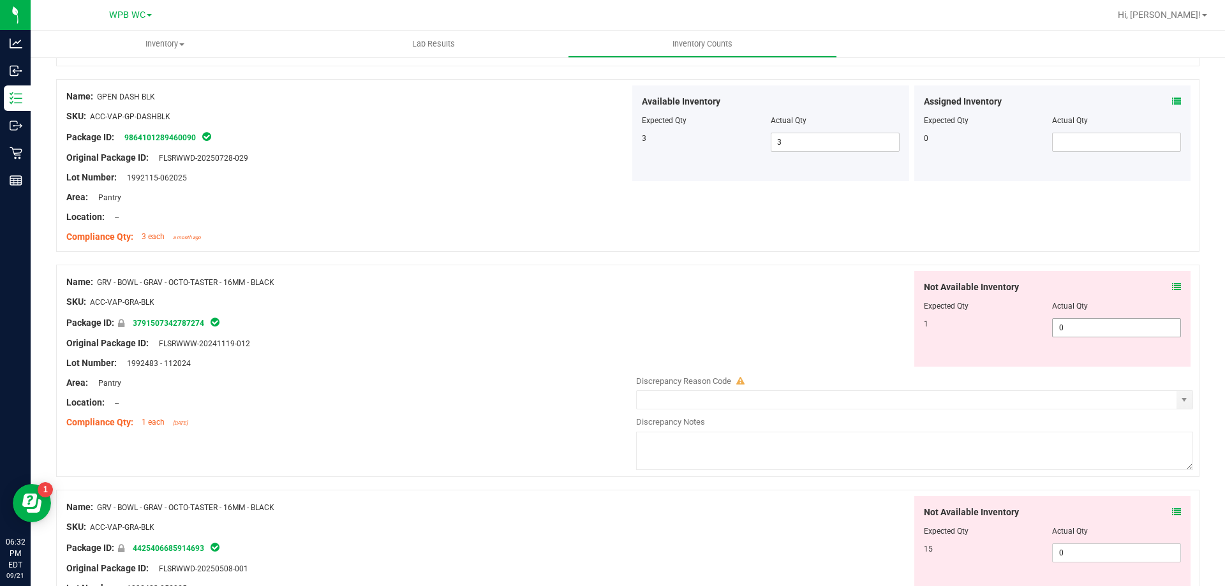
click at [1089, 333] on span "0 0" at bounding box center [1116, 327] width 129 height 19
type input "1"
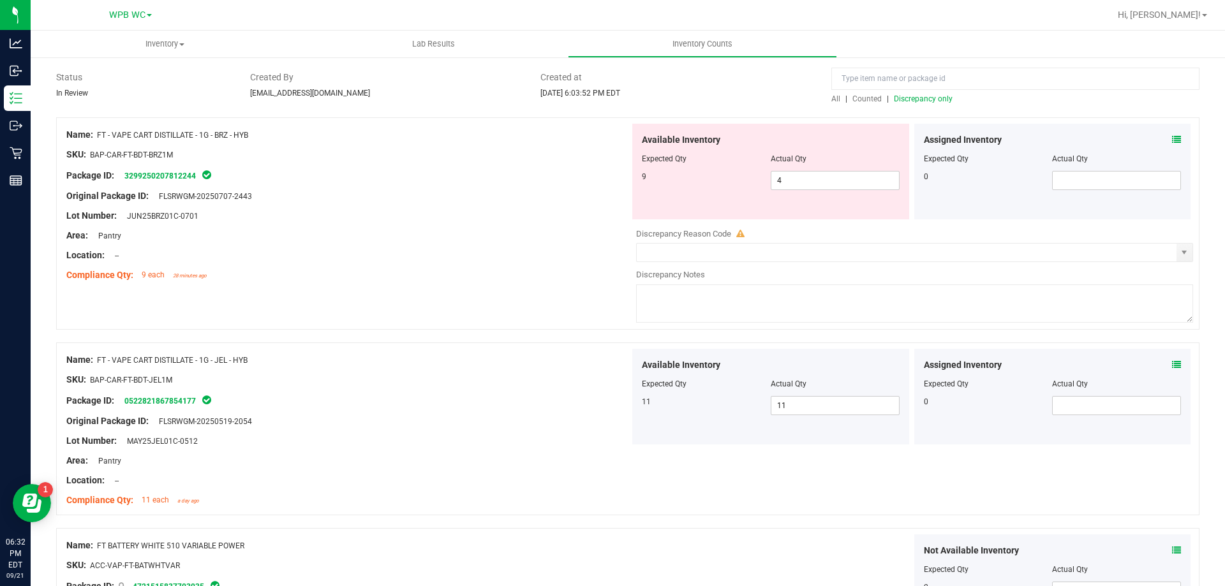
scroll to position [0, 0]
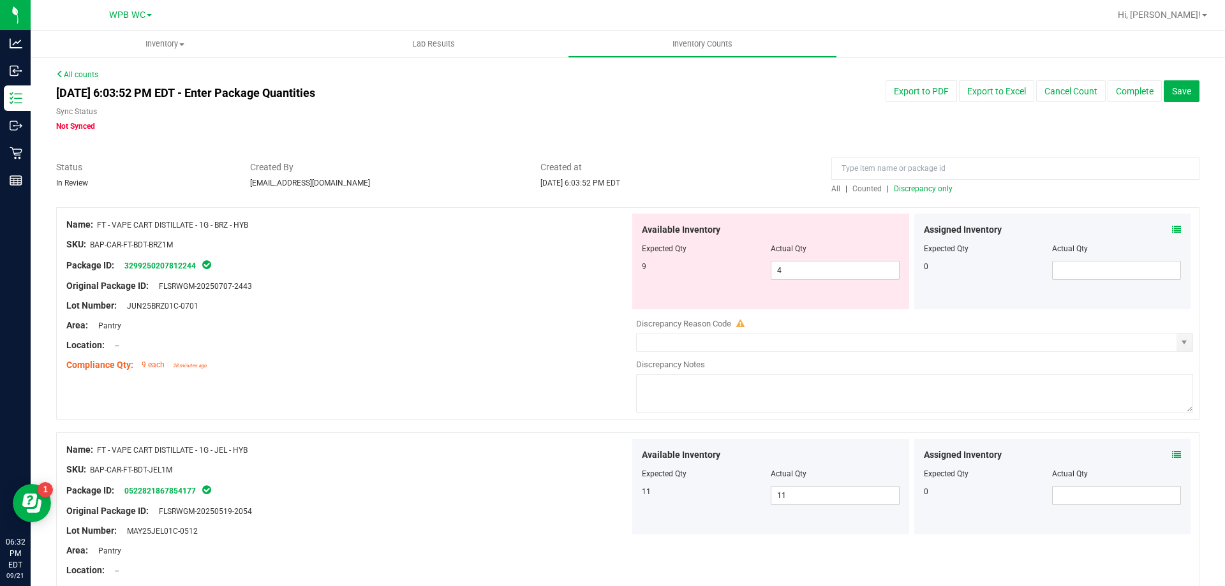
click at [920, 191] on span "Discrepancy only" at bounding box center [923, 188] width 59 height 9
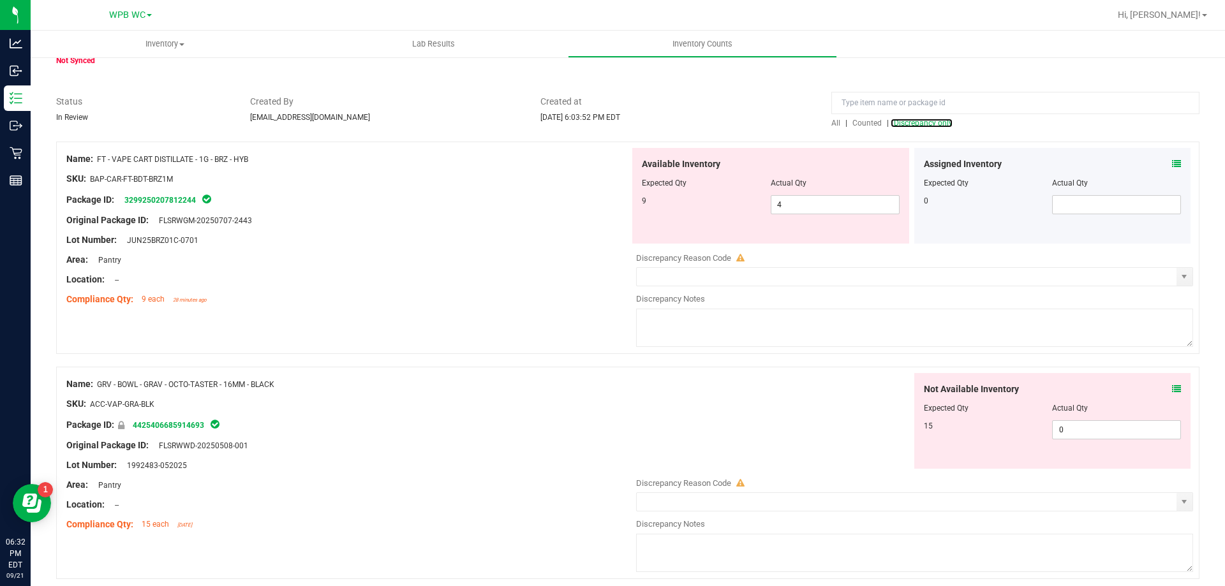
scroll to position [319, 0]
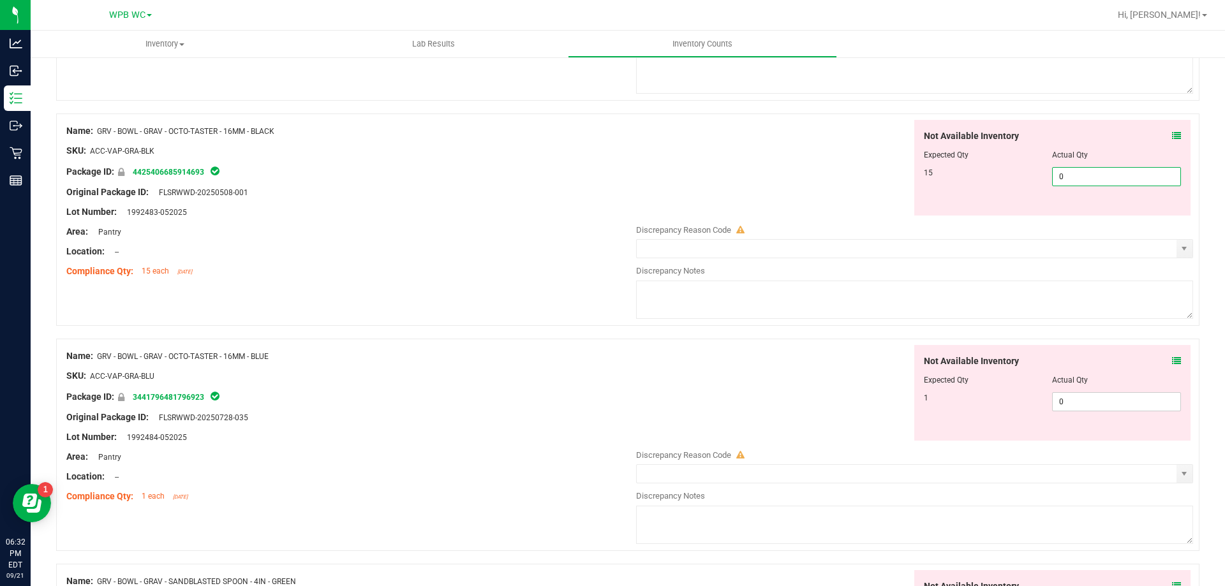
click at [1083, 185] on span "0 0" at bounding box center [1116, 176] width 129 height 19
type input "15"
click at [714, 408] on div "Not Available Inventory Expected Qty Actual Qty 1 0 0" at bounding box center [911, 446] width 563 height 202
type input "15"
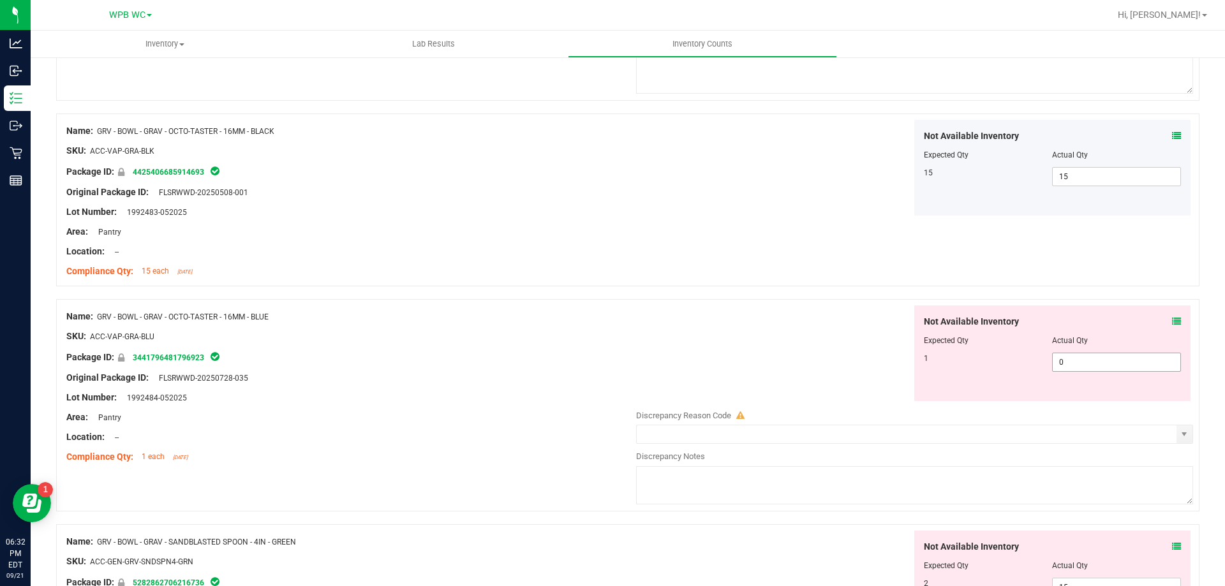
click at [1085, 364] on span "0 0" at bounding box center [1116, 362] width 129 height 19
type input "1"
click at [763, 333] on div "Not Available Inventory Expected Qty Actual Qty 1 1 1" at bounding box center [911, 354] width 563 height 96
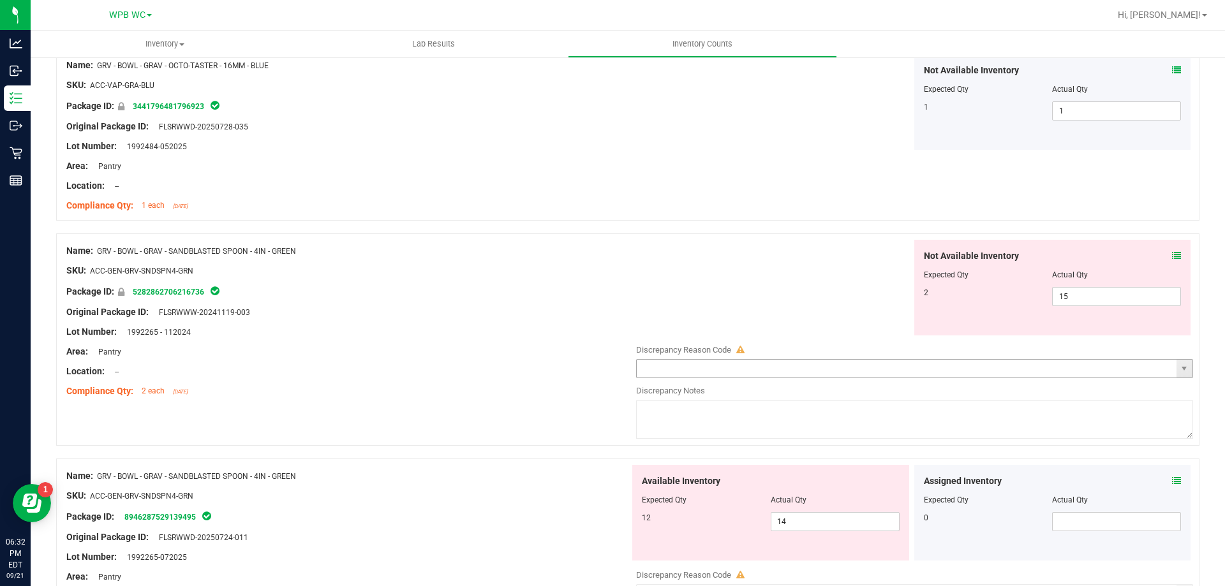
scroll to position [574, 0]
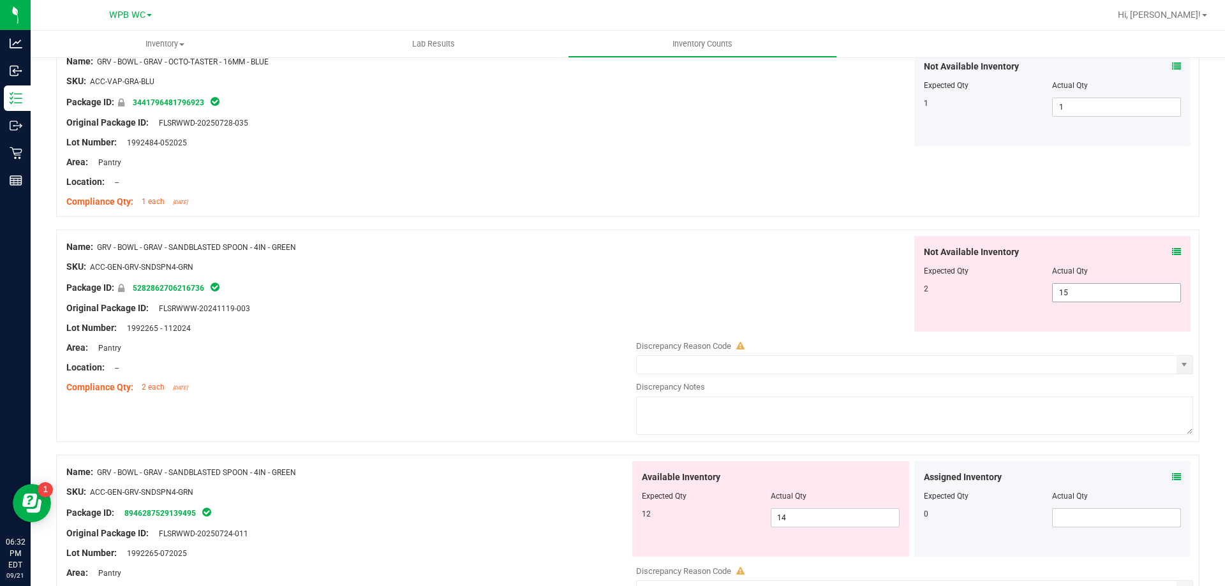
click at [1081, 297] on span "15 15" at bounding box center [1116, 292] width 129 height 19
click at [1081, 293] on input "15" at bounding box center [1117, 293] width 128 height 18
click at [1080, 294] on input "15" at bounding box center [1117, 293] width 128 height 18
type input "2"
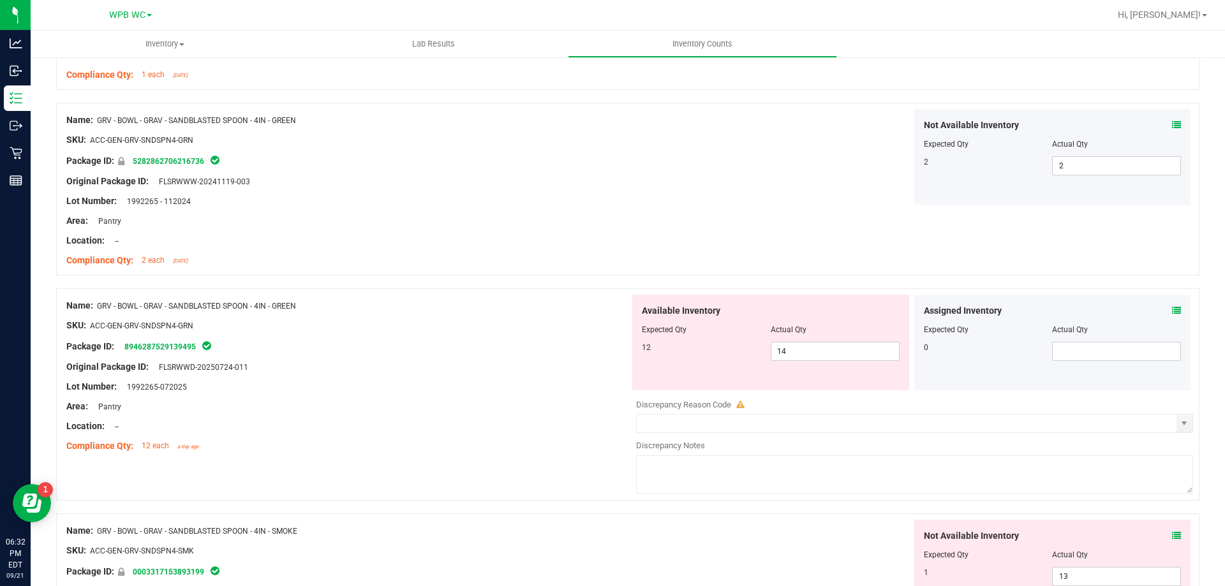
scroll to position [702, 0]
click at [839, 356] on span "14 14" at bounding box center [835, 350] width 129 height 19
click at [583, 311] on div "Name: GRV - BOWL - GRAV - SANDBLASTED SPOON - 4IN - GREEN" at bounding box center [347, 305] width 563 height 13
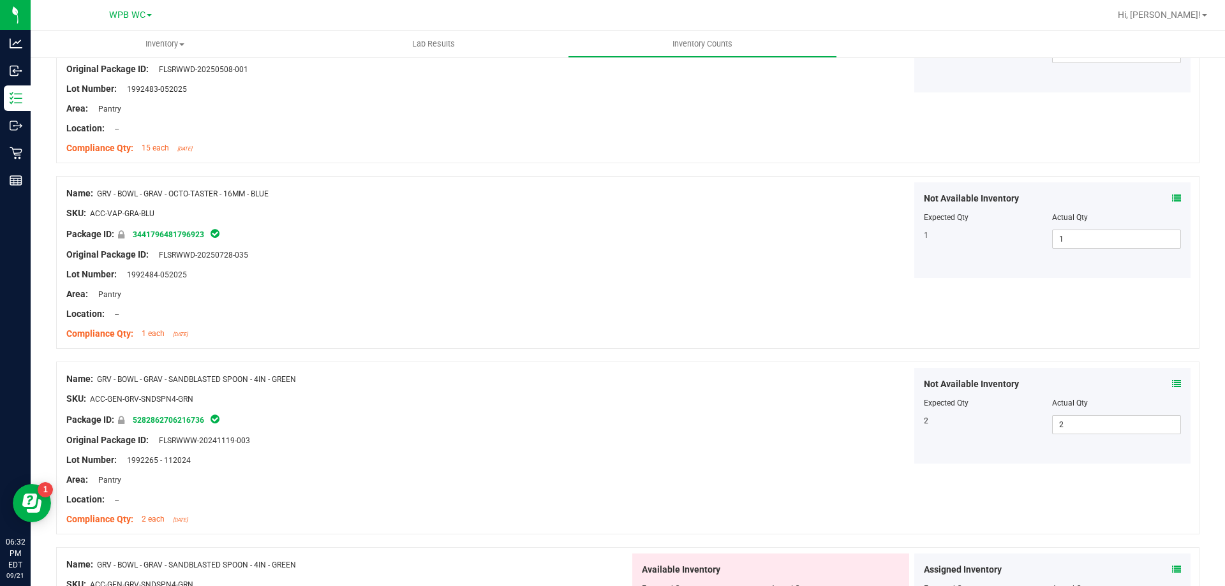
scroll to position [574, 0]
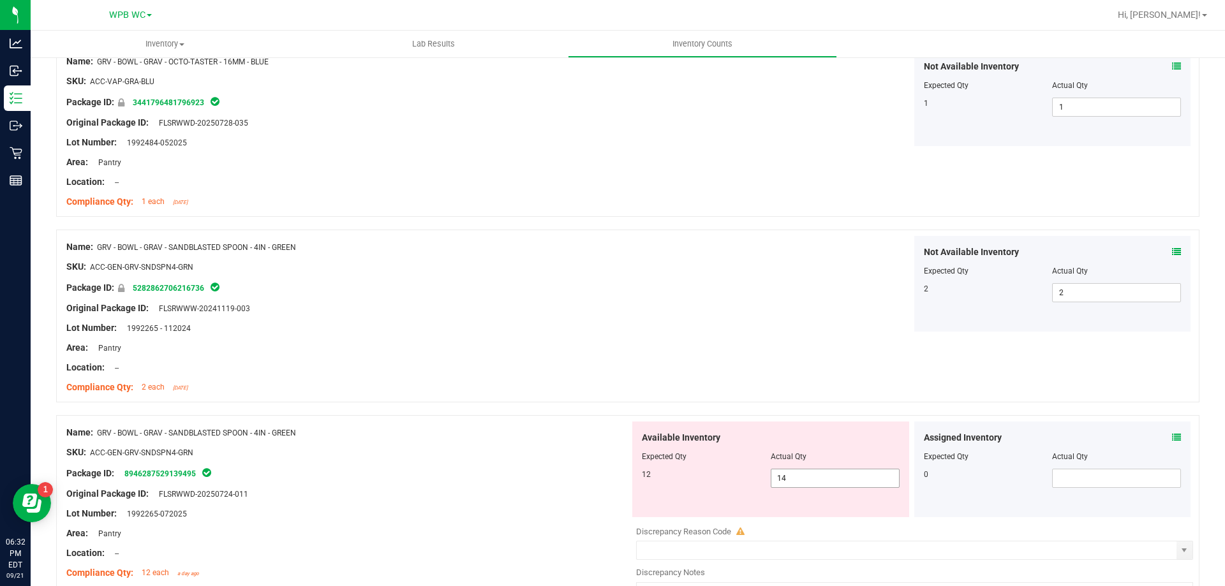
click at [818, 479] on span "14 14" at bounding box center [835, 478] width 129 height 19
type input "1"
type input "12"
click at [601, 454] on div "SKU: ACC-GEN-GRV-SNDSPN4-GRN" at bounding box center [347, 452] width 563 height 13
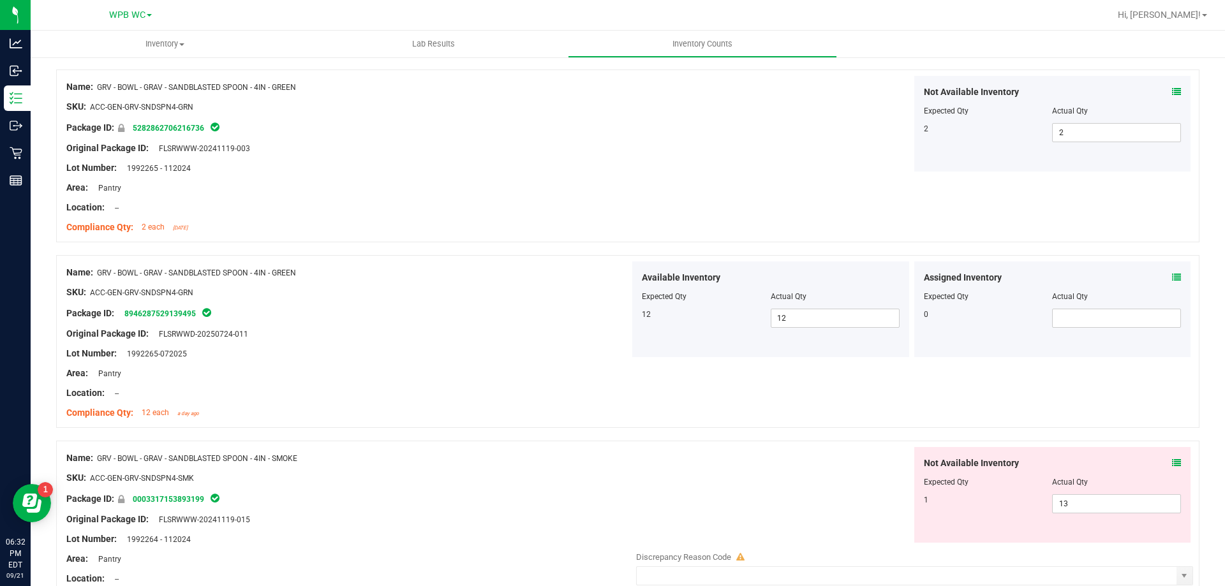
scroll to position [829, 0]
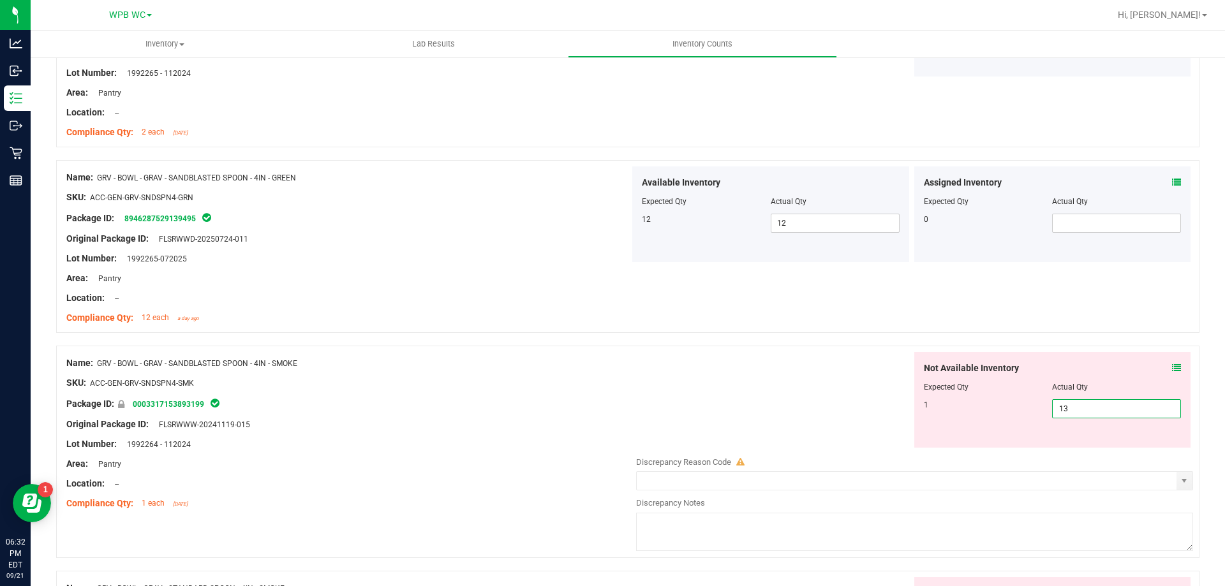
click at [1089, 414] on span "13 13" at bounding box center [1116, 408] width 129 height 19
click at [1089, 414] on input "13" at bounding box center [1117, 409] width 128 height 18
type input "1"
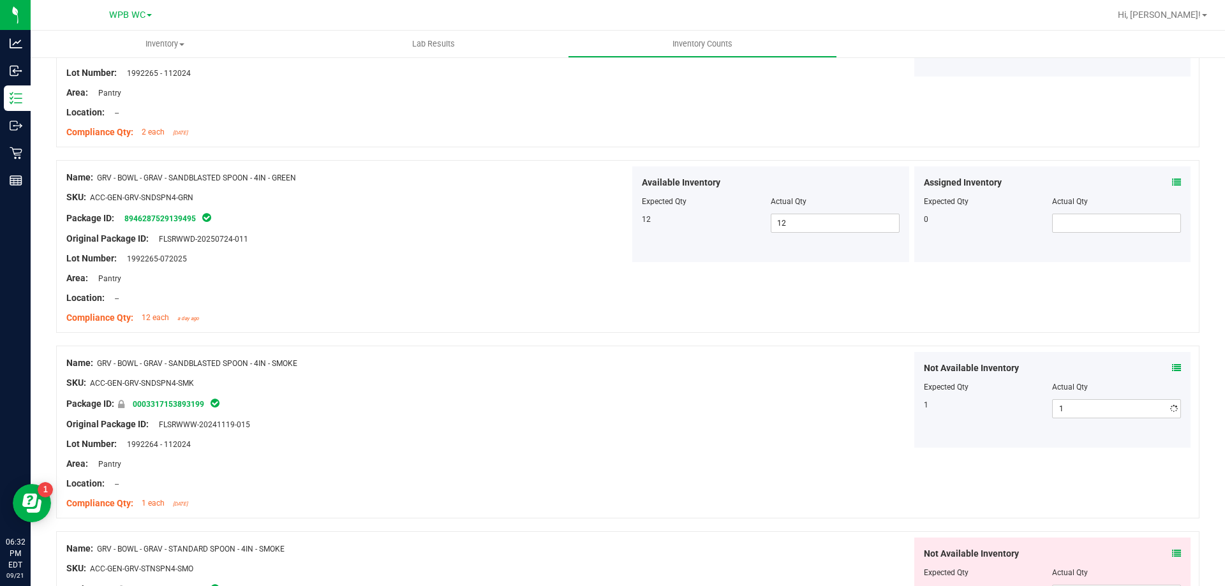
click at [690, 396] on div "Not Available Inventory Expected Qty Actual Qty 1 1 1" at bounding box center [911, 400] width 563 height 96
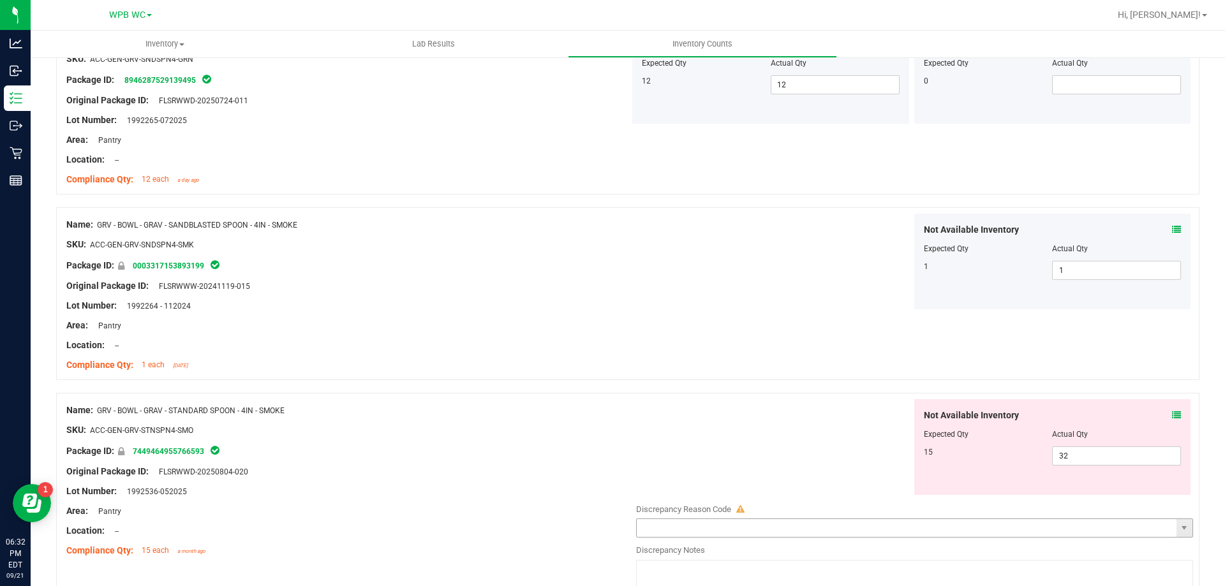
scroll to position [1085, 0]
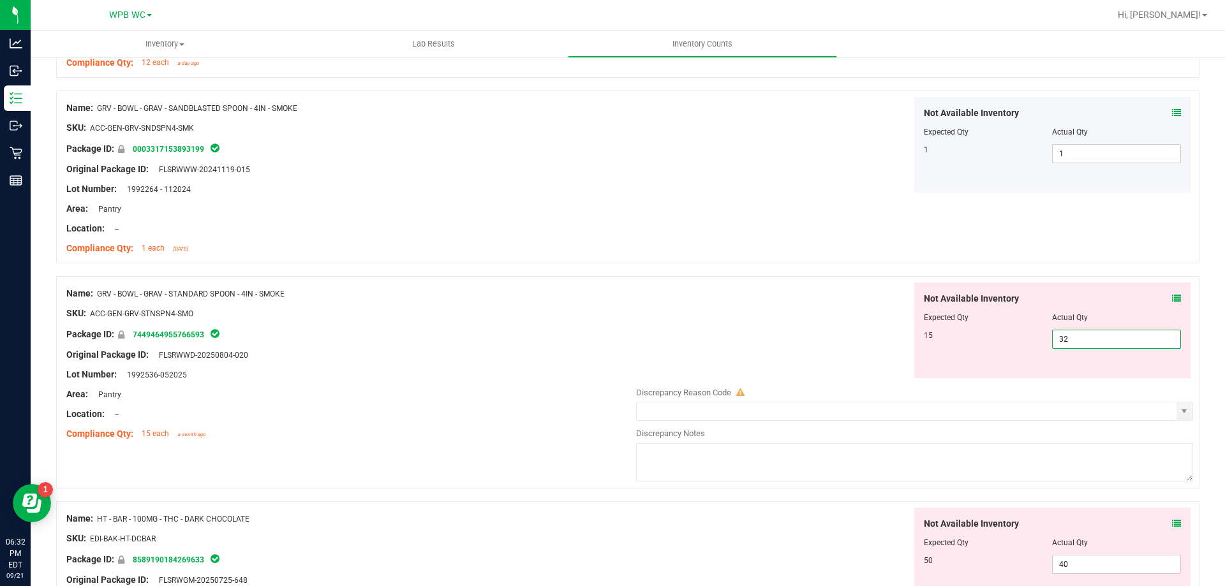
click at [1080, 336] on span "32 32" at bounding box center [1116, 339] width 129 height 19
click at [1080, 336] on input "32" at bounding box center [1117, 340] width 128 height 18
type input "15"
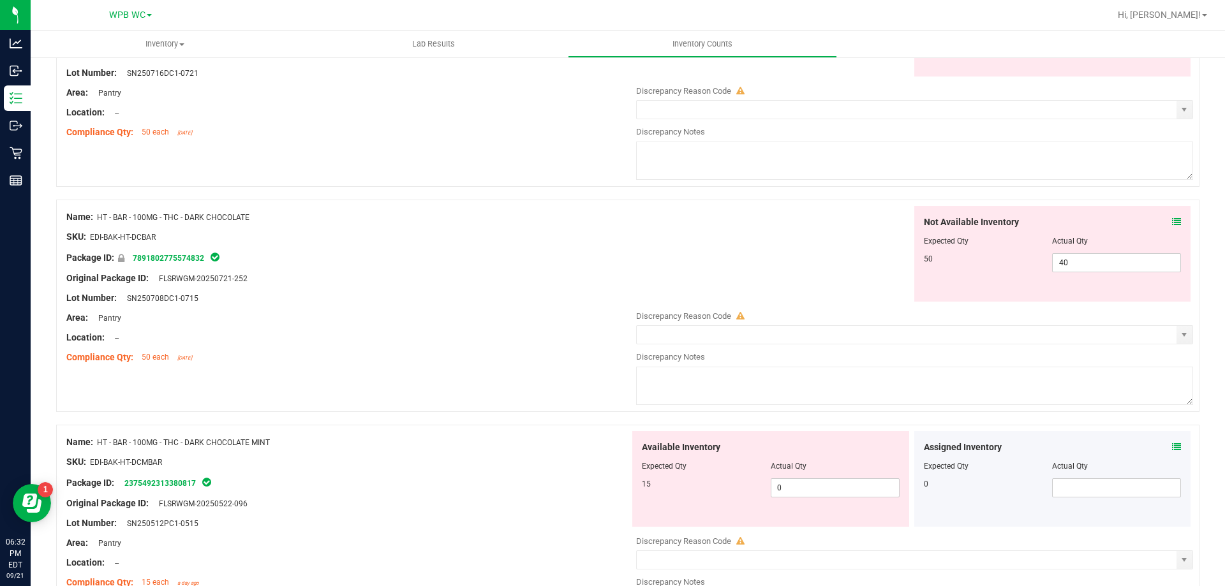
scroll to position [1595, 0]
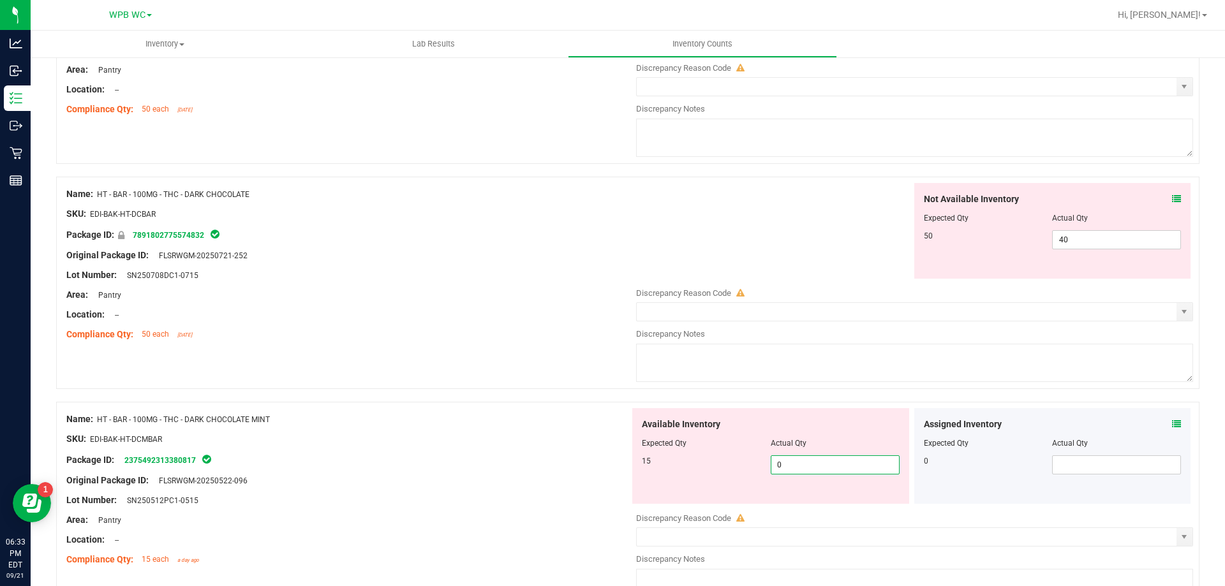
click at [838, 469] on span "0 0" at bounding box center [835, 465] width 129 height 19
click at [526, 380] on div "Name: HT - BAR - 100MG - THC - DARK CHOCOLATE SKU: EDI-BAK-HT-DCBAR Package ID:…" at bounding box center [627, 283] width 1143 height 212
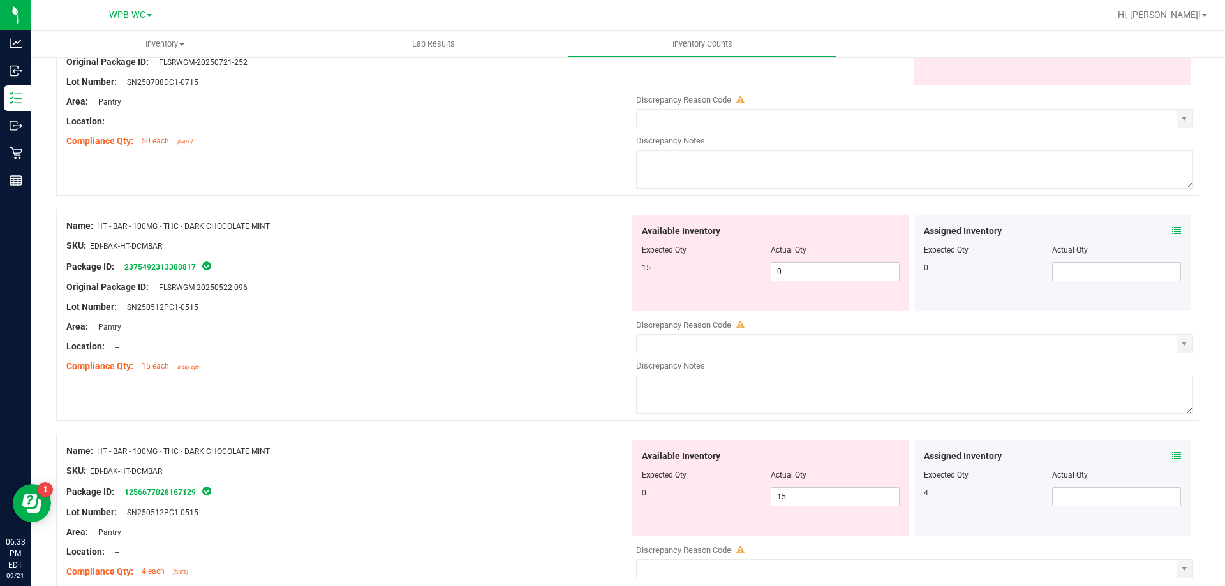
scroll to position [1914, 0]
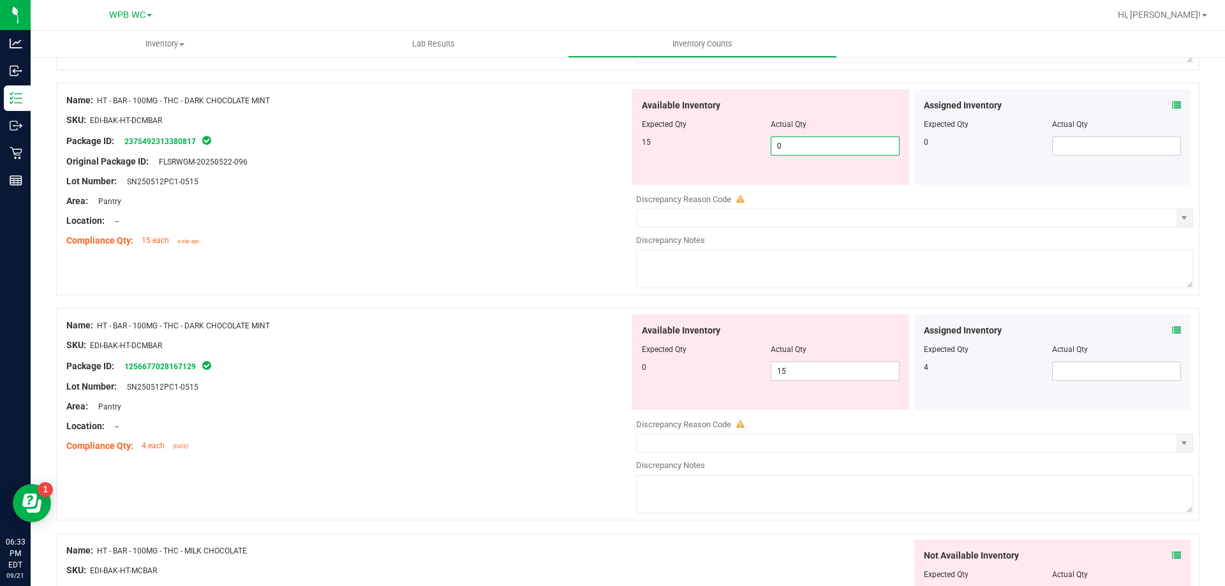
click at [802, 147] on span "0 0" at bounding box center [835, 146] width 129 height 19
type input "0"
click at [600, 248] on div "Name: HT - BAR - 100MG - THC - DARK CHOCOLATE MINT SKU: EDI-BAK-HT-DCMBAR Packa…" at bounding box center [347, 170] width 563 height 163
click at [815, 145] on span "0 0" at bounding box center [835, 146] width 129 height 19
type input "15"
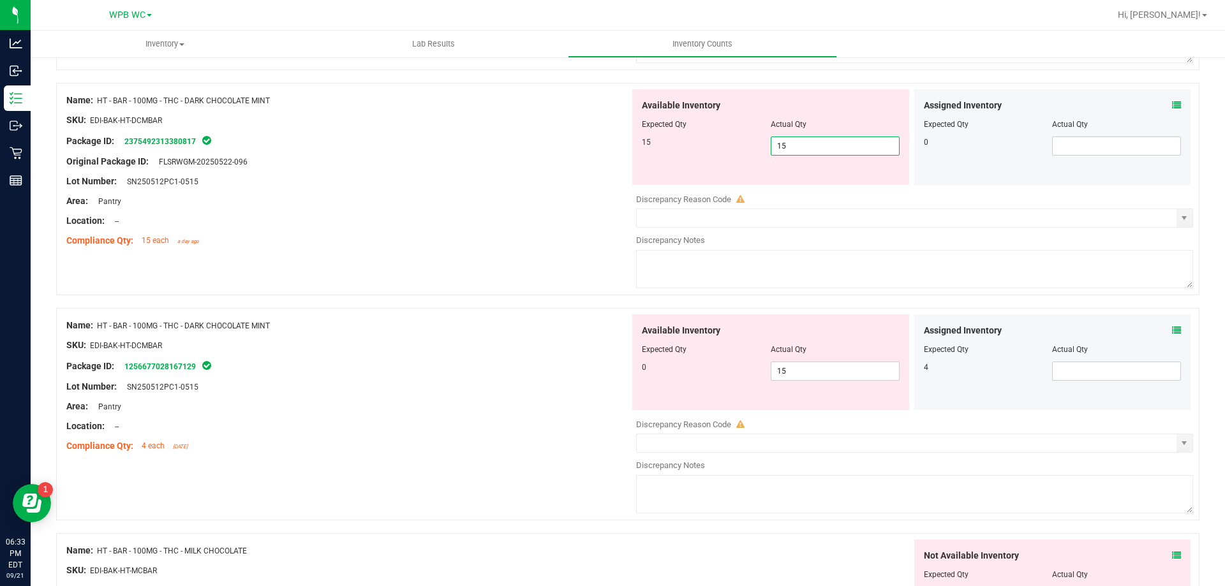
type input "15"
click at [743, 391] on div "Available Inventory Expected Qty Actual Qty 0 15 15" at bounding box center [911, 416] width 563 height 202
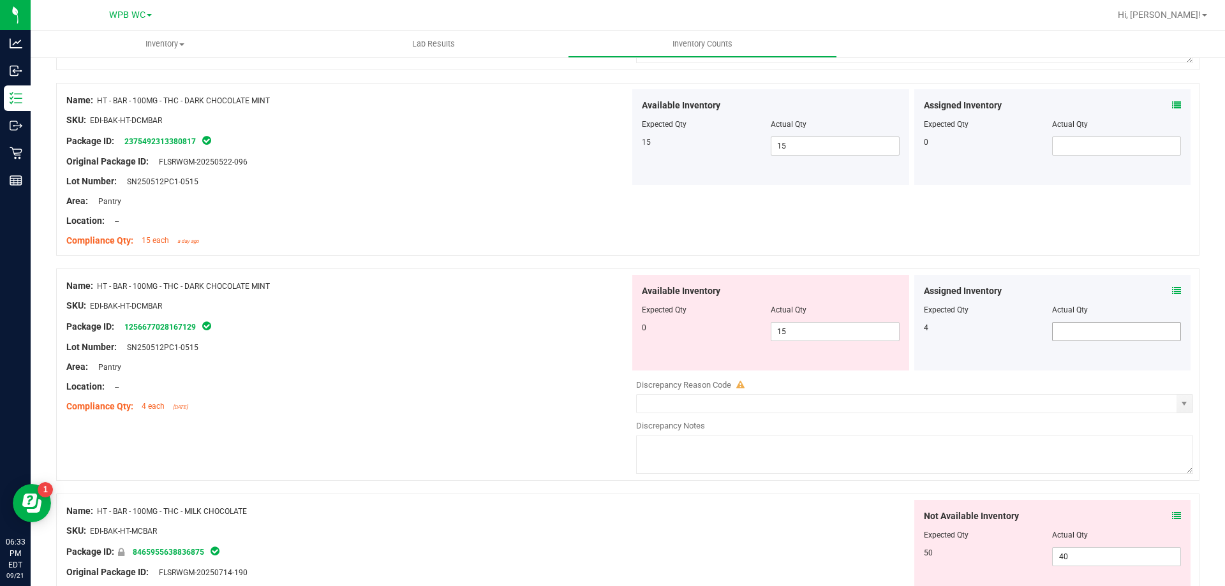
click at [1071, 331] on span at bounding box center [1116, 331] width 129 height 19
click at [861, 339] on span "15 15" at bounding box center [835, 331] width 129 height 19
type input "1"
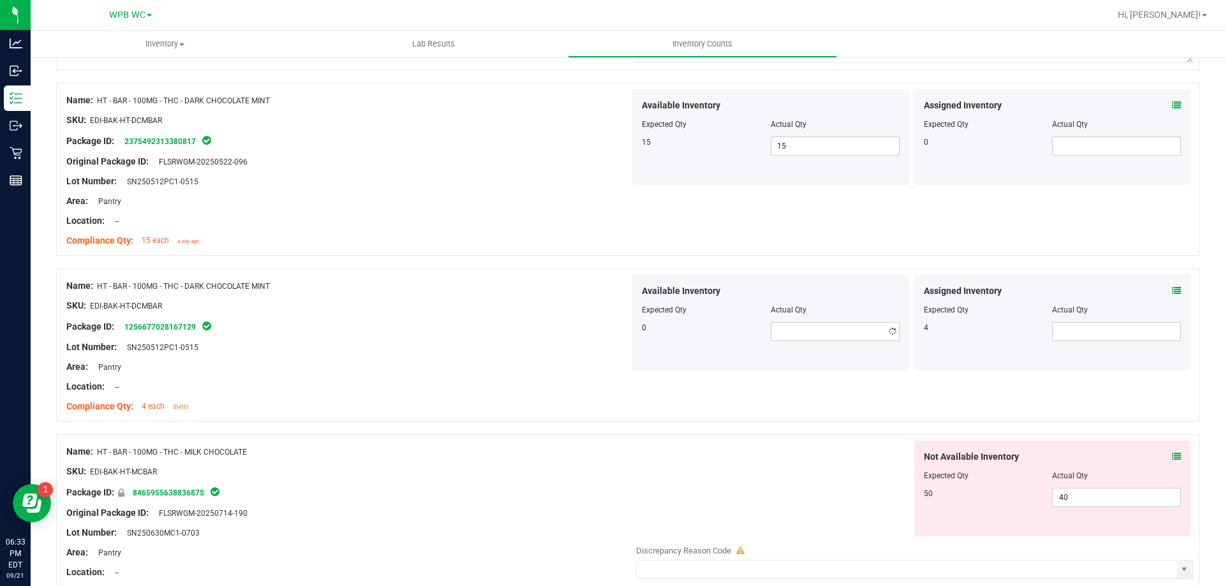
click at [508, 363] on div "Area: Pantry" at bounding box center [347, 367] width 563 height 13
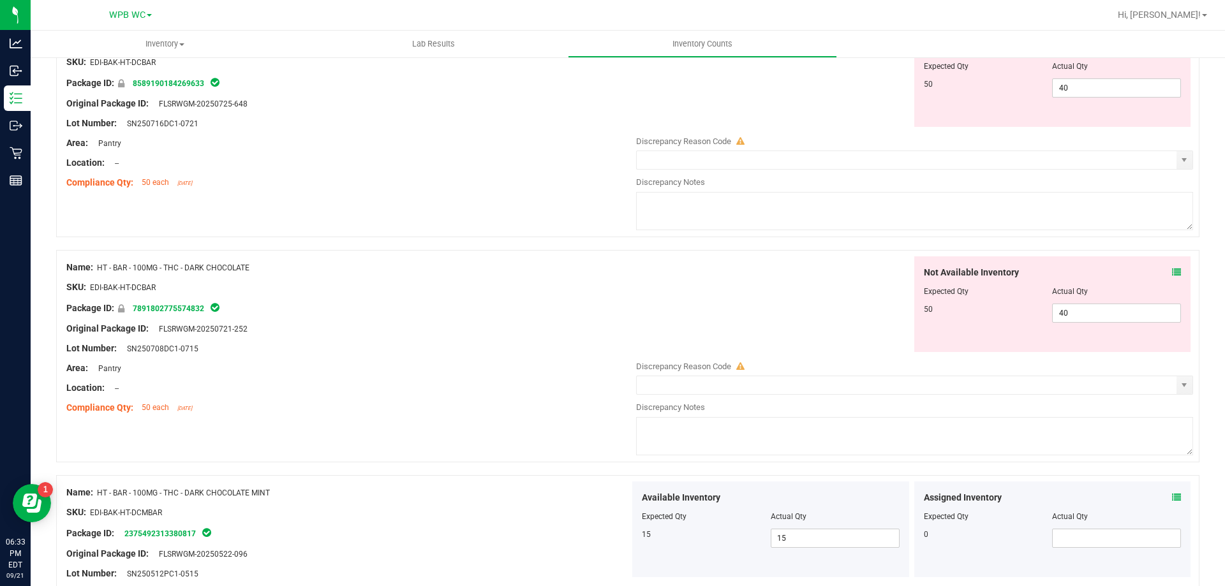
scroll to position [1404, 0]
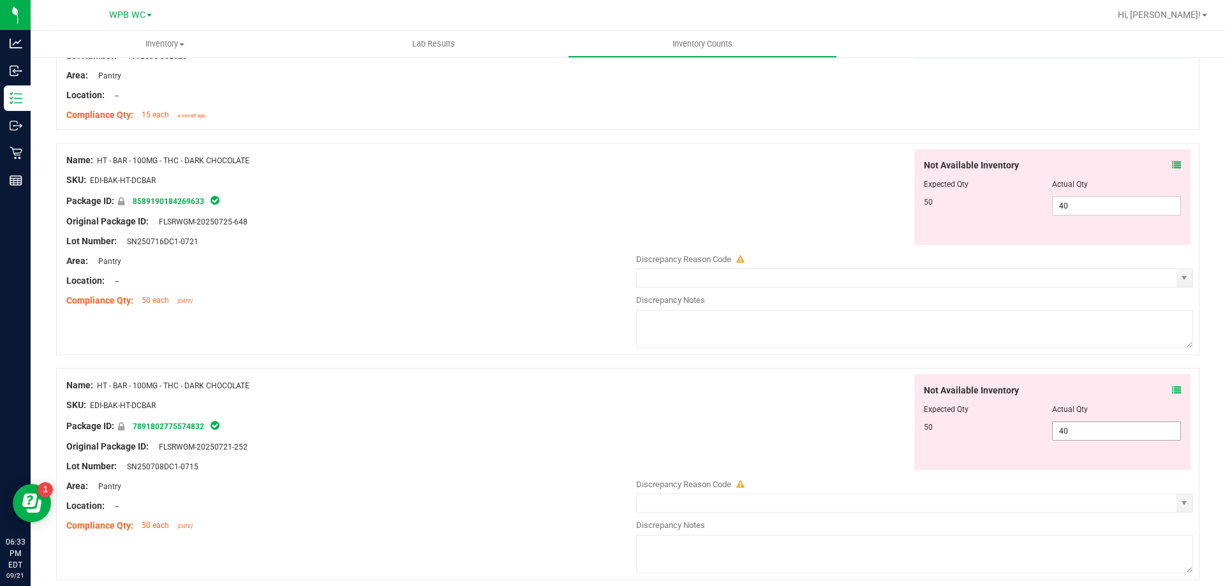
click at [1075, 429] on span "40 40" at bounding box center [1116, 431] width 129 height 19
click at [1075, 429] on input "40" at bounding box center [1117, 431] width 128 height 18
type input "50"
click at [889, 345] on textarea at bounding box center [914, 329] width 557 height 38
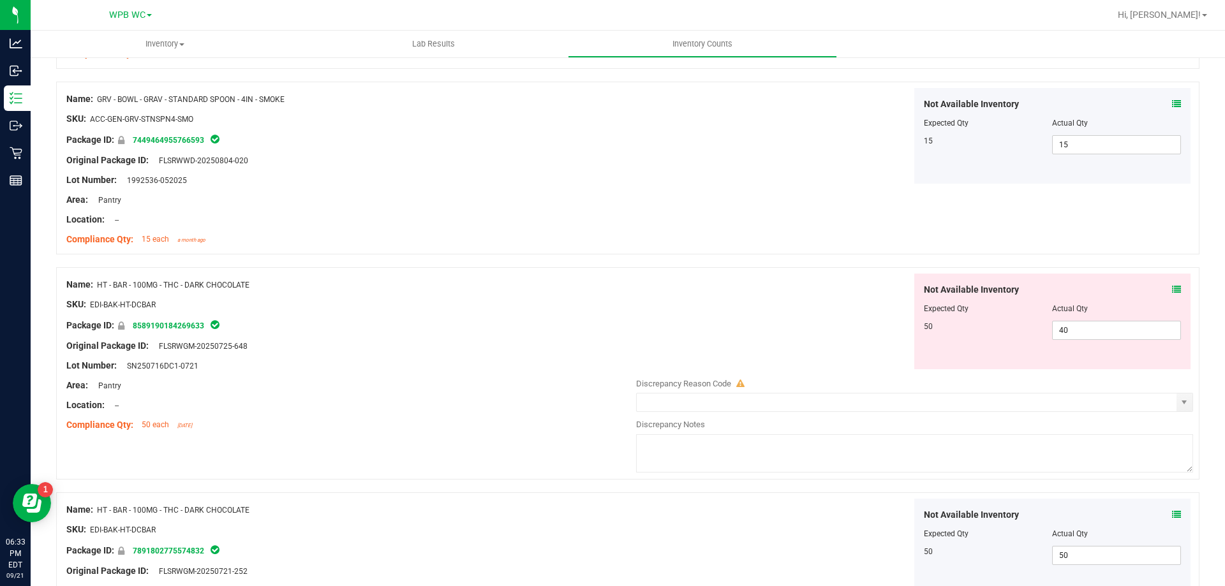
scroll to position [1149, 0]
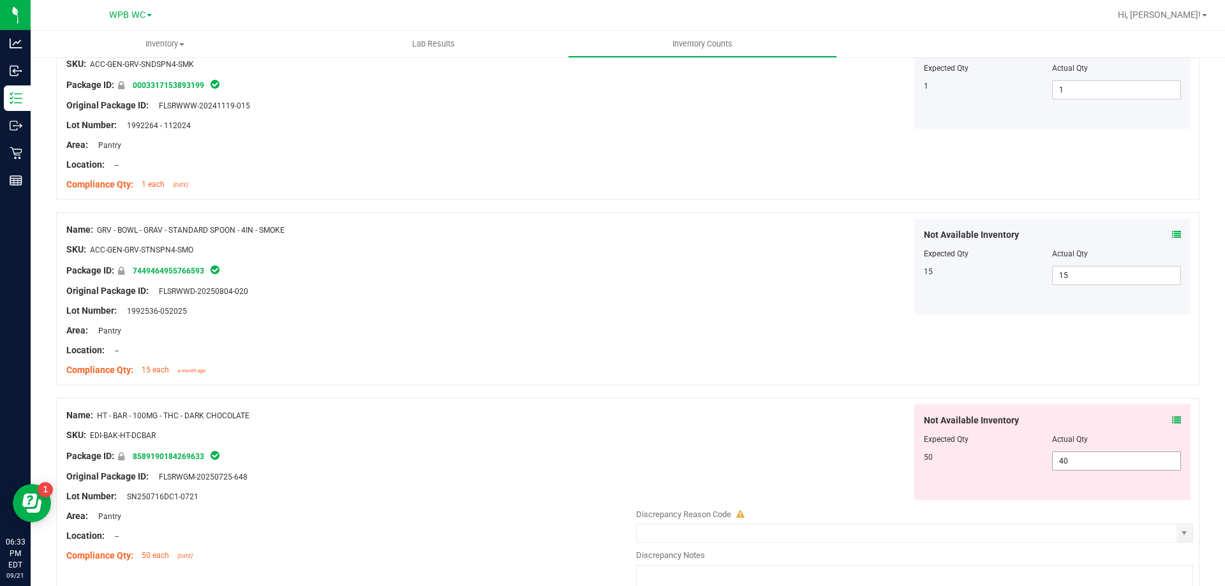
click at [1097, 453] on span "40 40" at bounding box center [1116, 461] width 129 height 19
type input "4"
type input "50"
click at [756, 247] on div "Not Available Inventory Expected Qty Actual Qty 15 15 15" at bounding box center [911, 267] width 563 height 96
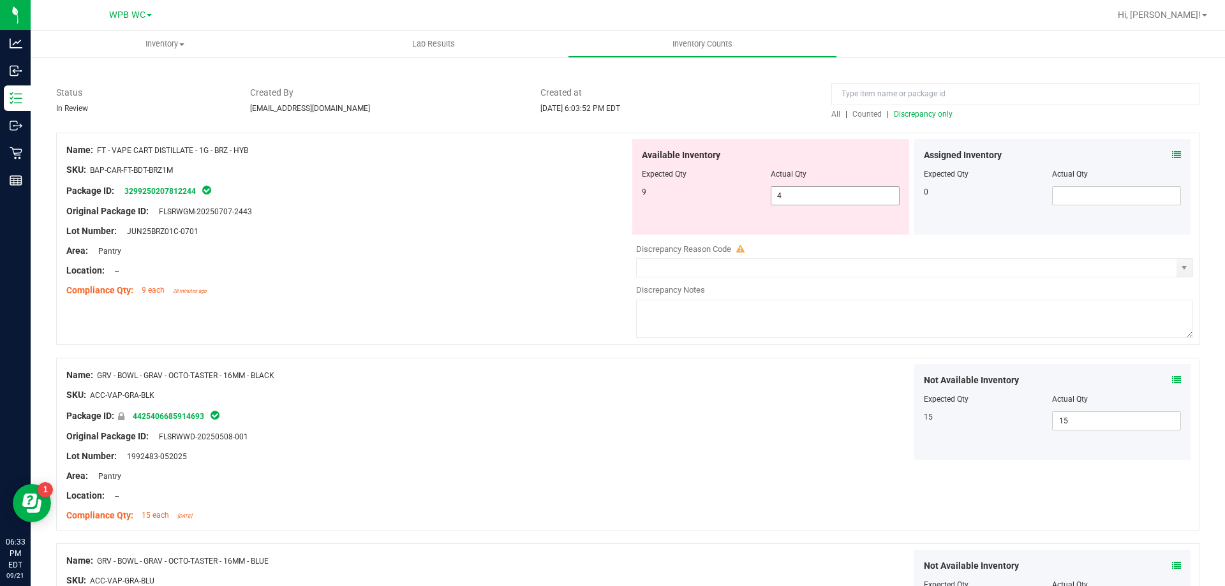
scroll to position [0, 0]
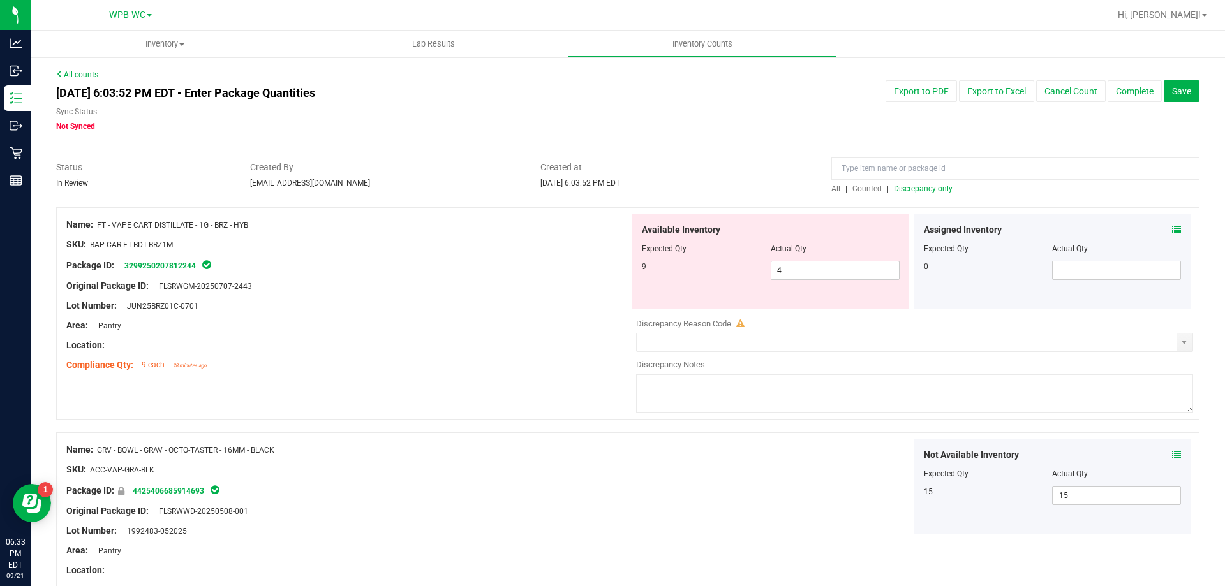
click at [929, 193] on div "All | Counted | Discrepancy only" at bounding box center [1015, 188] width 368 height 11
click at [928, 190] on span "Discrepancy only" at bounding box center [923, 188] width 59 height 9
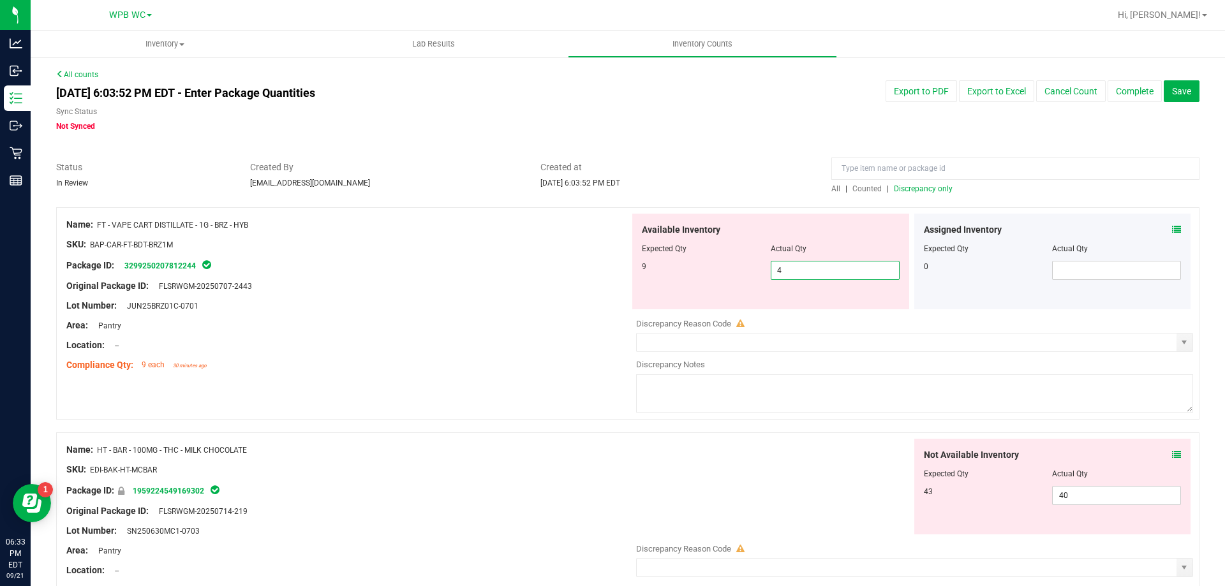
click at [844, 274] on span "4 4" at bounding box center [835, 270] width 129 height 19
type input "9"
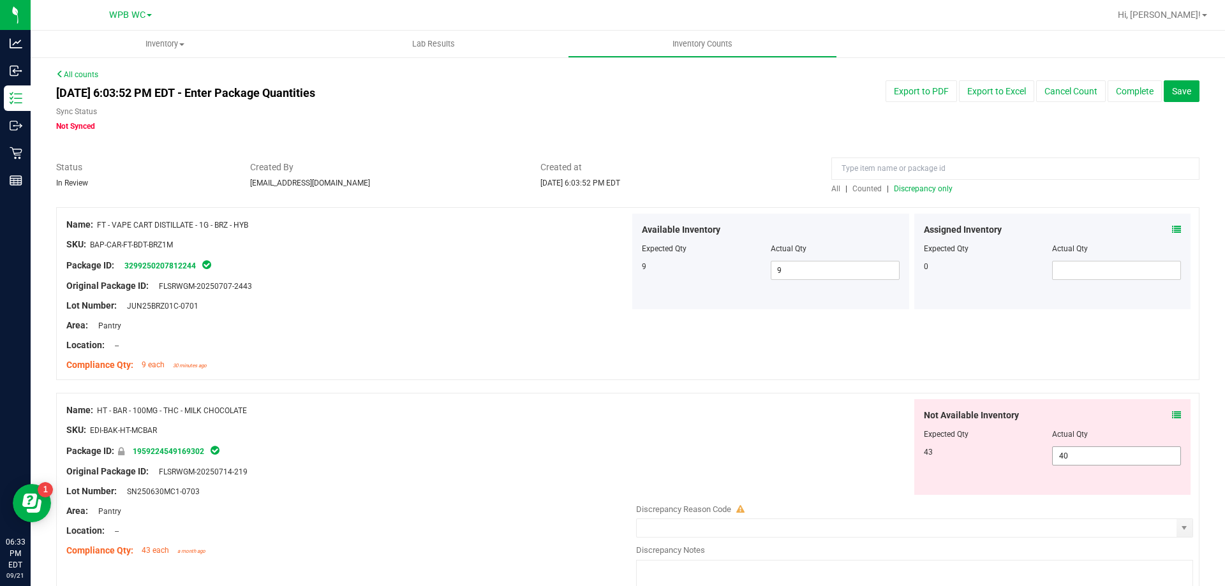
click at [1094, 461] on span "40 40" at bounding box center [1116, 456] width 129 height 19
click at [1094, 461] on input "40" at bounding box center [1117, 456] width 128 height 18
type input "43"
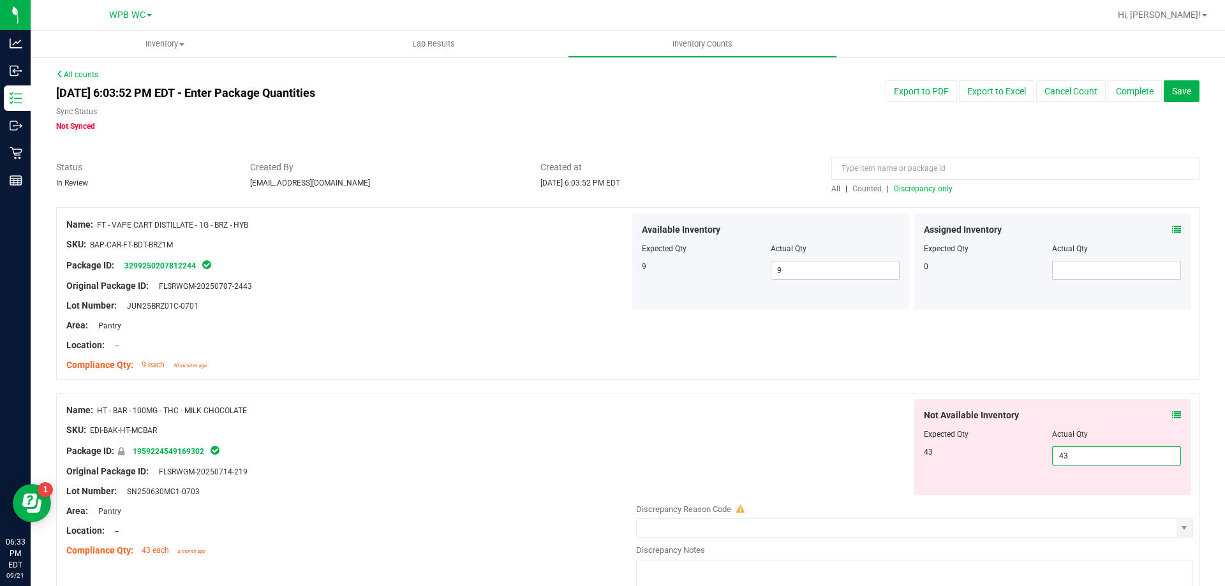
click at [676, 402] on div "Not Available Inventory Expected Qty Actual Qty 43 43 43" at bounding box center [911, 447] width 563 height 96
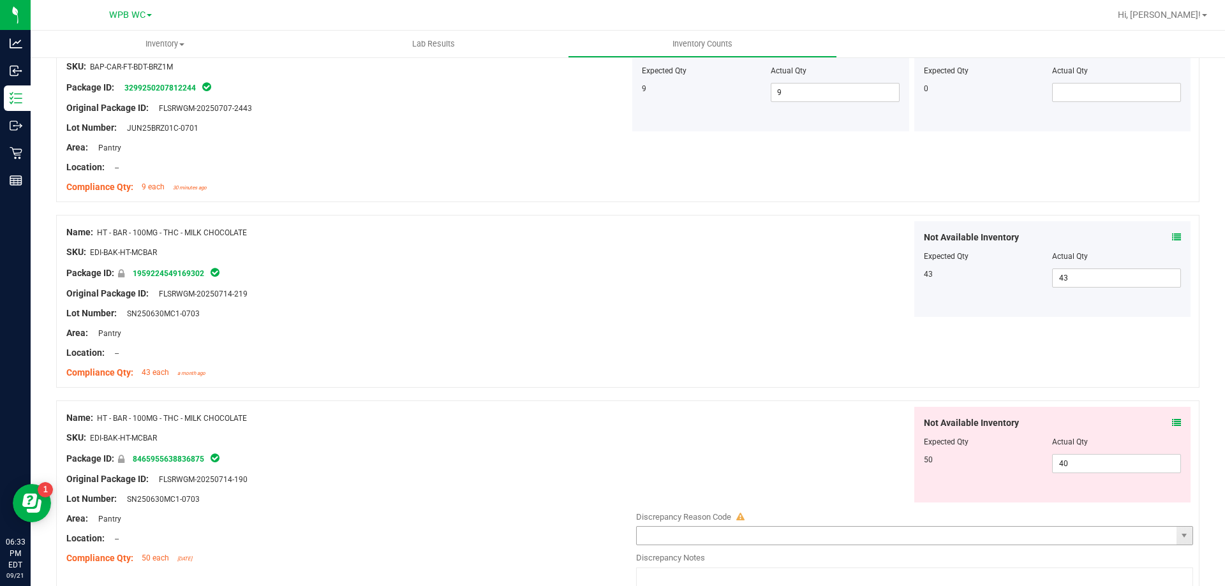
scroll to position [319, 0]
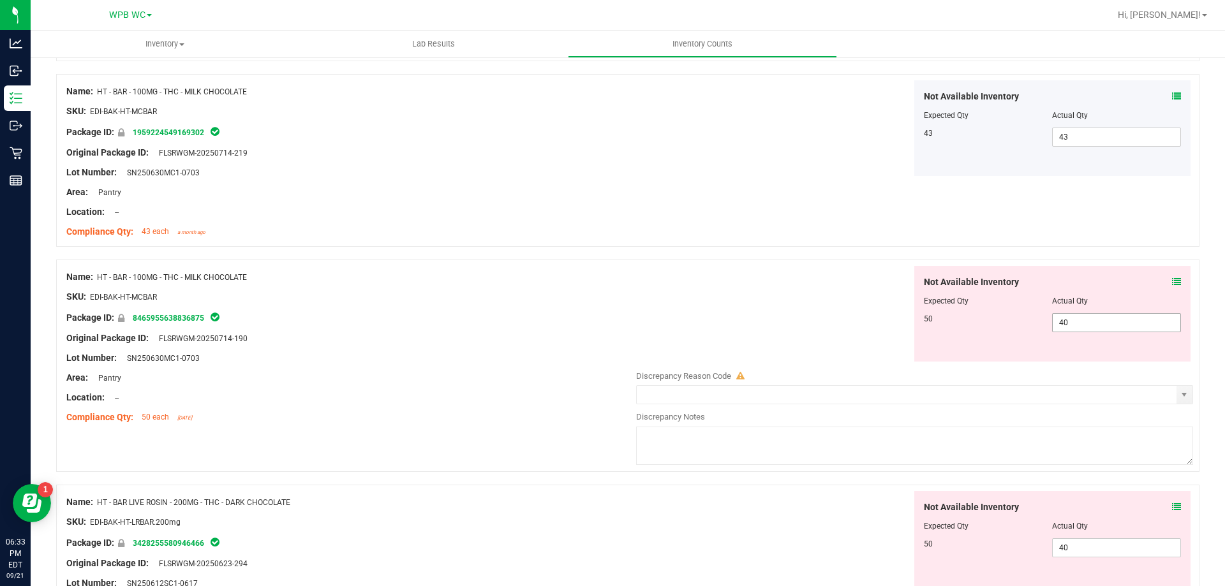
click at [1084, 322] on span "40 40" at bounding box center [1116, 322] width 129 height 19
click at [1084, 322] on input "40" at bounding box center [1117, 323] width 128 height 18
type input "50"
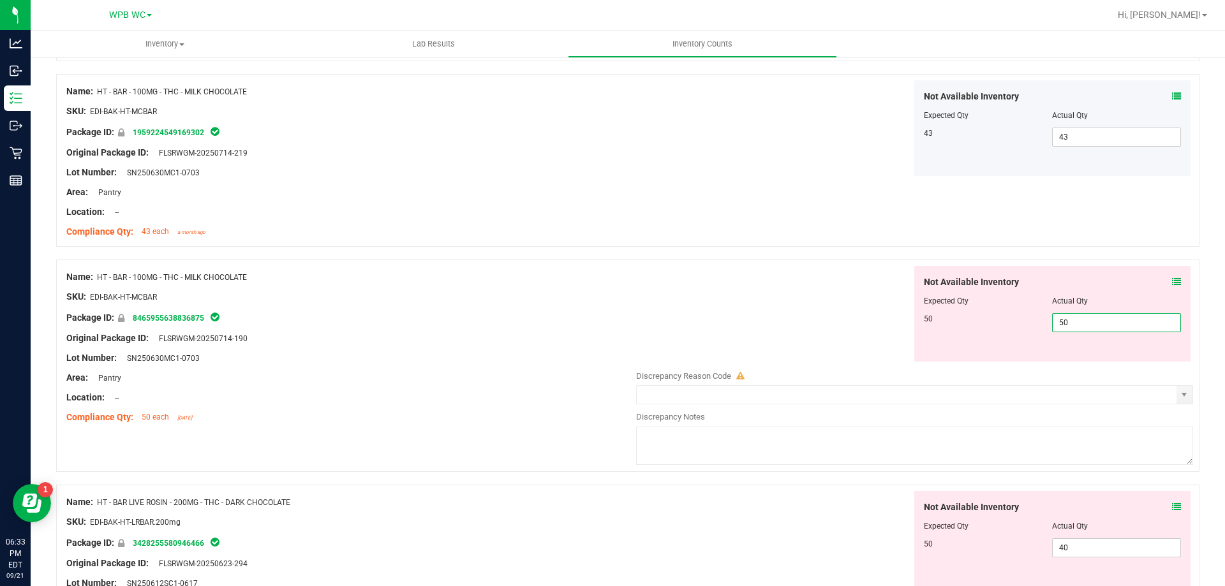
click at [882, 333] on div "Not Available Inventory Expected Qty Actual Qty 50 50 50" at bounding box center [911, 314] width 563 height 96
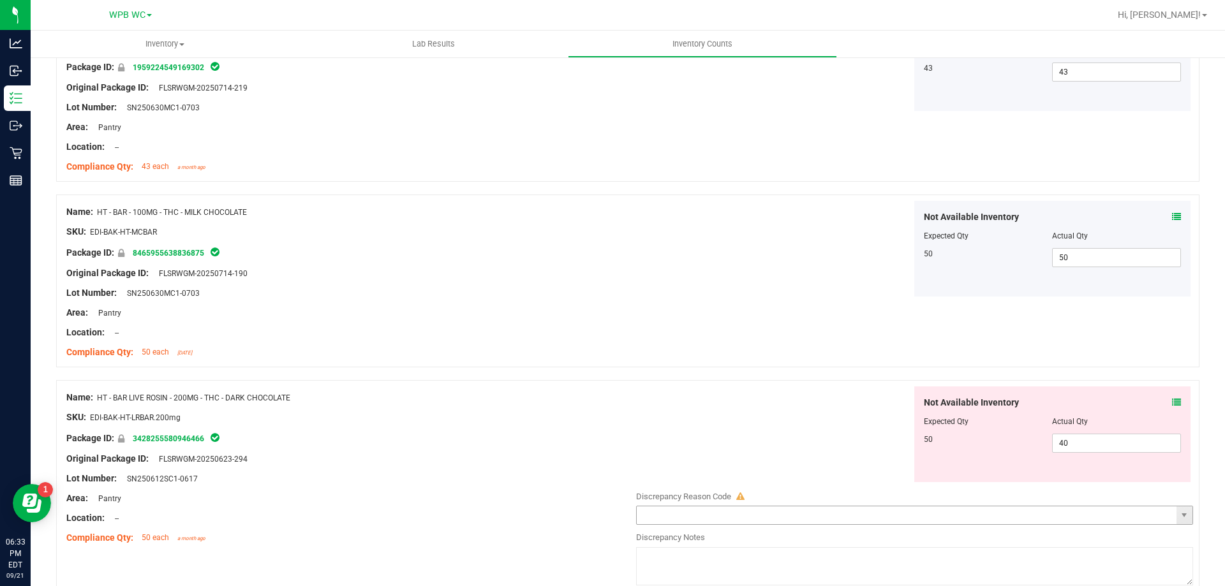
scroll to position [447, 0]
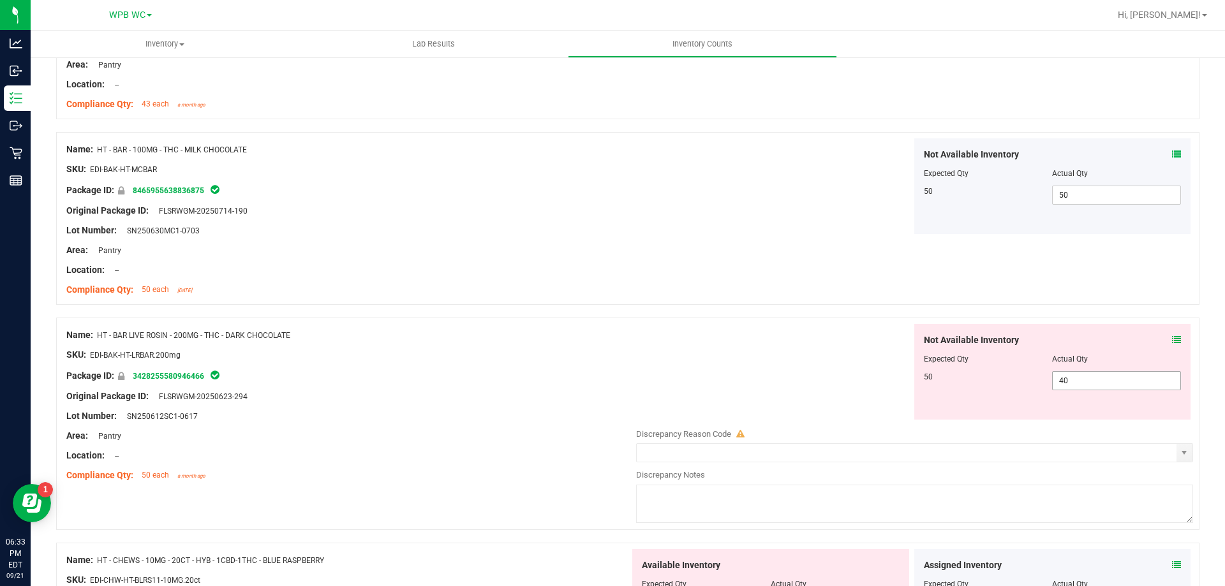
click at [1068, 384] on span "40 40" at bounding box center [1116, 380] width 129 height 19
click at [1070, 397] on div "Not Available Inventory Expected Qty Actual Qty 50 40 40" at bounding box center [1052, 372] width 277 height 96
click at [1067, 389] on span "40 40" at bounding box center [1116, 380] width 129 height 19
click at [1067, 389] on input "40" at bounding box center [1117, 381] width 128 height 18
type input "50"
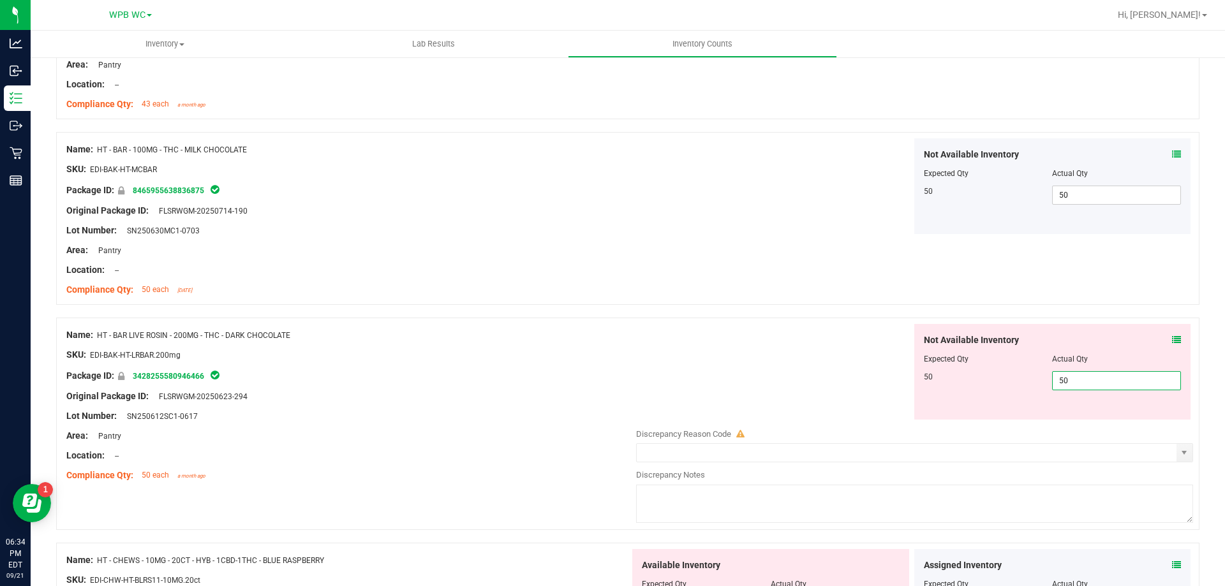
click at [924, 364] on div "Expected Qty" at bounding box center [988, 358] width 129 height 11
type input "50"
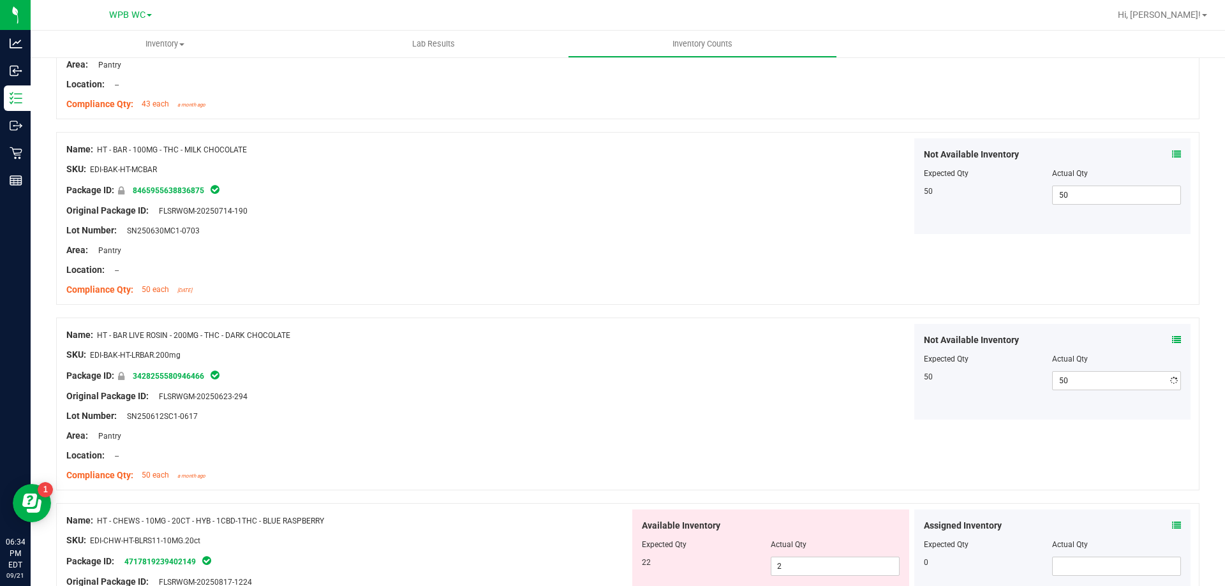
scroll to position [638, 0]
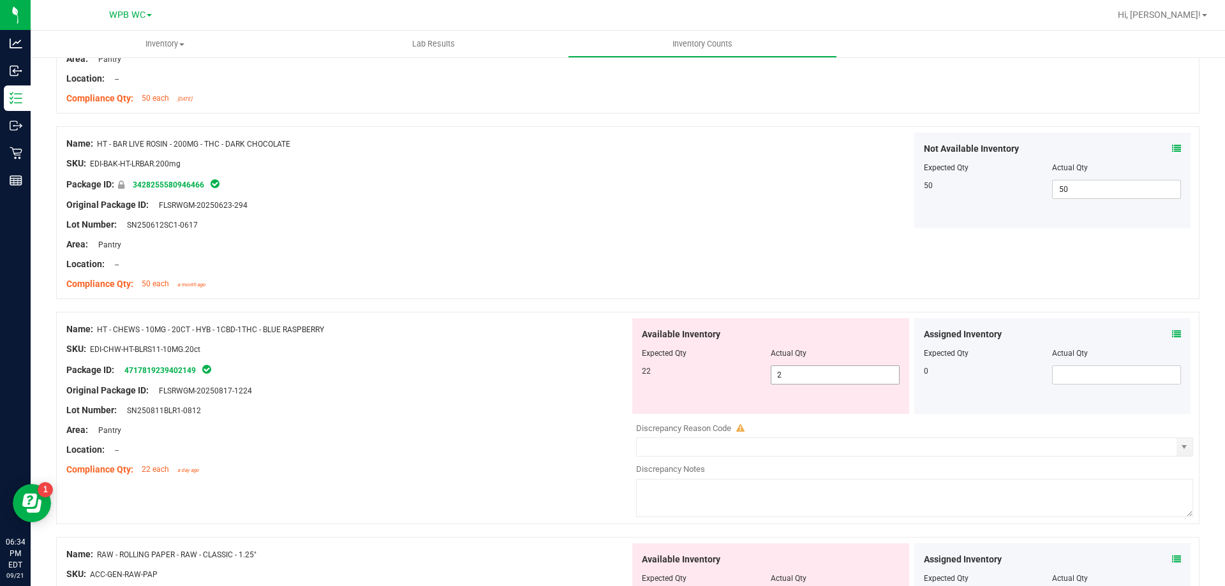
click at [824, 383] on span "2 2" at bounding box center [835, 375] width 129 height 19
click at [824, 383] on input "2" at bounding box center [835, 375] width 128 height 18
type input "22"
click at [528, 380] on div at bounding box center [347, 381] width 563 height 6
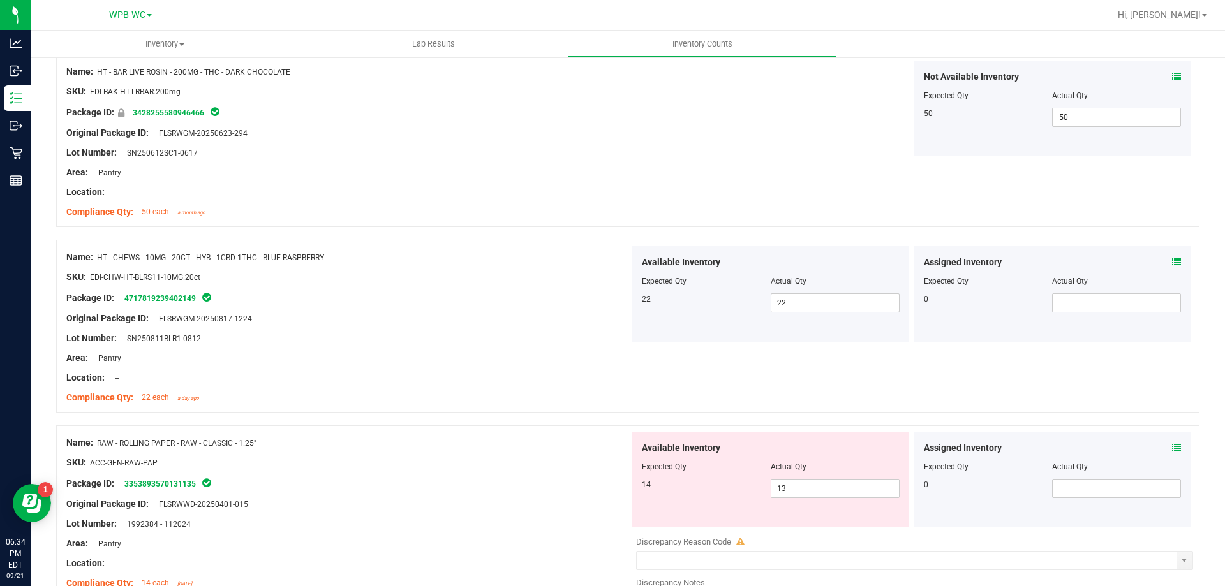
scroll to position [893, 0]
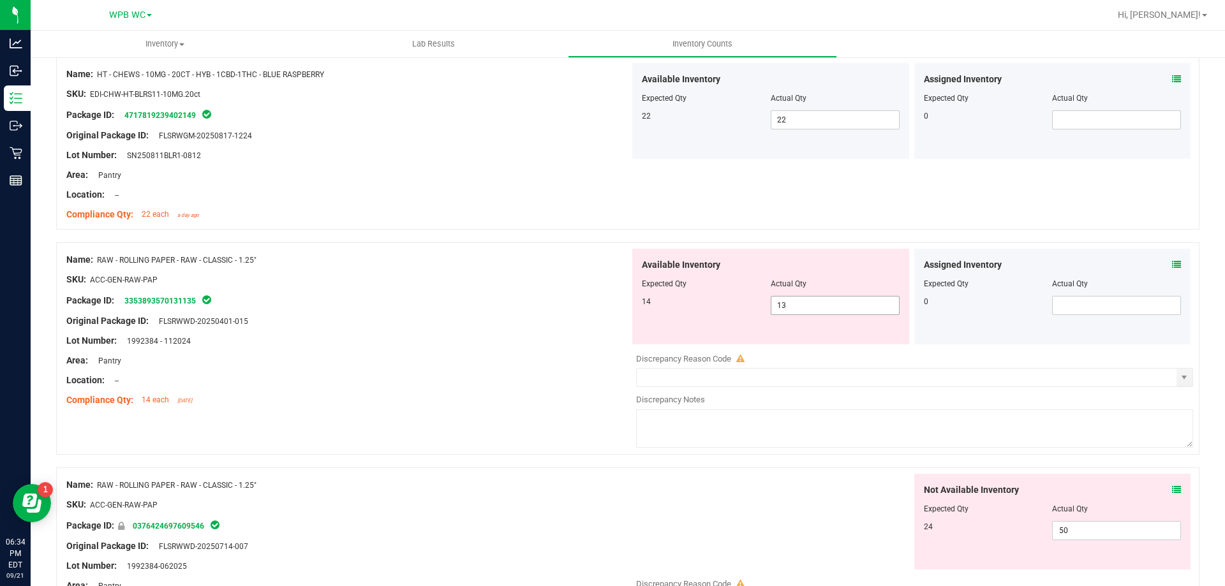
click at [801, 312] on span "13 13" at bounding box center [835, 305] width 129 height 19
type input "1"
type input "14"
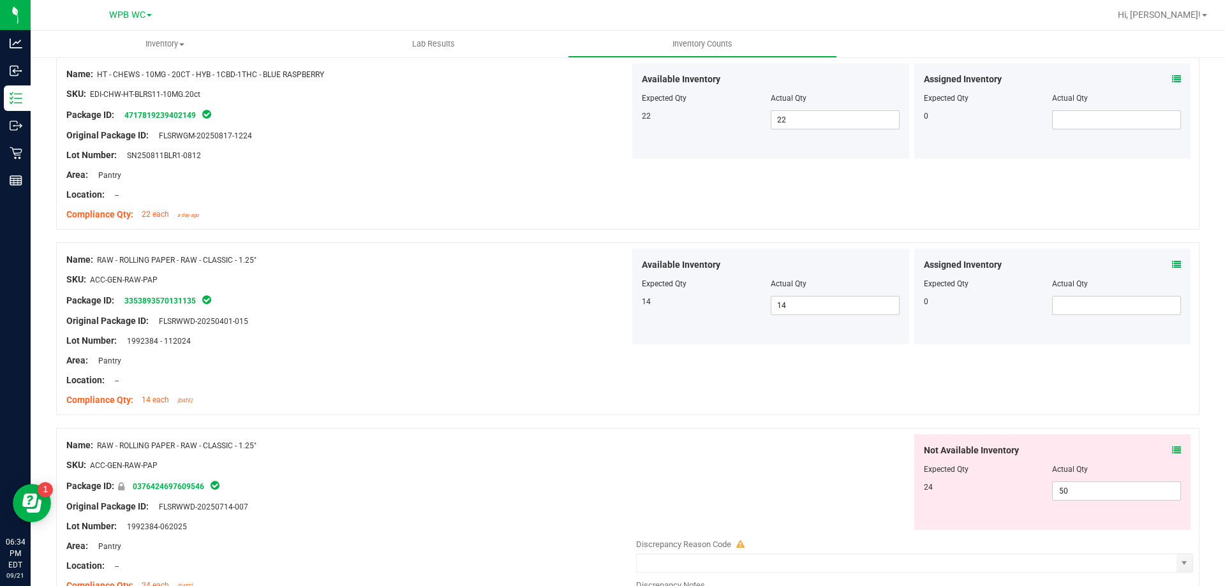
scroll to position [957, 0]
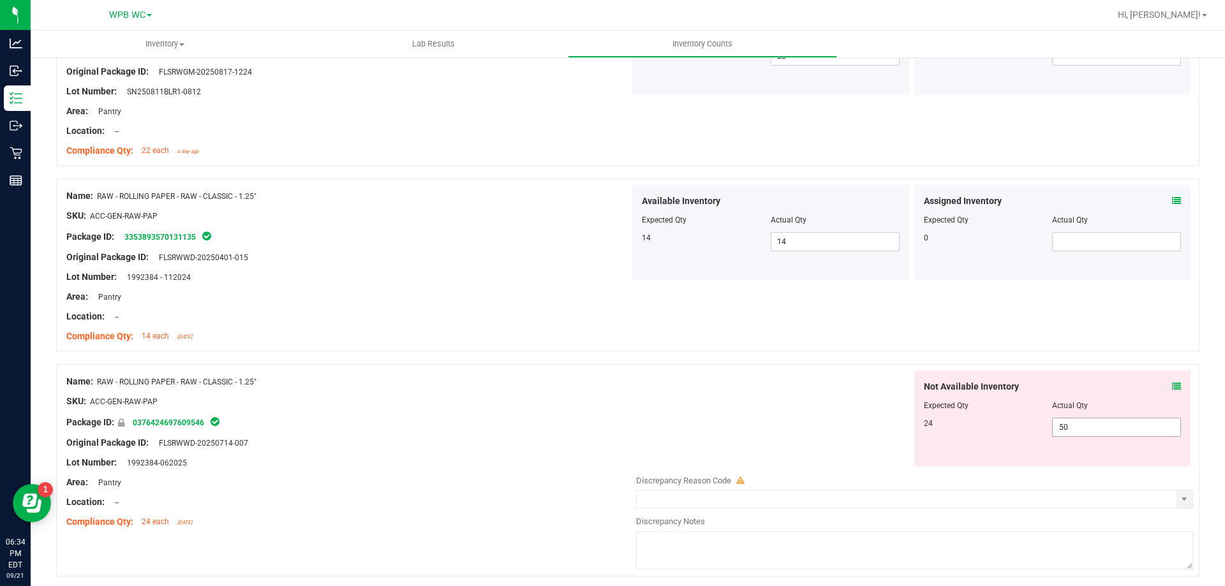
click at [1082, 431] on span "50 50" at bounding box center [1116, 427] width 129 height 19
click at [1082, 431] on input "50" at bounding box center [1117, 428] width 128 height 18
type input "24"
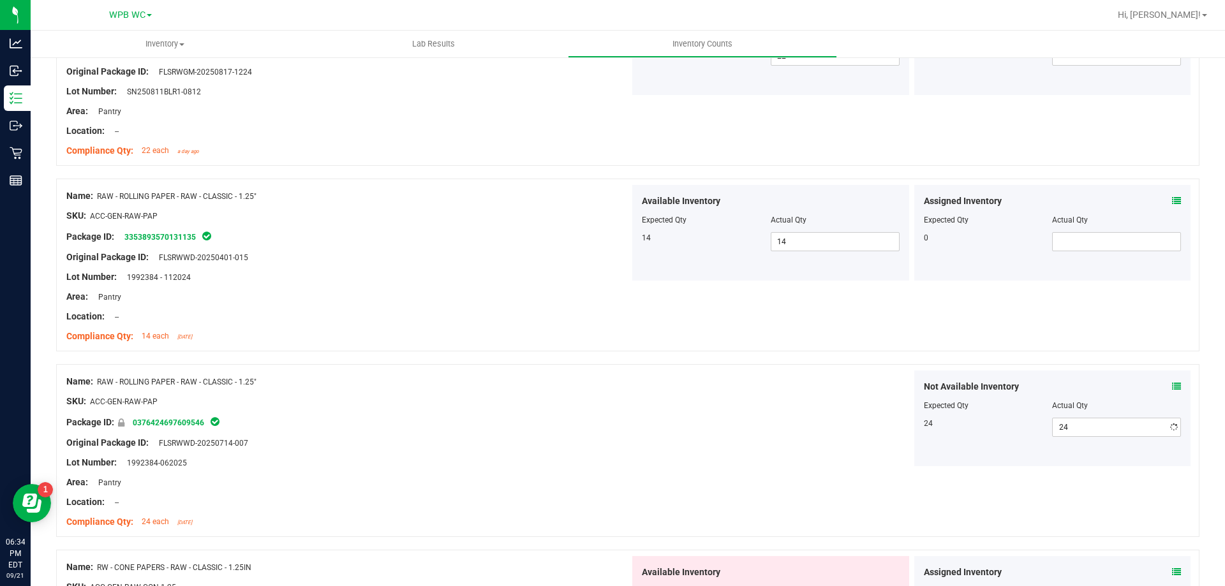
click at [849, 373] on div "Not Available Inventory Expected Qty Actual Qty 24 24 24" at bounding box center [911, 419] width 563 height 96
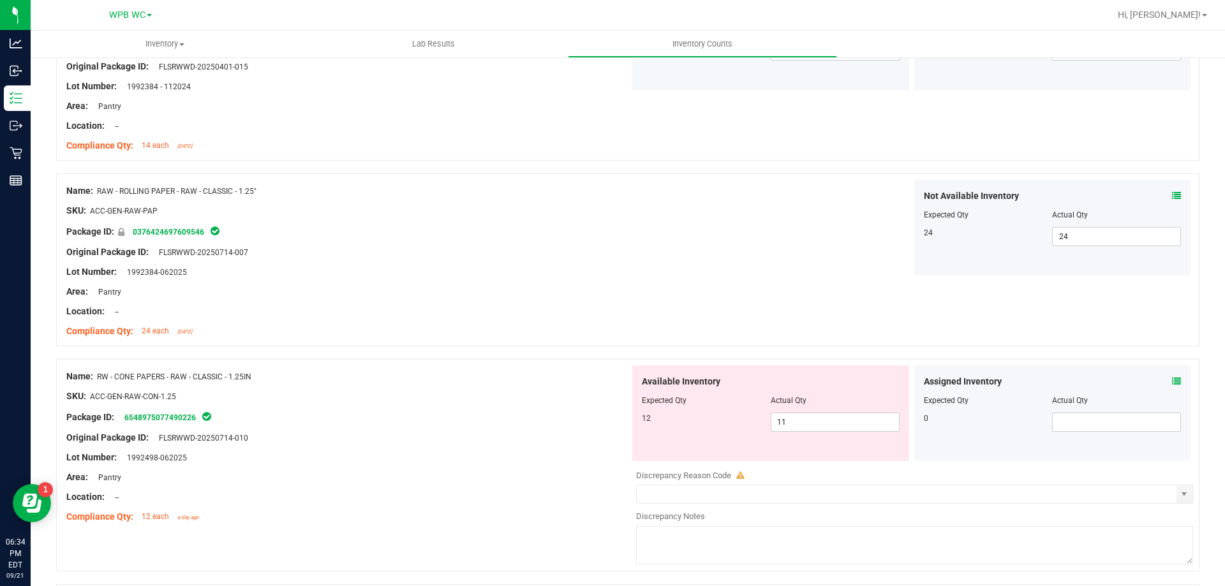
scroll to position [1276, 0]
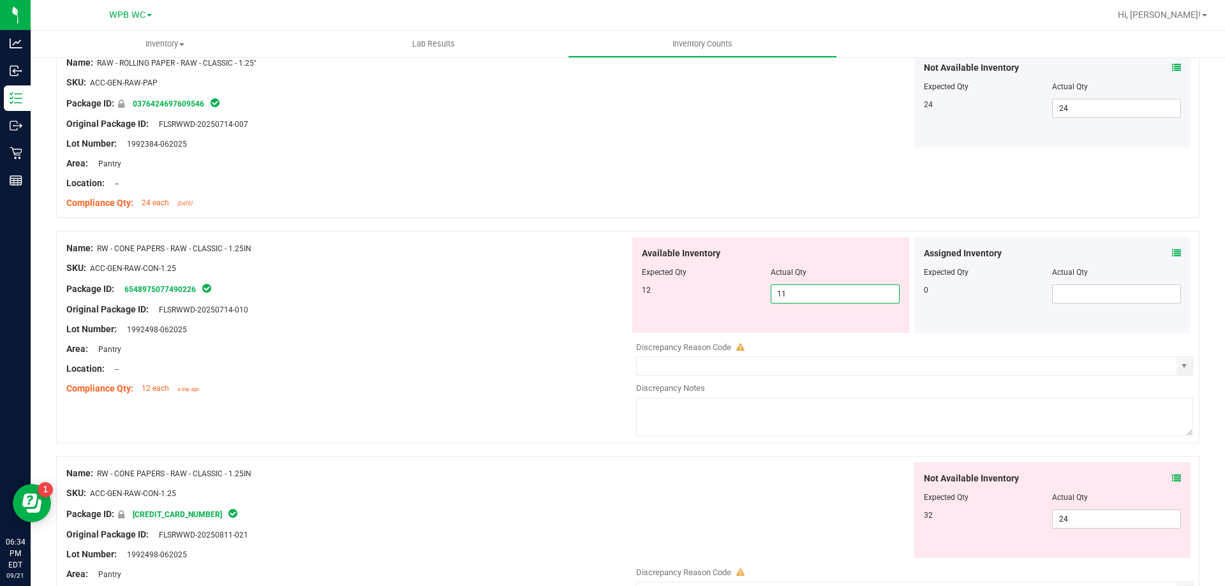
click at [828, 290] on span "11 11" at bounding box center [835, 294] width 129 height 19
click at [828, 290] on input "11" at bounding box center [835, 294] width 128 height 18
type input "12"
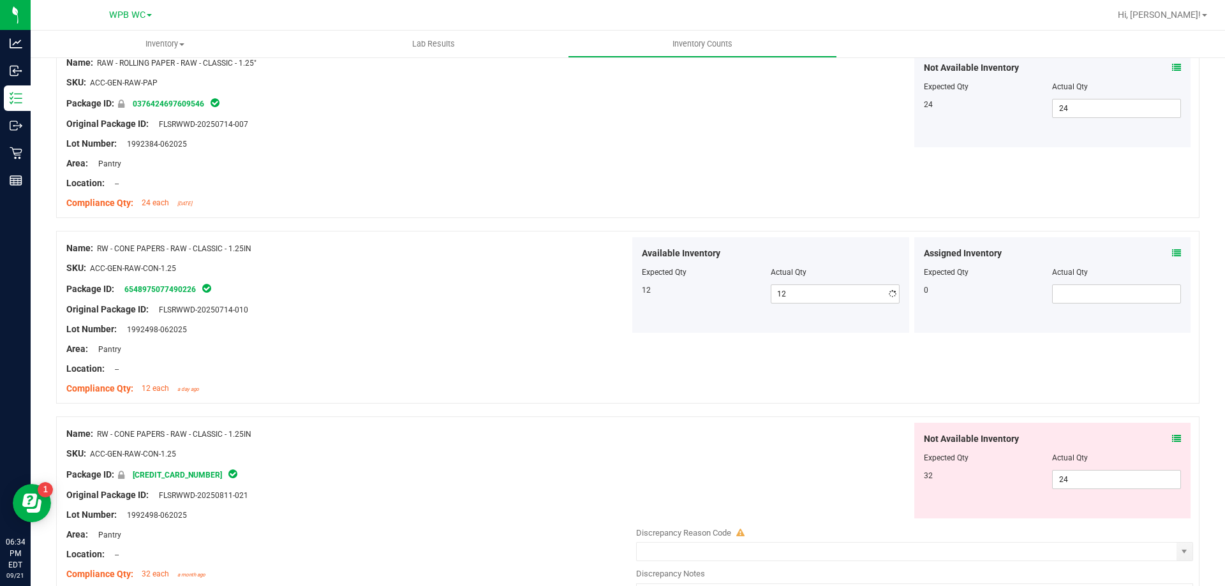
click at [335, 402] on div "Name: RW - CONE PAPERS - RAW - CLASSIC - 1.25IN SKU: ACC-GEN-RAW-CON-1.25 Packa…" at bounding box center [627, 317] width 1143 height 173
click at [1084, 489] on span "24 24" at bounding box center [1116, 479] width 129 height 19
click at [1078, 479] on span "24 24" at bounding box center [1116, 479] width 129 height 19
click at [1078, 479] on input "24" at bounding box center [1117, 480] width 128 height 18
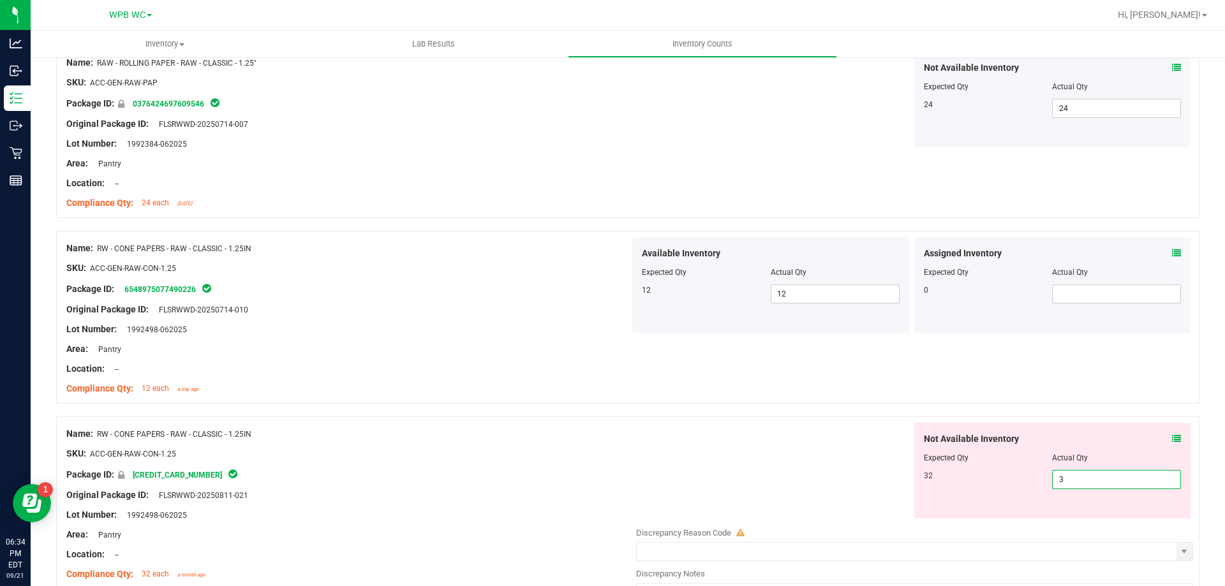
type input "32"
click at [237, 258] on div at bounding box center [347, 258] width 563 height 6
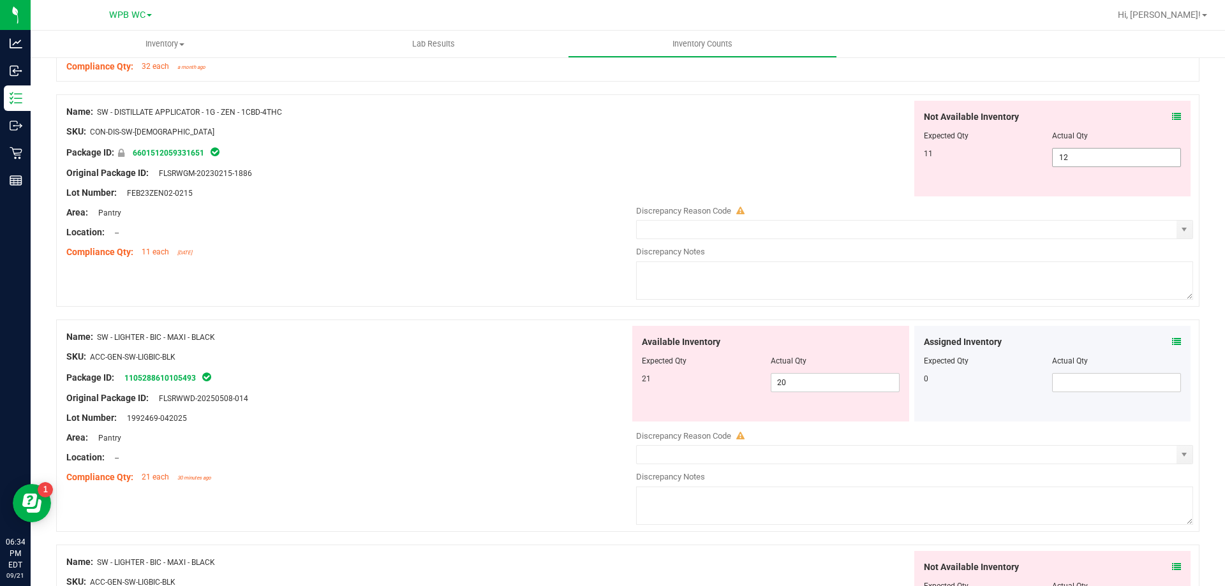
scroll to position [1723, 0]
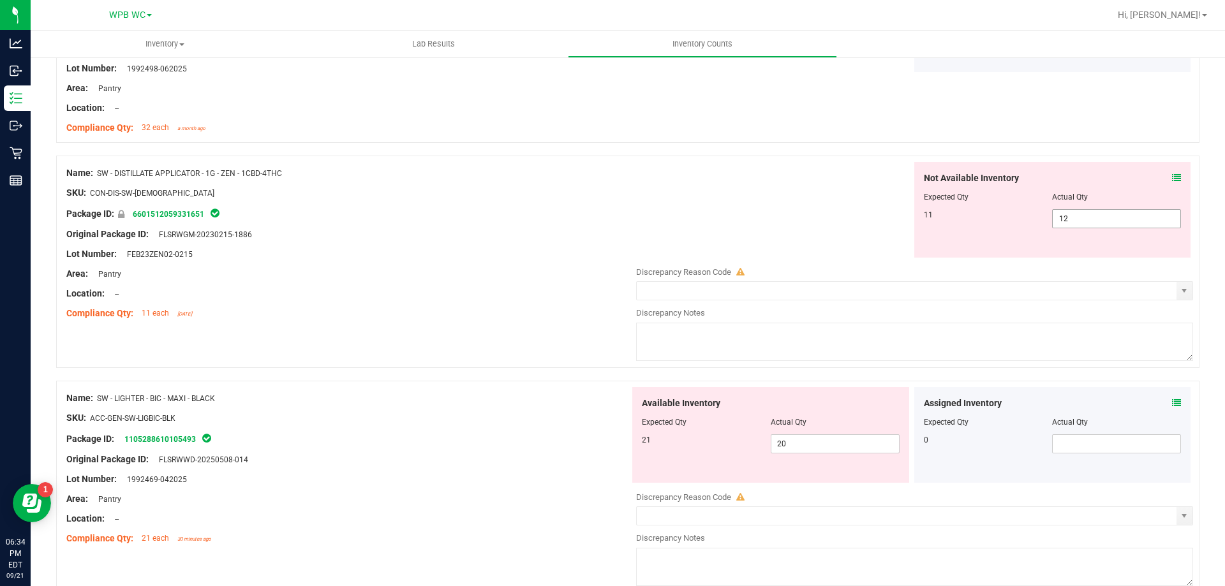
click at [1082, 211] on span "12 12" at bounding box center [1116, 218] width 129 height 19
click at [1082, 215] on input "12" at bounding box center [1117, 219] width 128 height 18
type input "11"
click at [762, 213] on div "Not Available Inventory Expected Qty Actual Qty 11 11 11" at bounding box center [911, 210] width 563 height 96
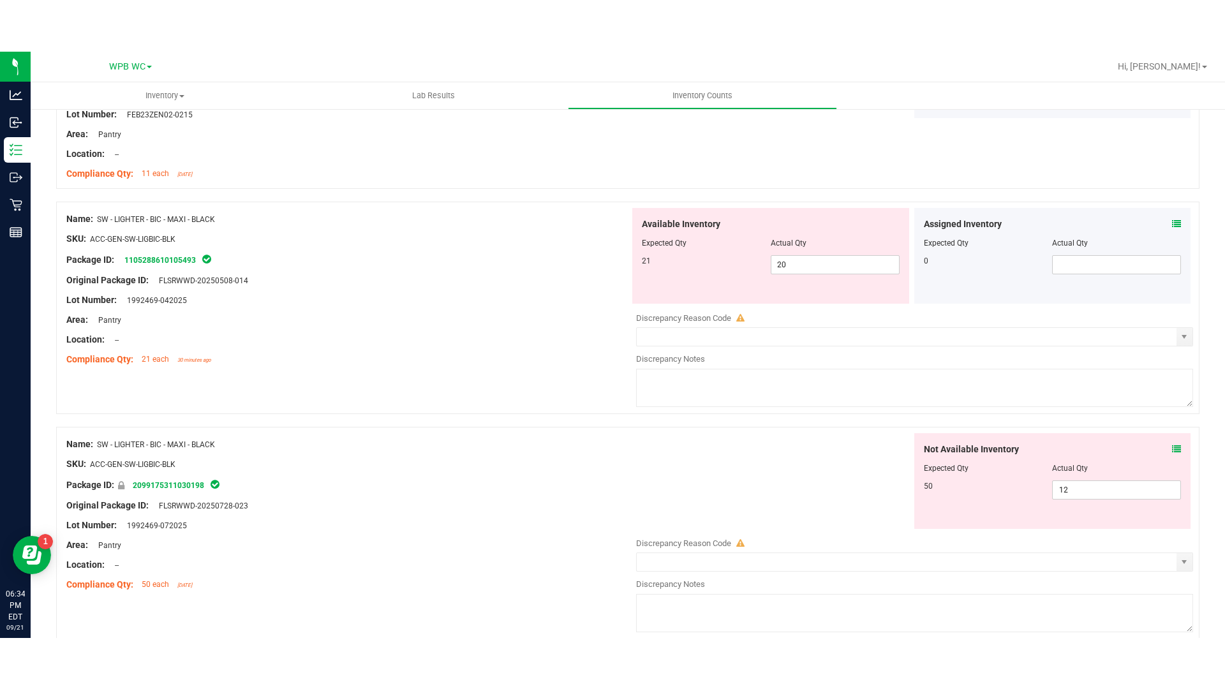
scroll to position [2042, 0]
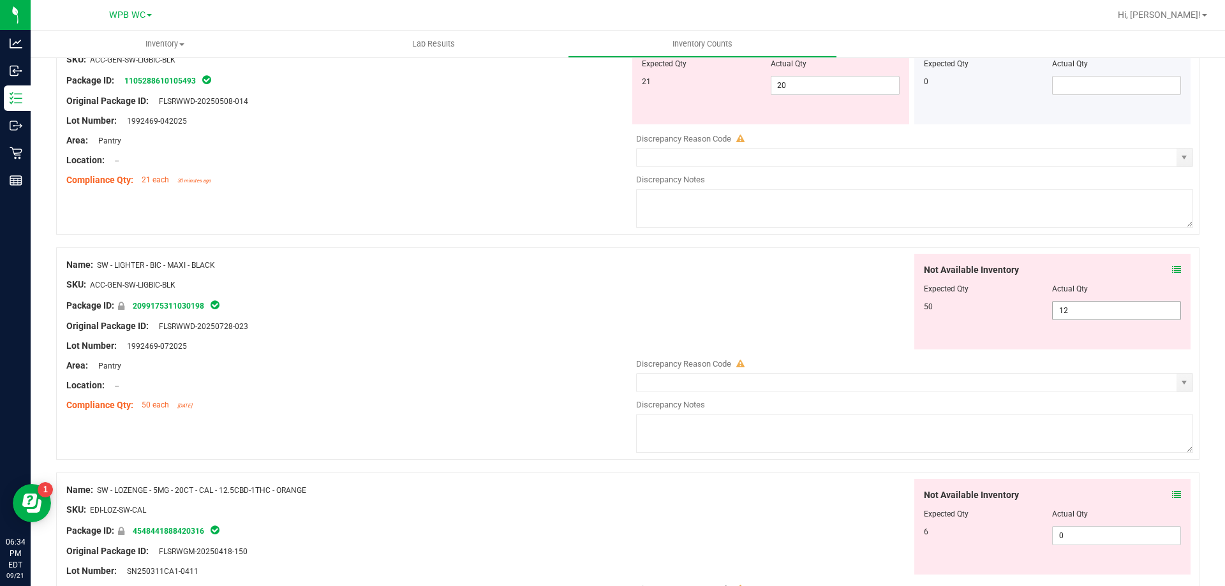
click at [1073, 311] on span "12 12" at bounding box center [1116, 310] width 129 height 19
click at [785, 80] on span "20 20" at bounding box center [835, 85] width 129 height 19
click at [785, 80] on input "20" at bounding box center [835, 86] width 128 height 18
type input "21"
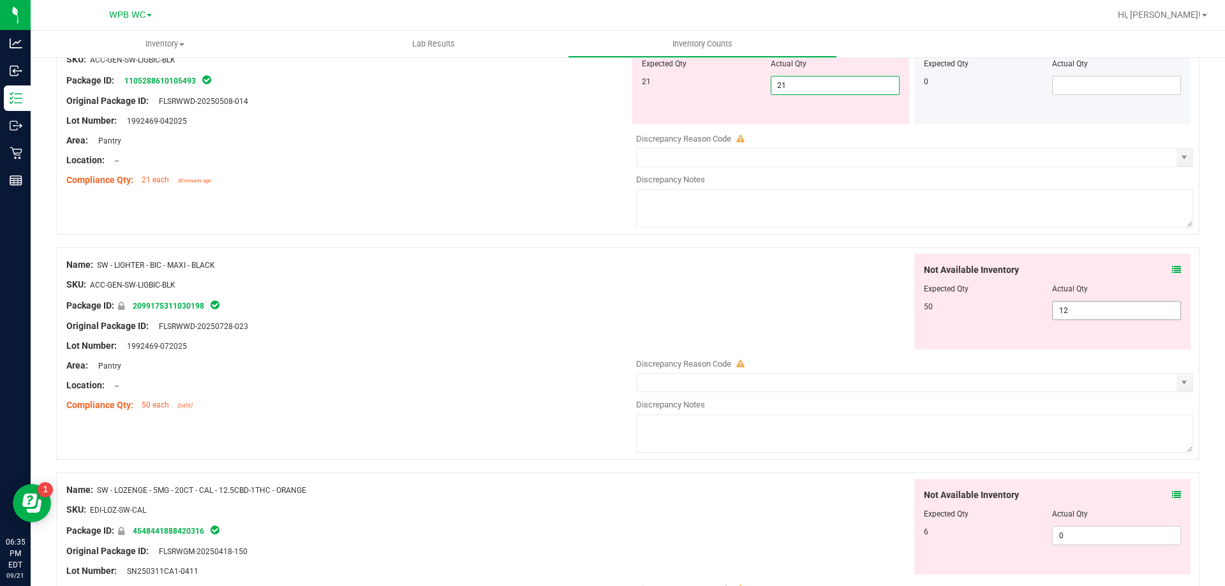
click at [1075, 318] on div "Not Available Inventory Expected Qty Actual Qty 50 12 12" at bounding box center [911, 355] width 563 height 202
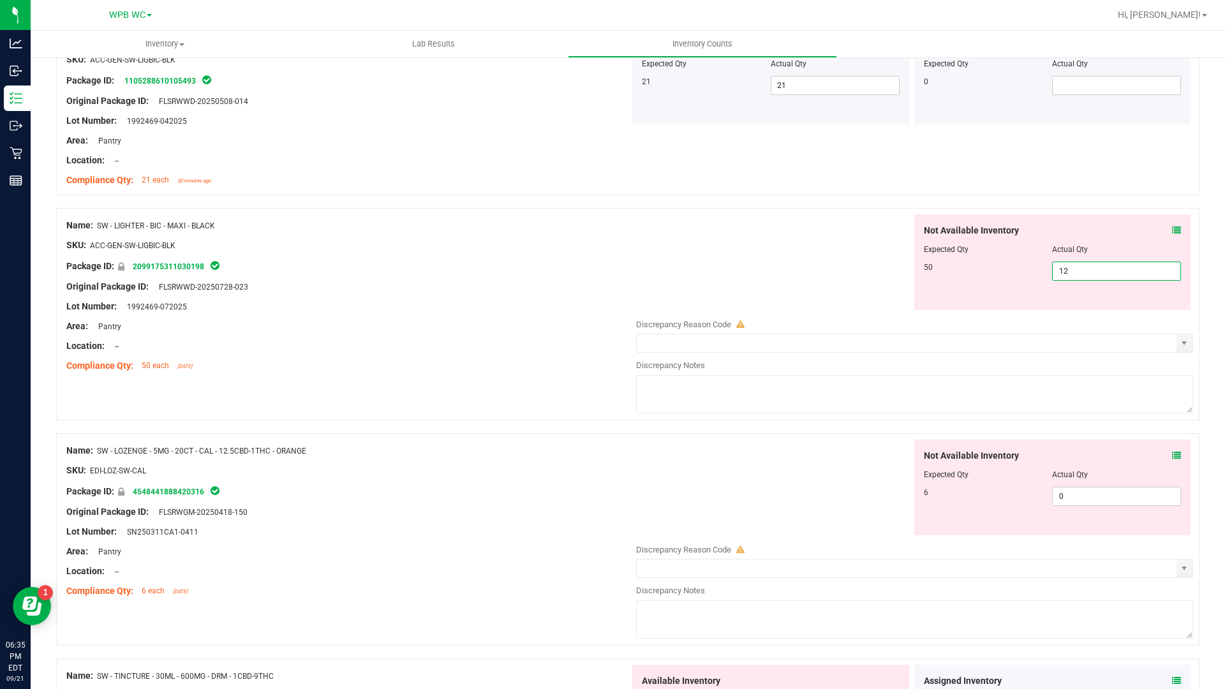
type input "1"
type input "50"
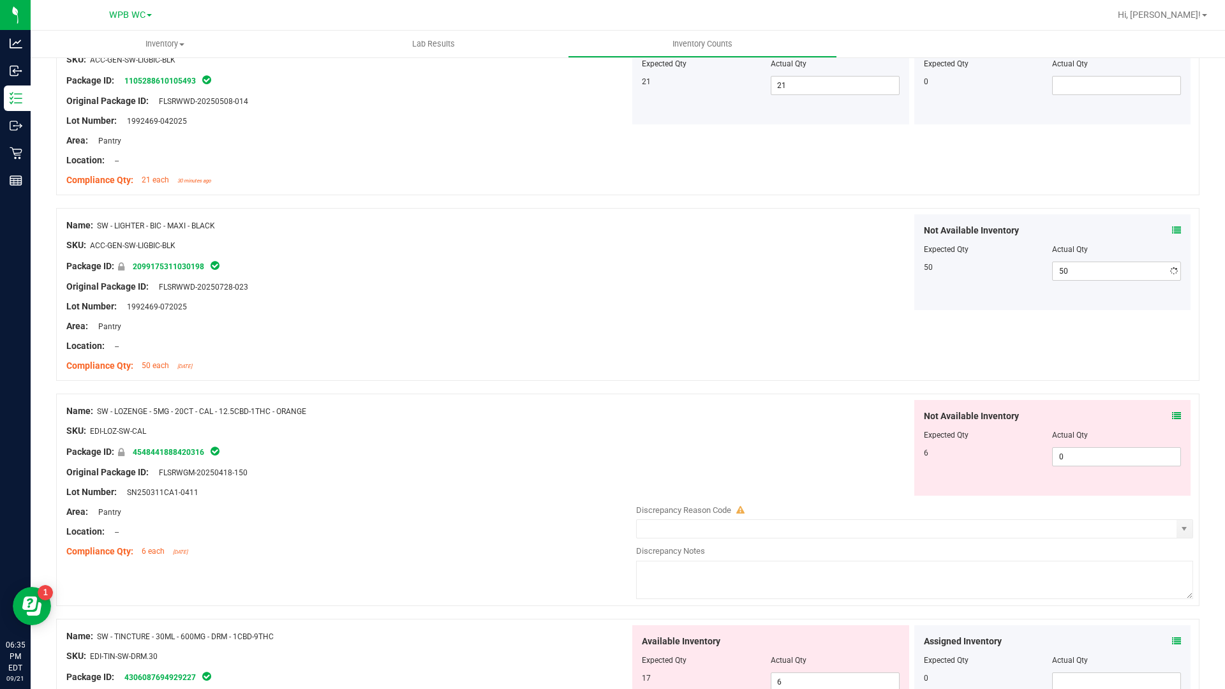
click at [871, 291] on div "Not Available Inventory Expected Qty Actual Qty 50 50 50" at bounding box center [911, 262] width 563 height 96
click at [1094, 461] on span "0 0" at bounding box center [1116, 456] width 129 height 19
type input "6"
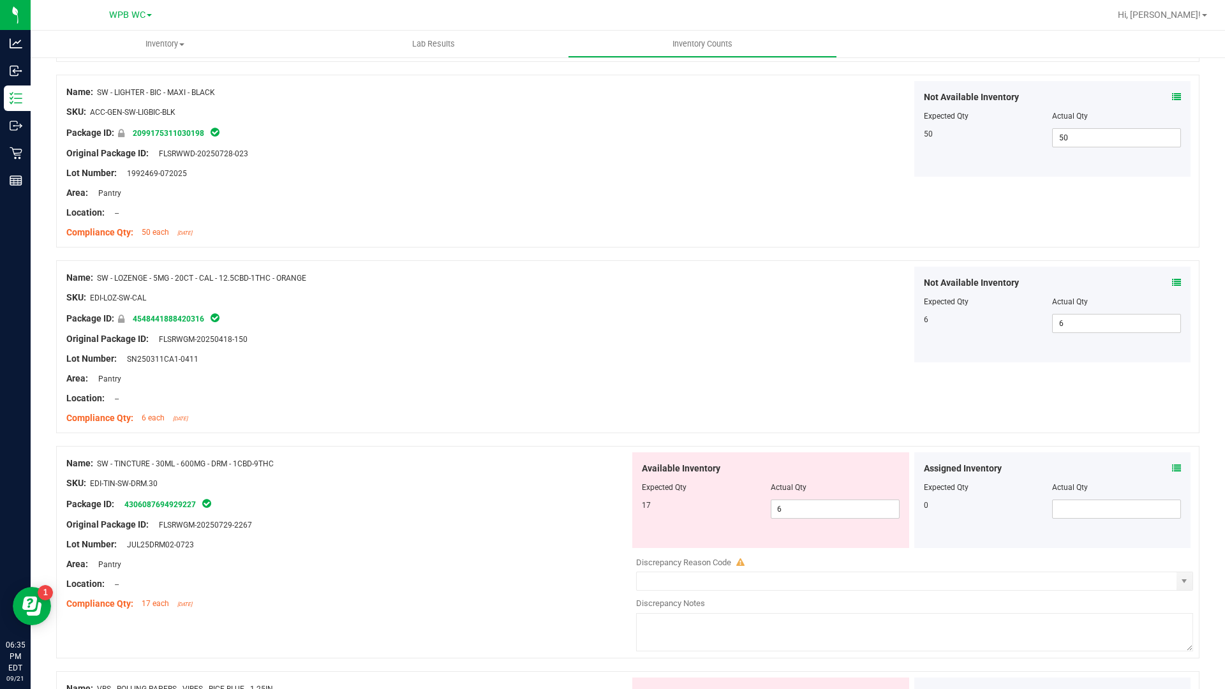
scroll to position [2297, 0]
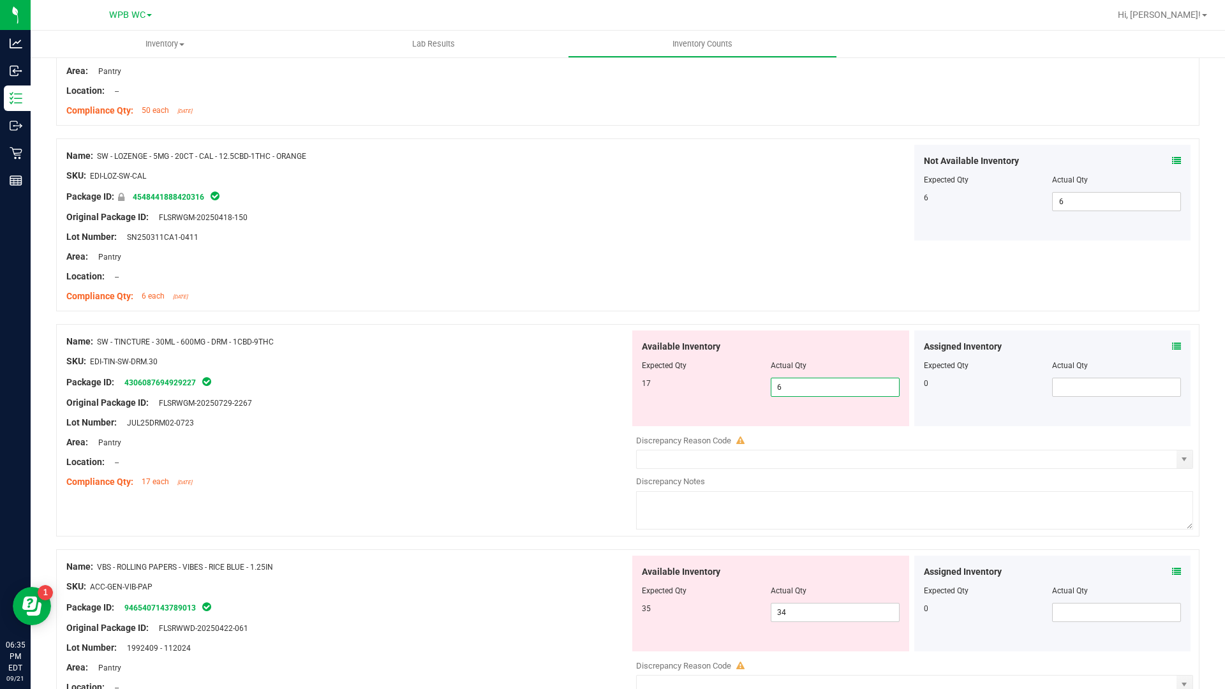
click at [798, 385] on span "6 6" at bounding box center [835, 387] width 129 height 19
click at [798, 385] on input "6" at bounding box center [835, 387] width 128 height 18
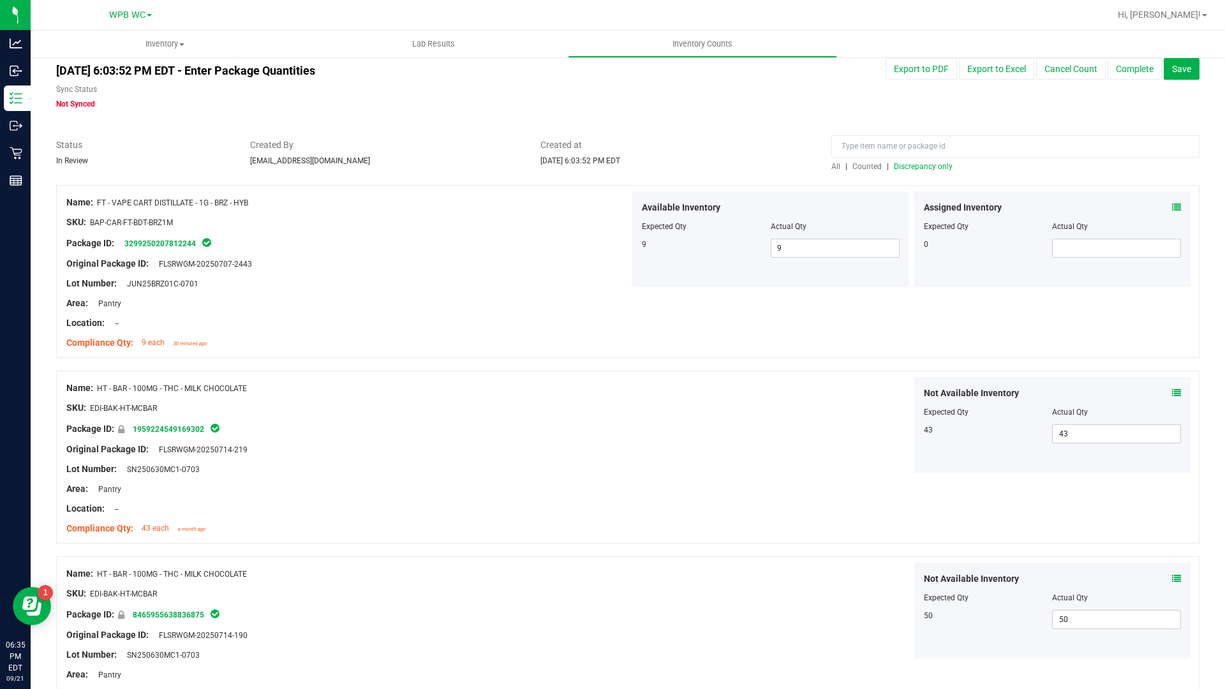
scroll to position [0, 0]
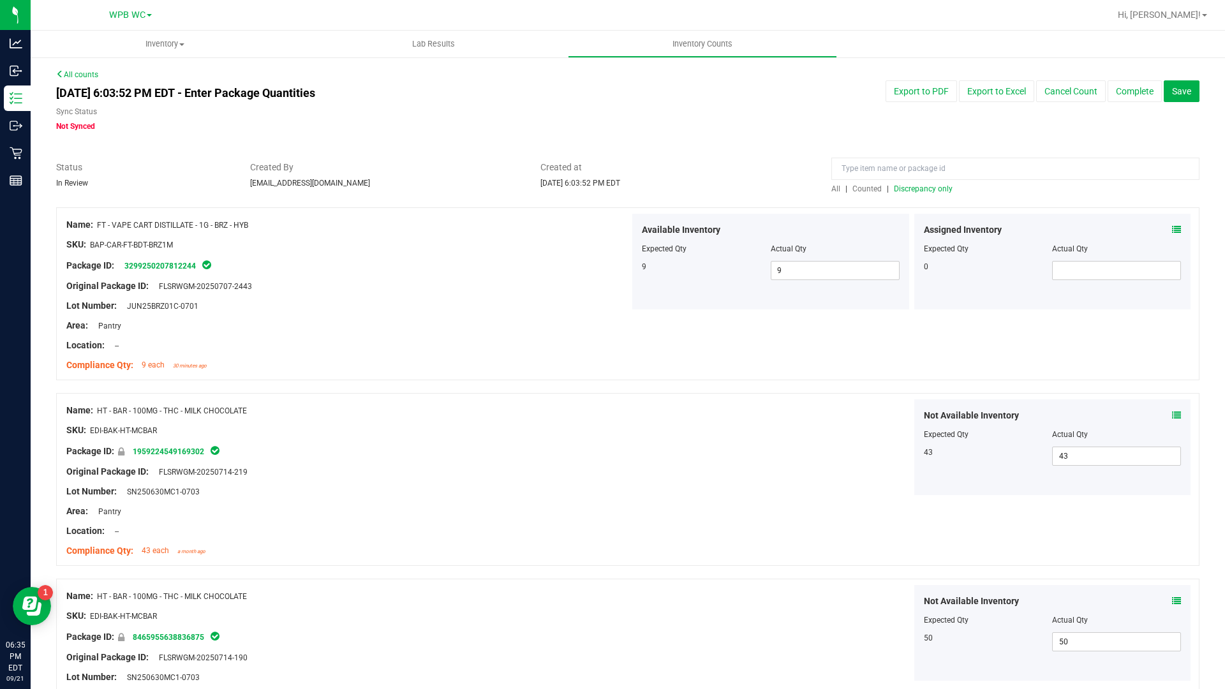
click at [926, 181] on div at bounding box center [1015, 172] width 368 height 22
click at [926, 185] on span "Discrepancy only" at bounding box center [923, 188] width 59 height 9
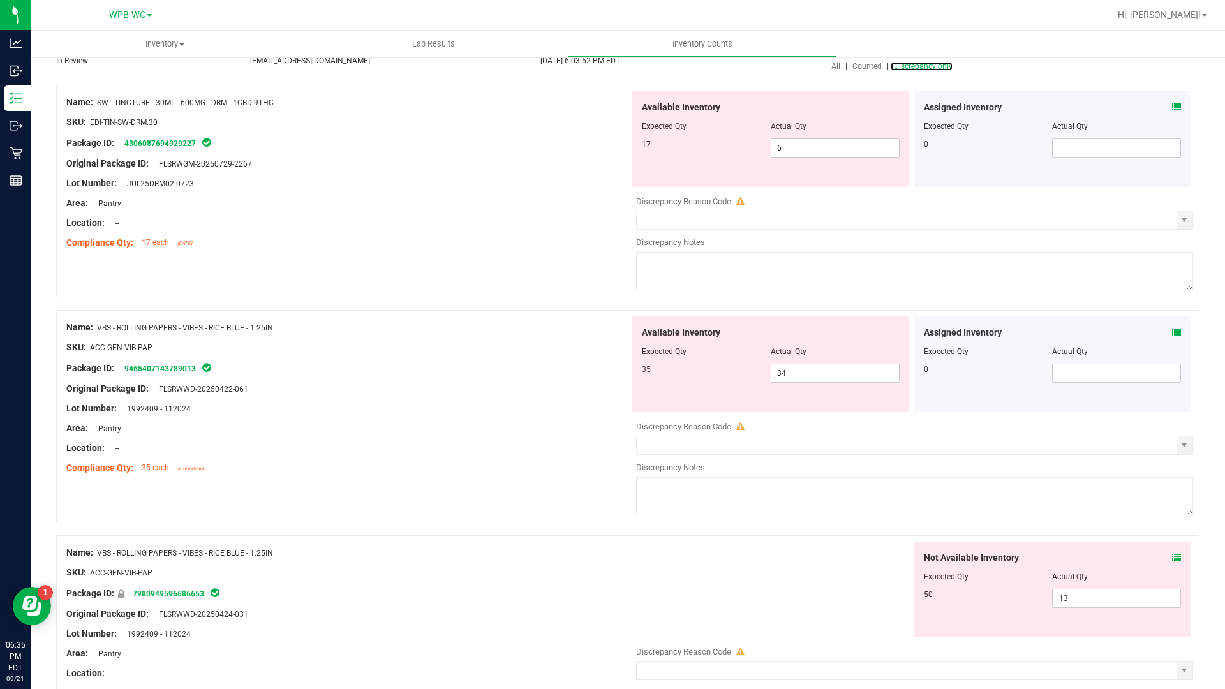
scroll to position [191, 0]
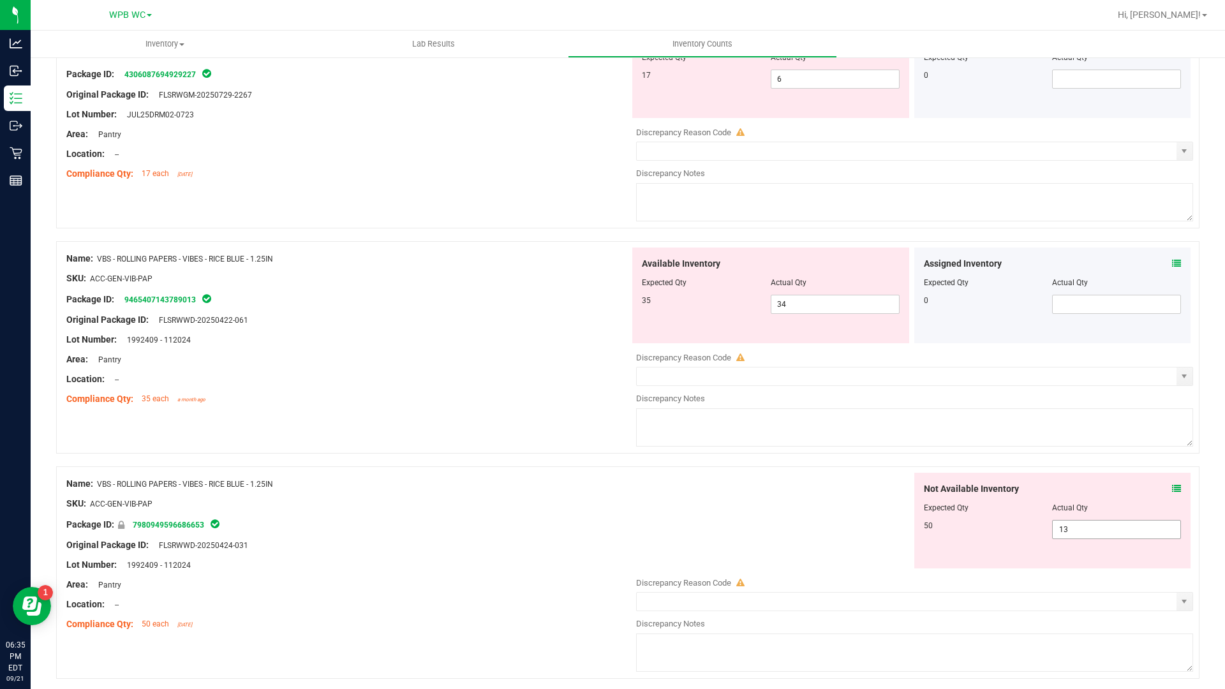
click at [1076, 533] on span "13 13" at bounding box center [1116, 529] width 129 height 19
type input "1"
type input "50"
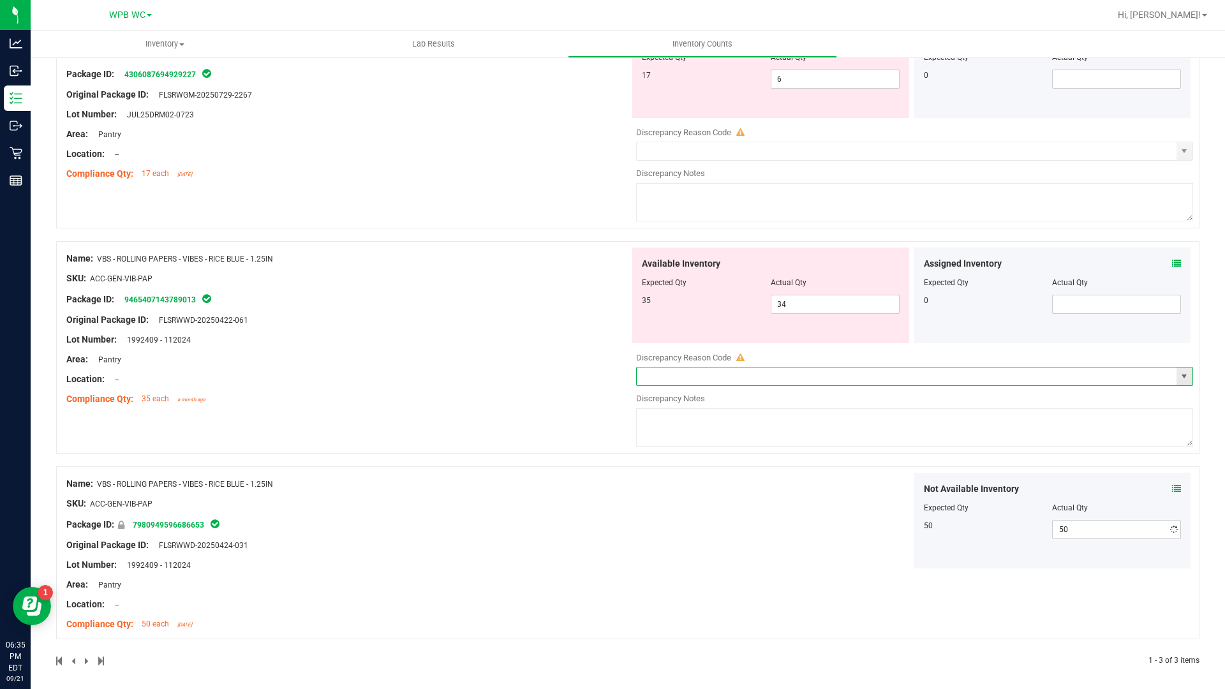
click at [740, 382] on input "text" at bounding box center [907, 377] width 540 height 18
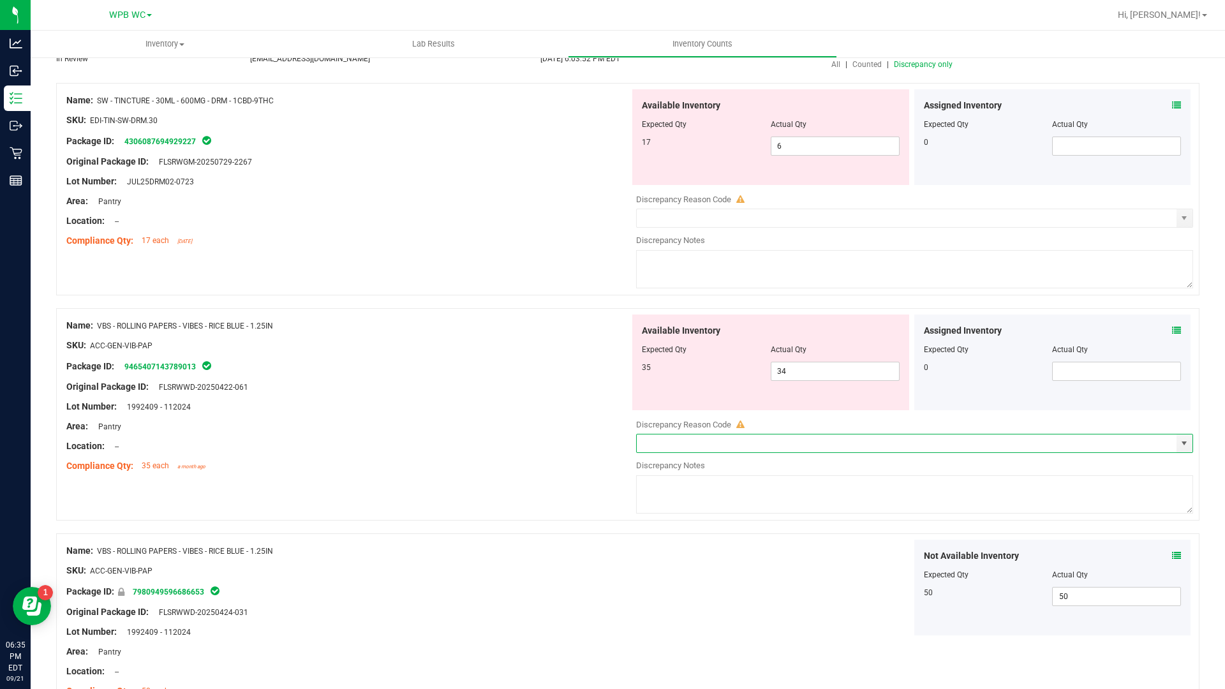
scroll to position [0, 0]
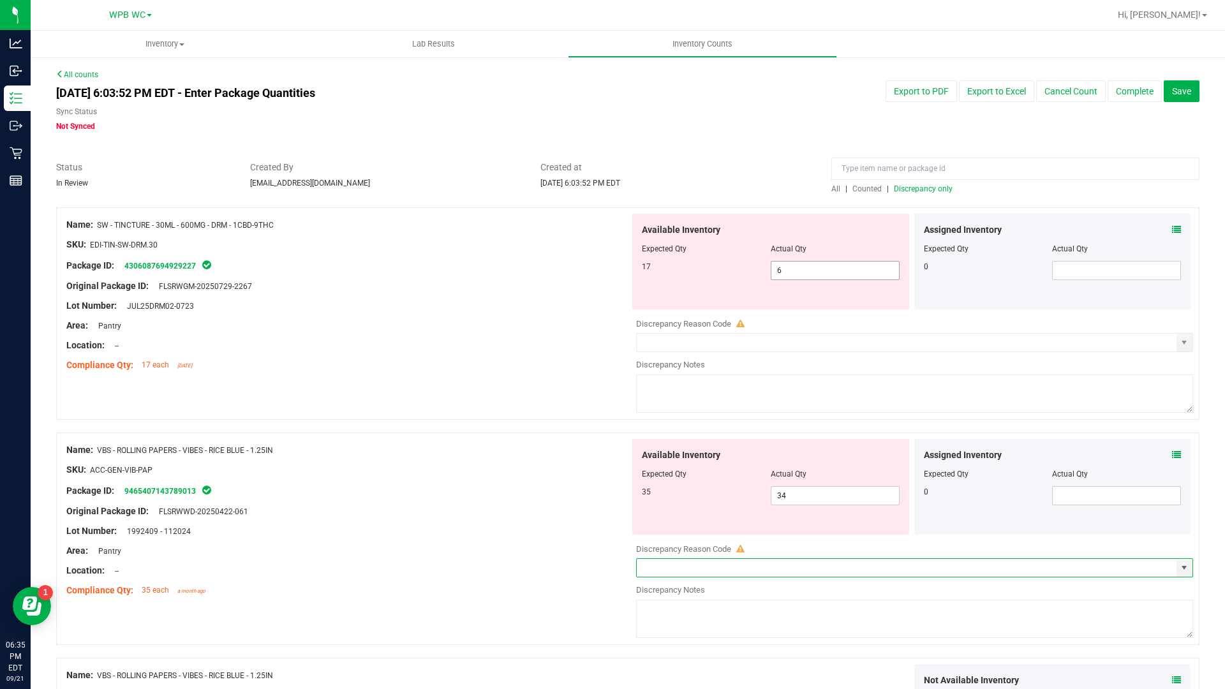
click at [817, 272] on span "6 6" at bounding box center [835, 270] width 129 height 19
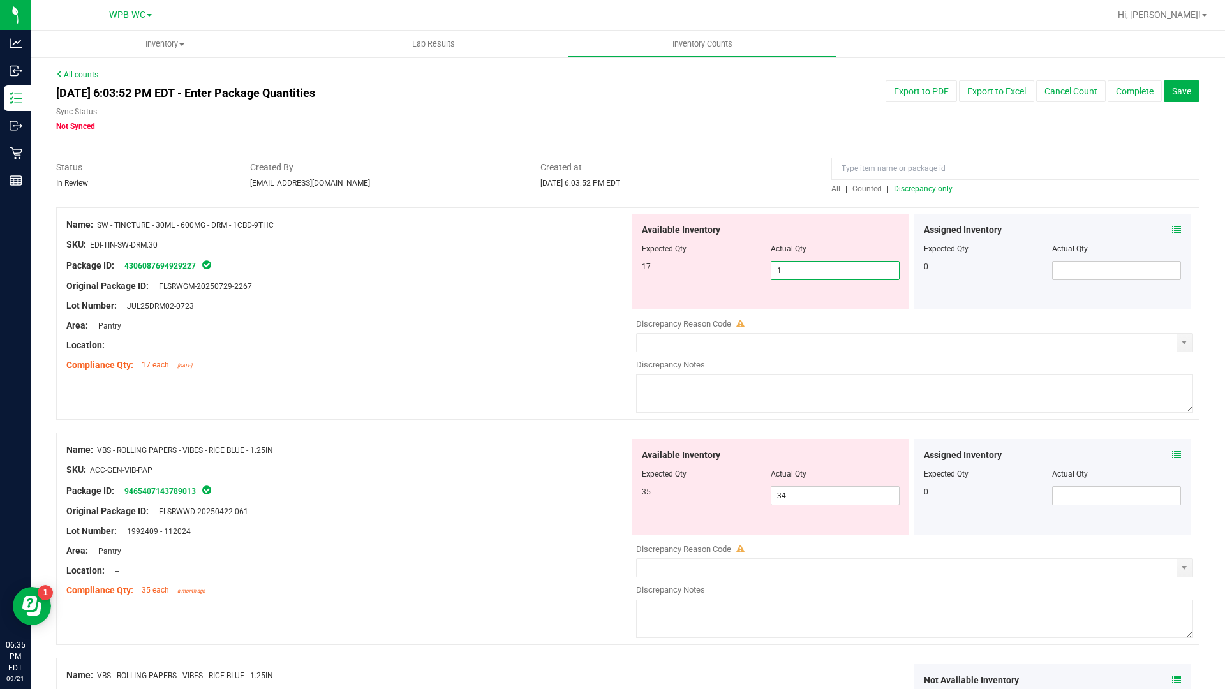
type input "17"
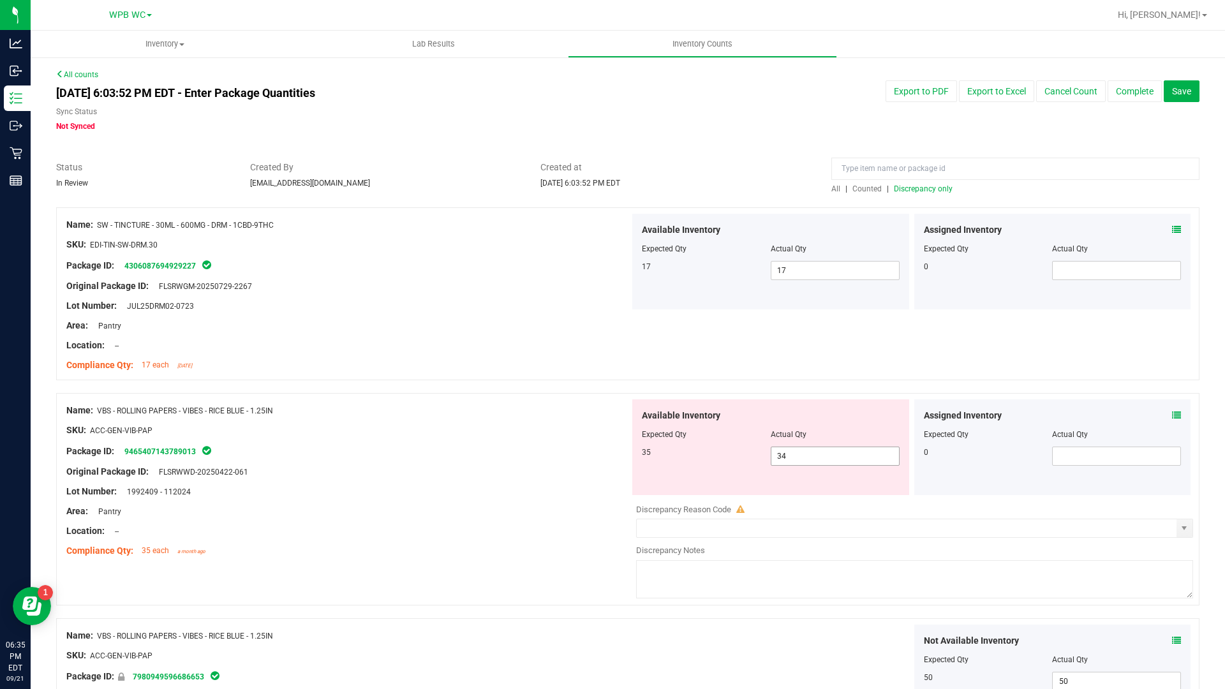
click at [824, 460] on span "34 34" at bounding box center [835, 456] width 129 height 19
type input "3"
type input "35"
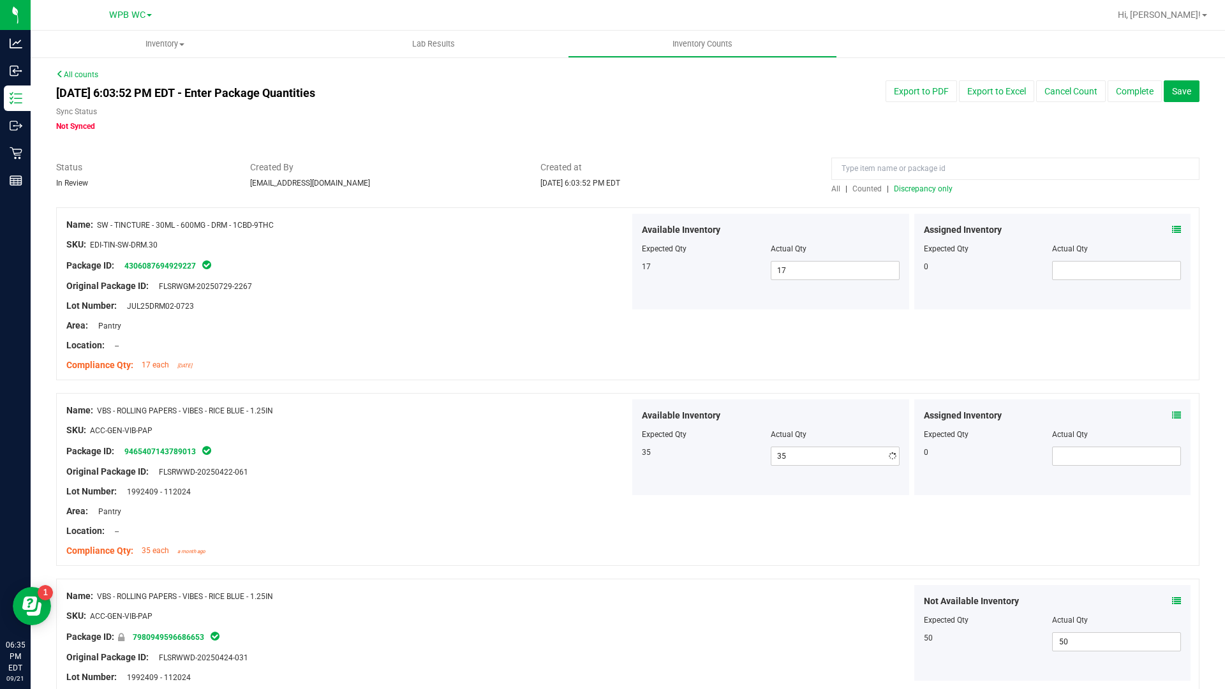
click at [819, 380] on div at bounding box center [627, 386] width 1143 height 13
click at [912, 188] on span "Discrepancy only" at bounding box center [923, 188] width 59 height 9
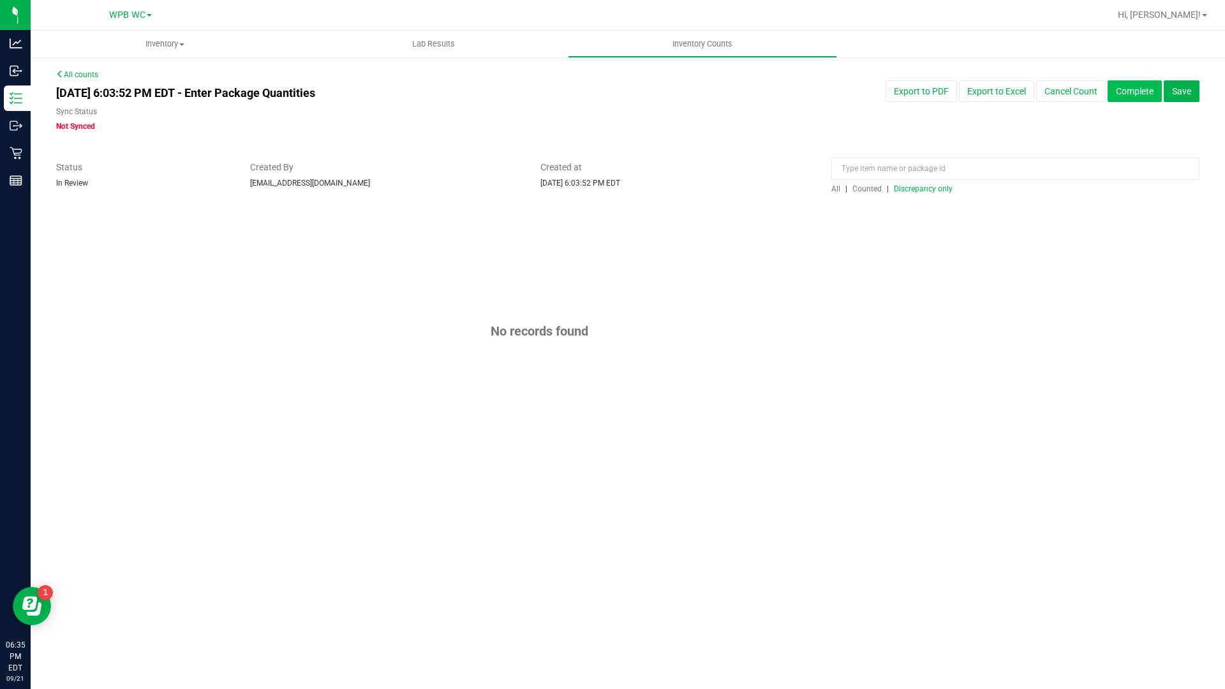
click at [1127, 92] on button "Complete" at bounding box center [1135, 91] width 54 height 22
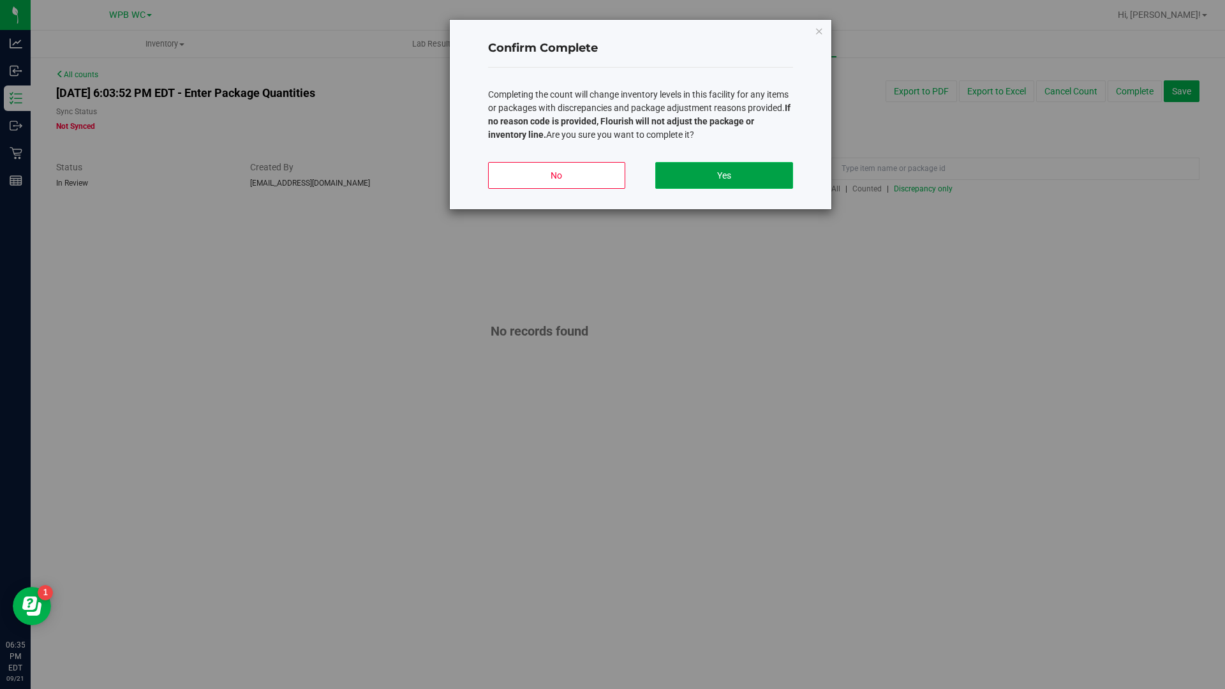
click at [752, 175] on button "Yes" at bounding box center [723, 175] width 137 height 27
